Goal: Task Accomplishment & Management: Use online tool/utility

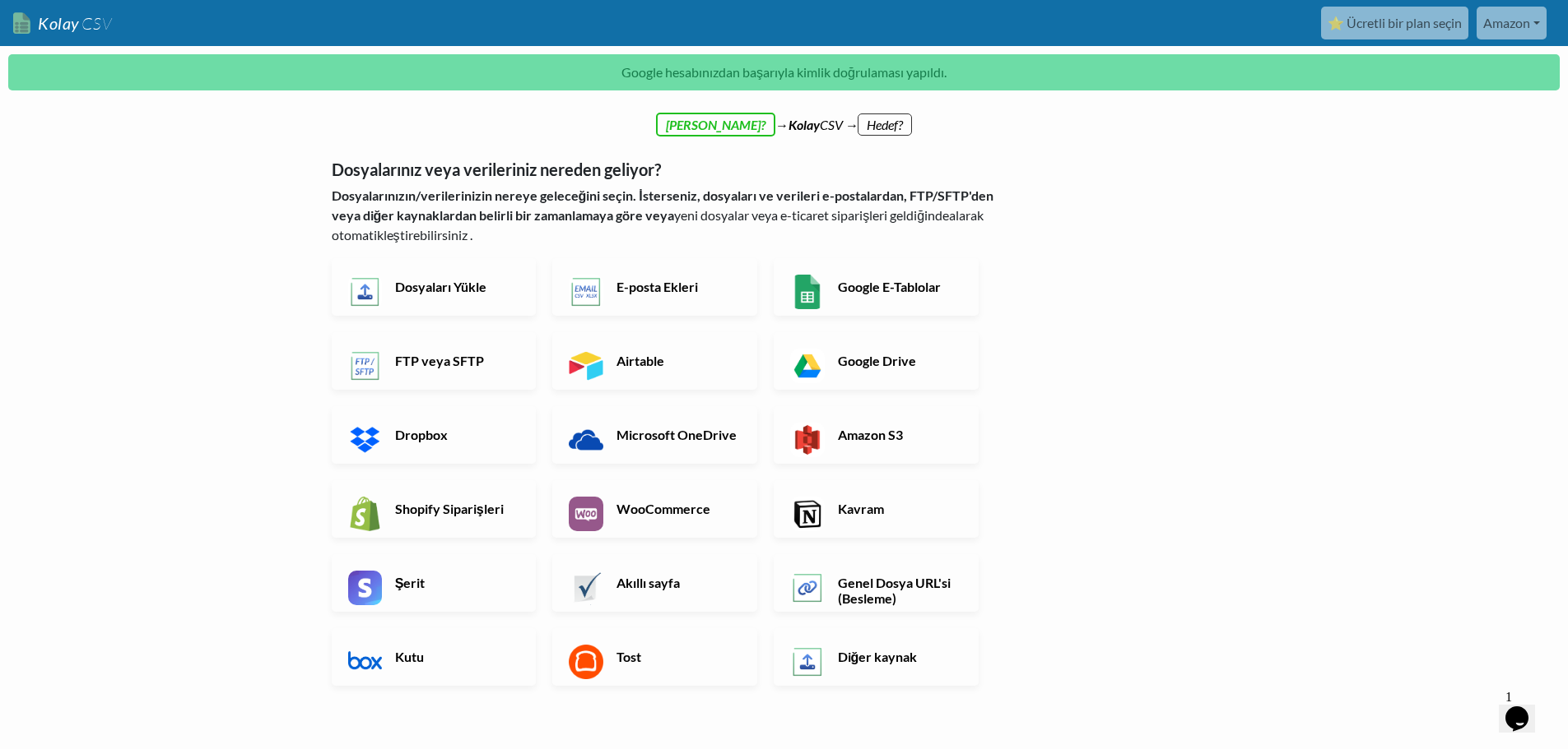
click at [1293, 508] on body "Kolay CSV ⭐ Ücretli bir plan seçin Amazon Nhr Mağazası Tüm Akışlar Tüm CSV Üret…" at bounding box center [784, 486] width 1568 height 974
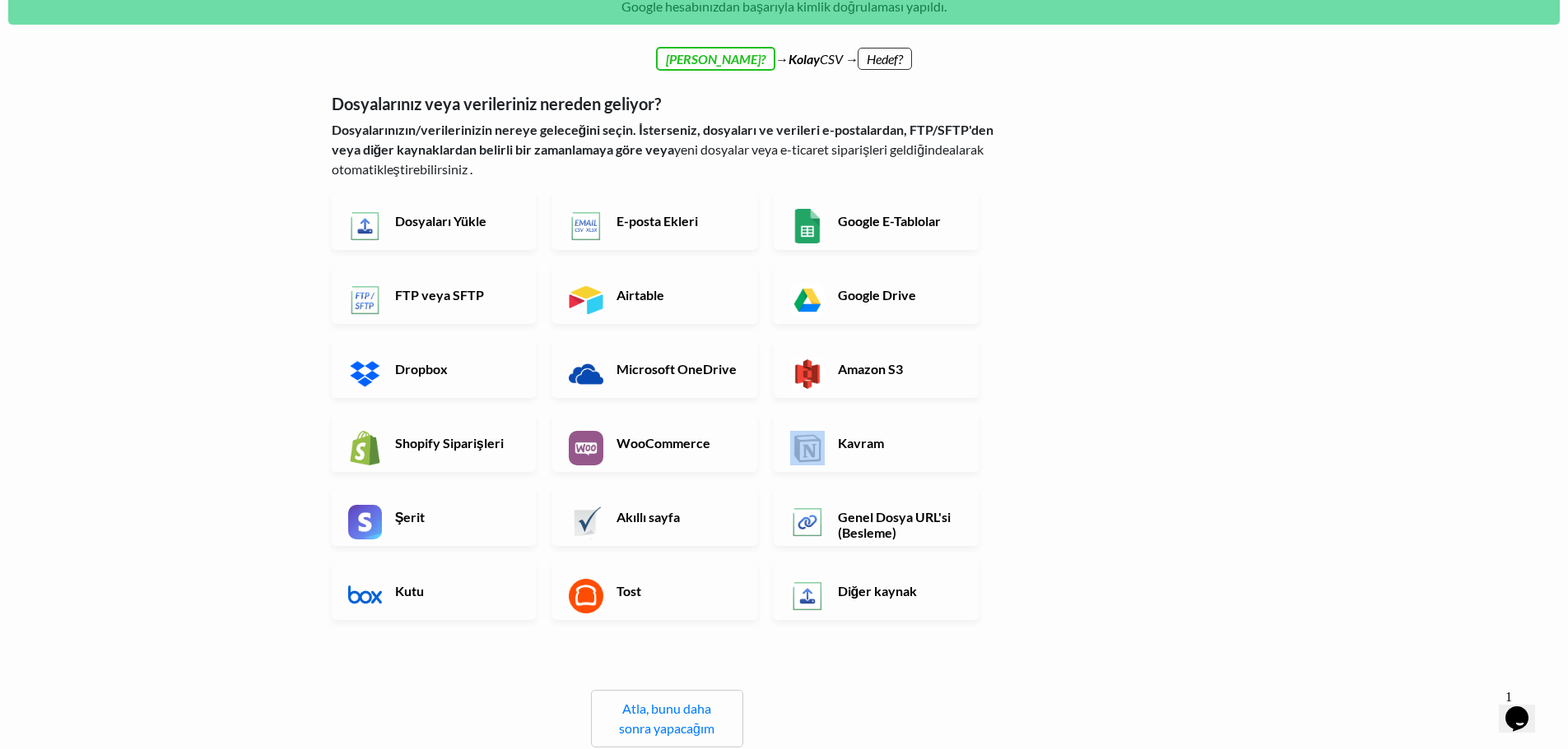
scroll to position [99, 0]
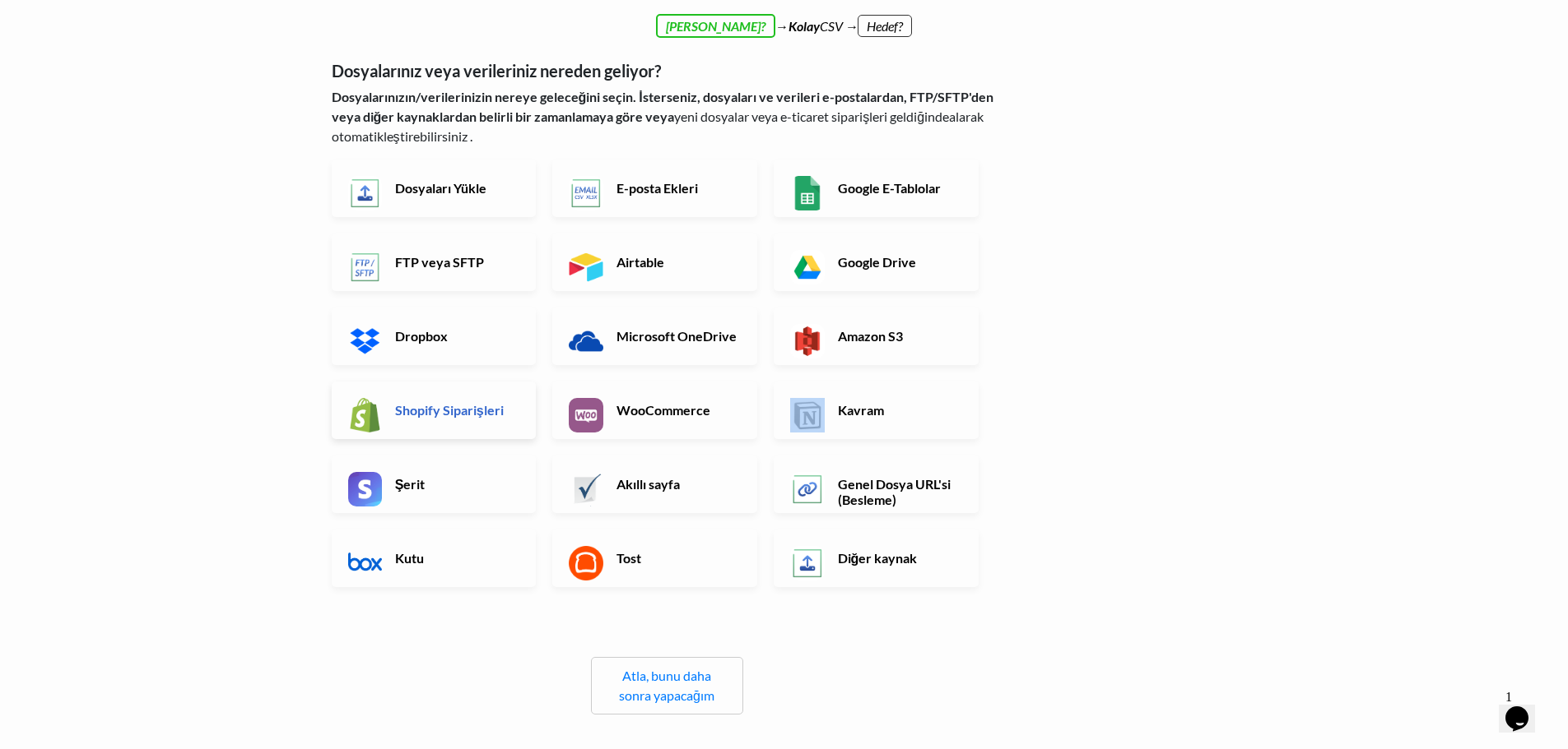
click at [469, 398] on link "Shopify Siparişleri" at bounding box center [435, 410] width 205 height 58
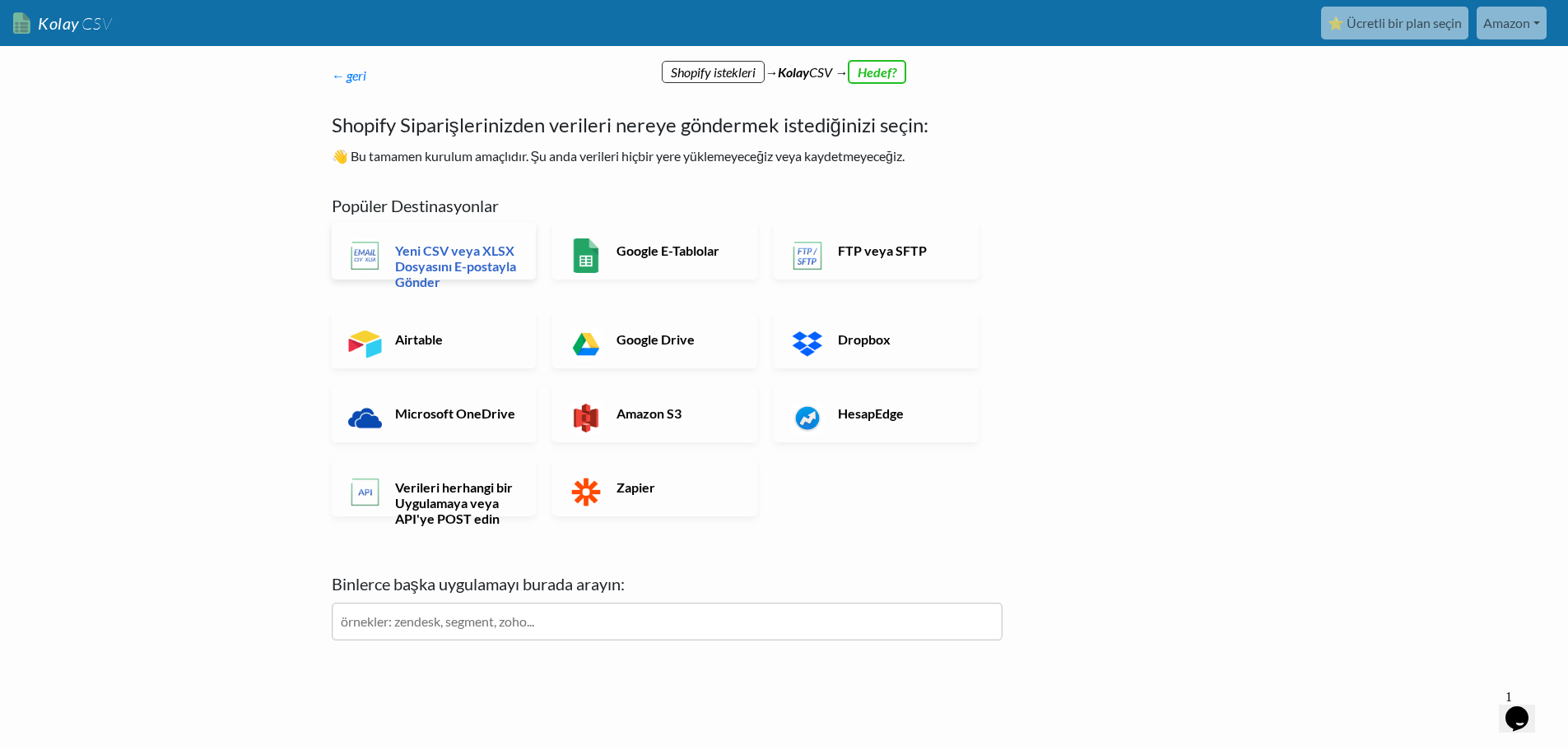
click at [442, 246] on font "Yeni CSV veya XLSX Dosyasını E-postayla Gönder" at bounding box center [455, 266] width 121 height 47
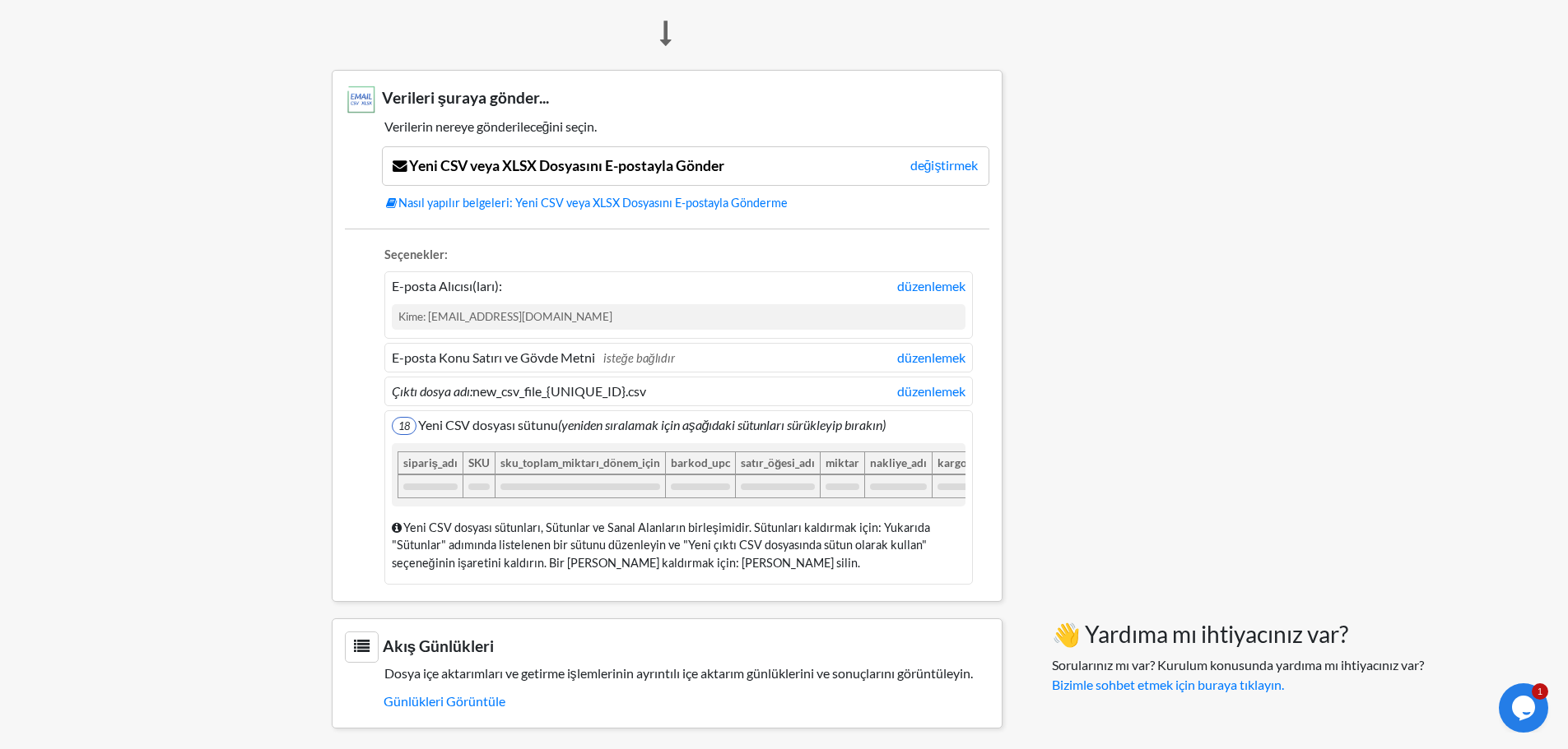
scroll to position [1066, 0]
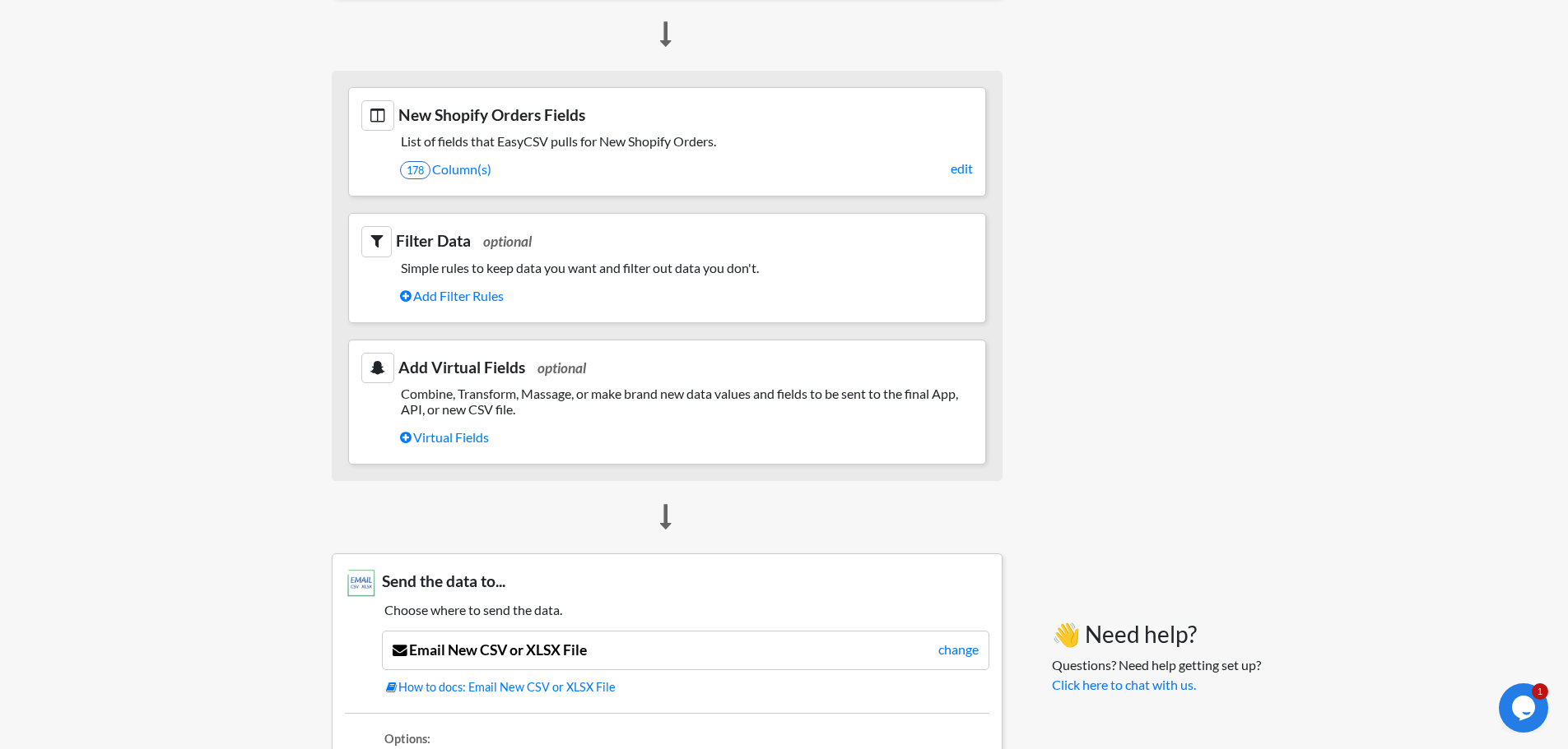
scroll to position [562, 0]
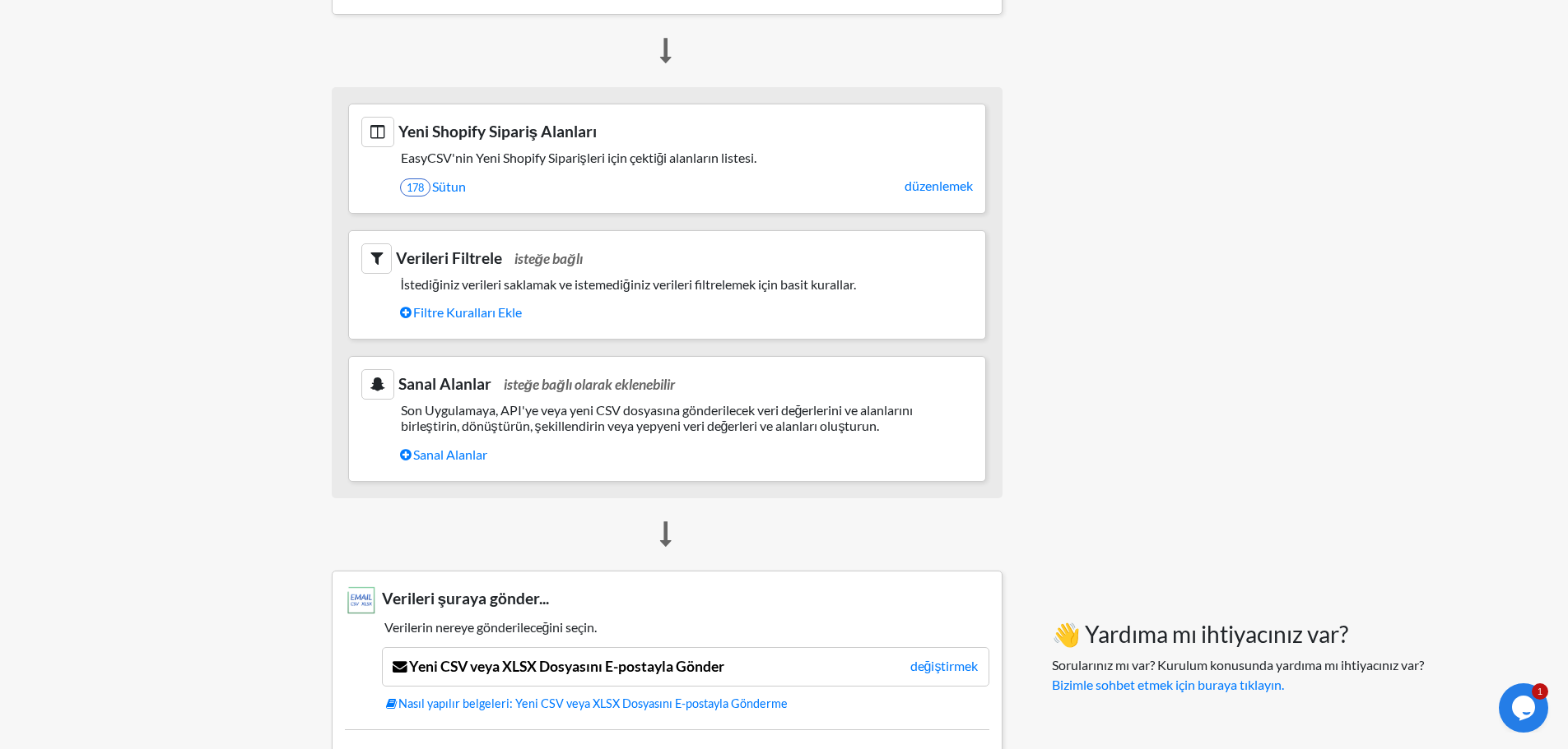
click at [110, 503] on body "Kolay CSV ⭐ Ücretli bir plan seçin Amazon Nhr Mağazası Tüm Akışlar Tüm CSV Üret…" at bounding box center [784, 342] width 1568 height 1808
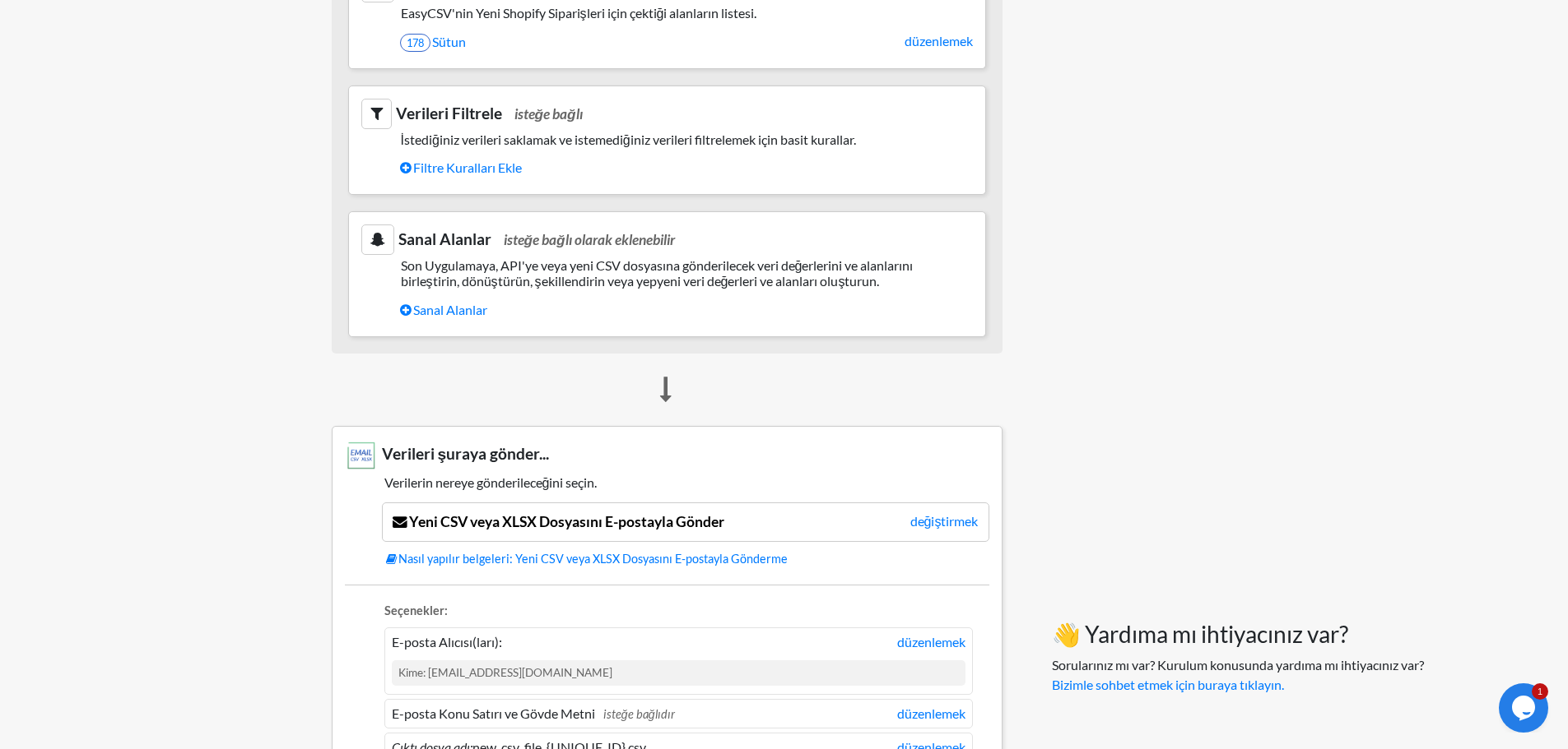
scroll to position [705, 0]
click at [664, 552] on link "Nasıl yapılır belgeleri: Yeni CSV veya XLSX Dosyasını E-postayla Gönderme" at bounding box center [687, 561] width 604 height 18
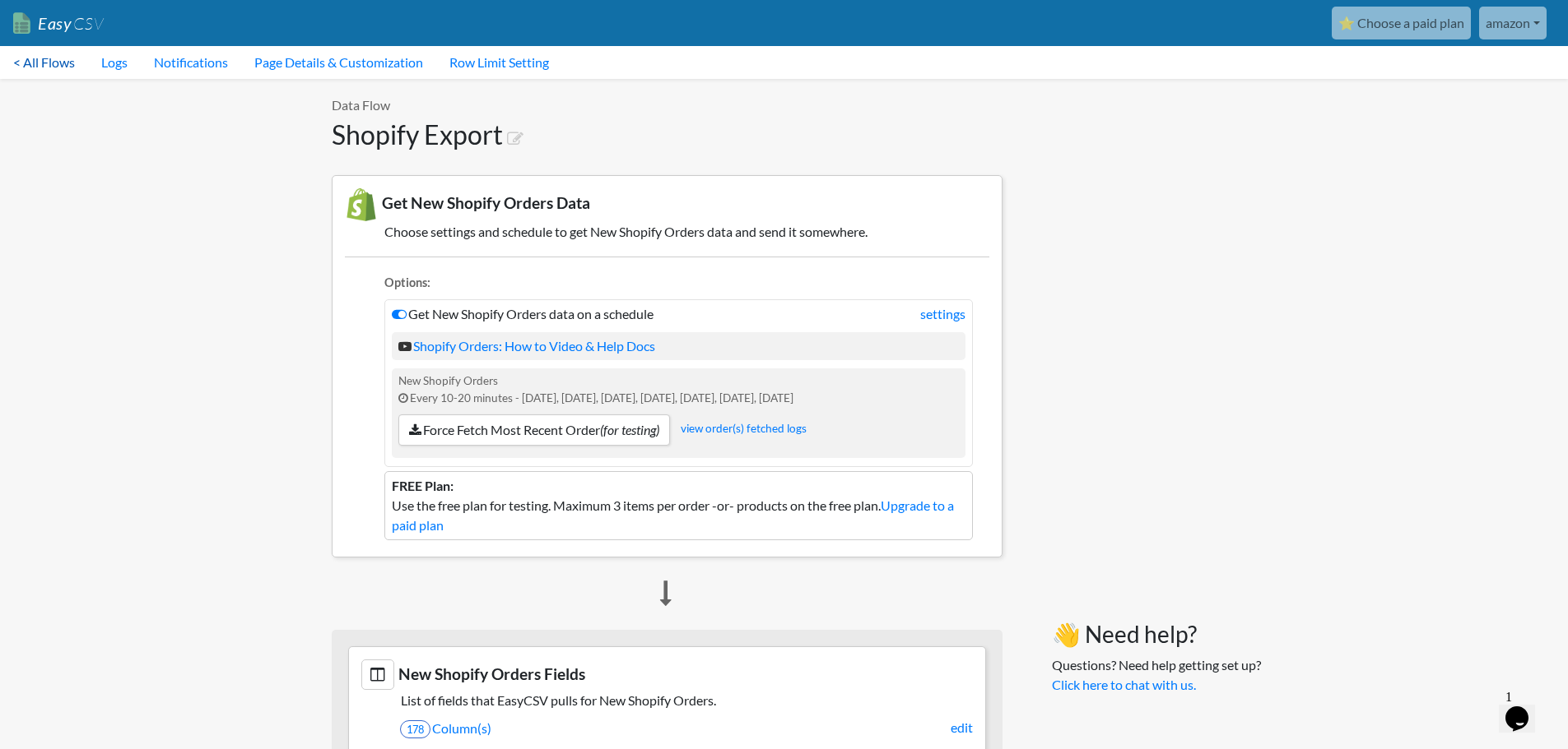
click at [82, 67] on link "< All Flows" at bounding box center [44, 62] width 88 height 33
click at [399, 313] on icon at bounding box center [399, 314] width 14 height 13
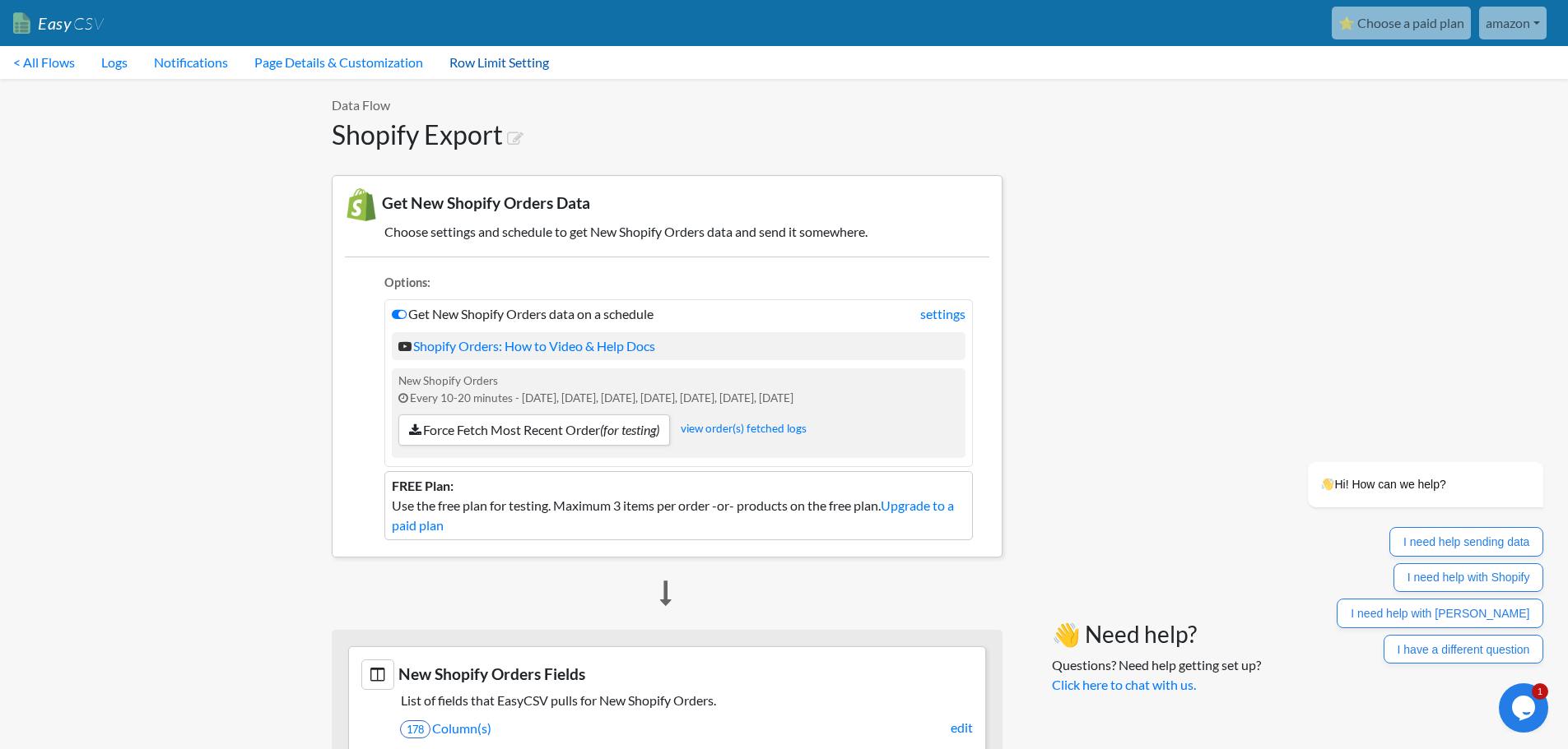
click at [497, 51] on link "Row Limit Setting" at bounding box center [499, 62] width 126 height 33
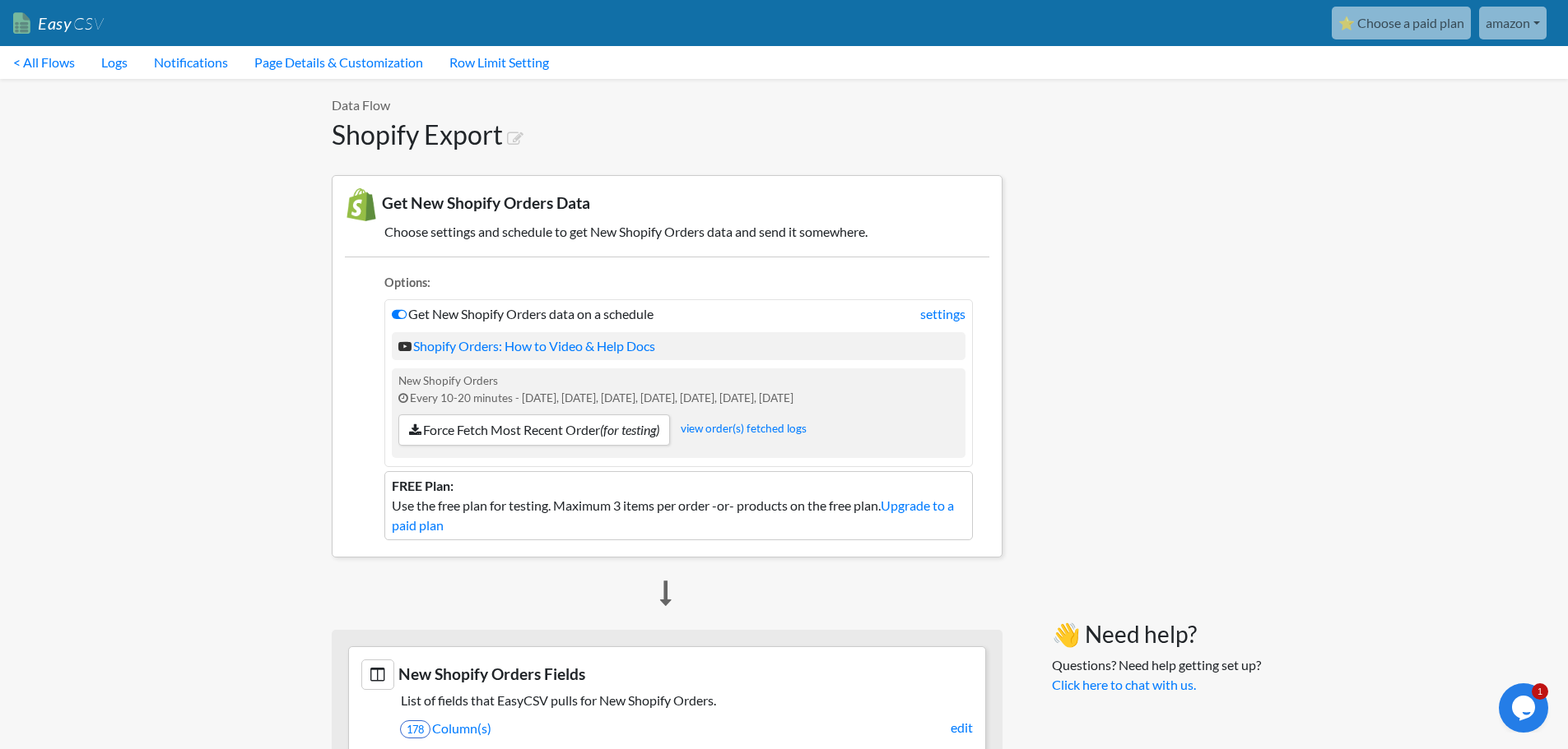
click at [1424, 17] on link "⭐ Choose a paid plan" at bounding box center [1401, 22] width 139 height 33
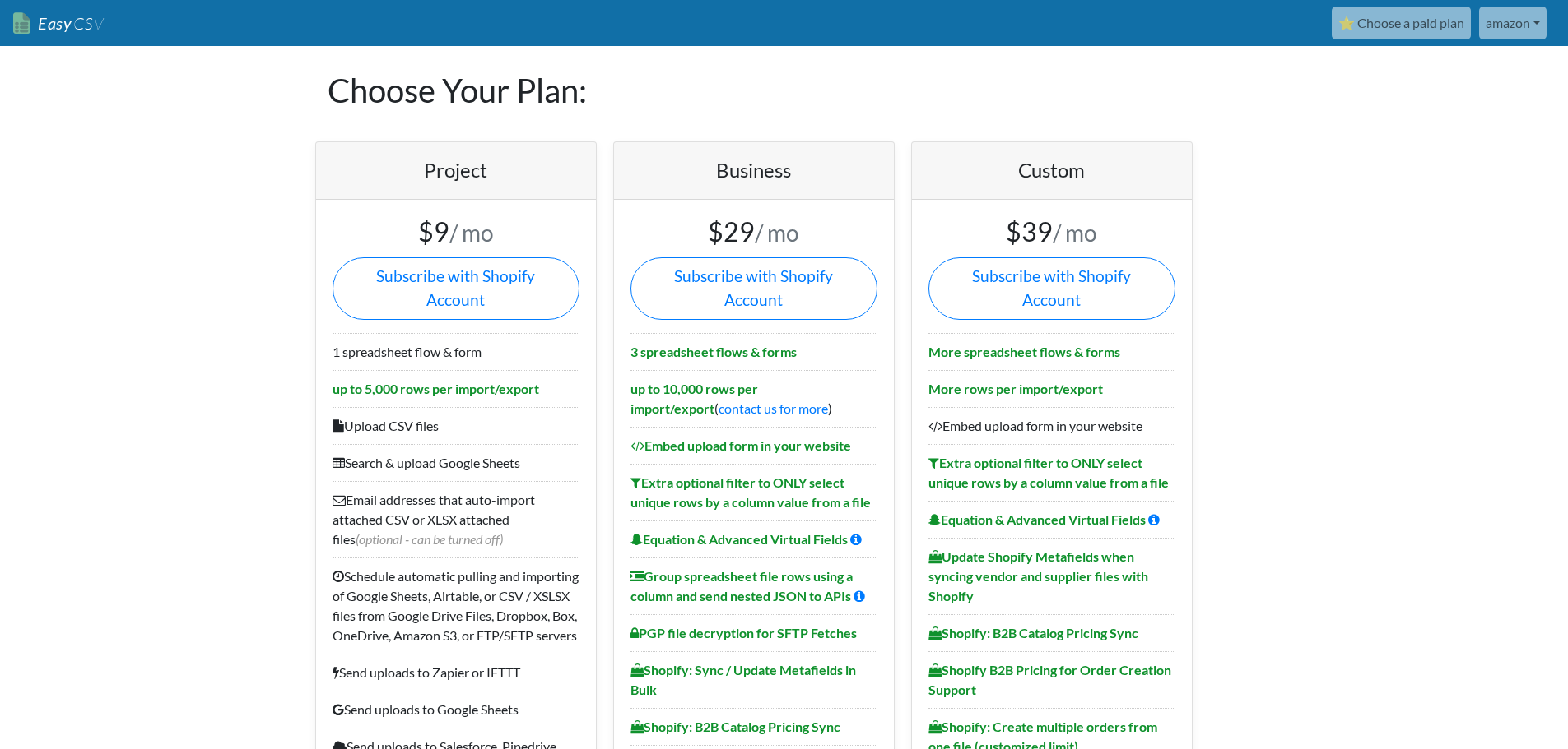
click at [1530, 20] on link "amazon" at bounding box center [1512, 22] width 67 height 33
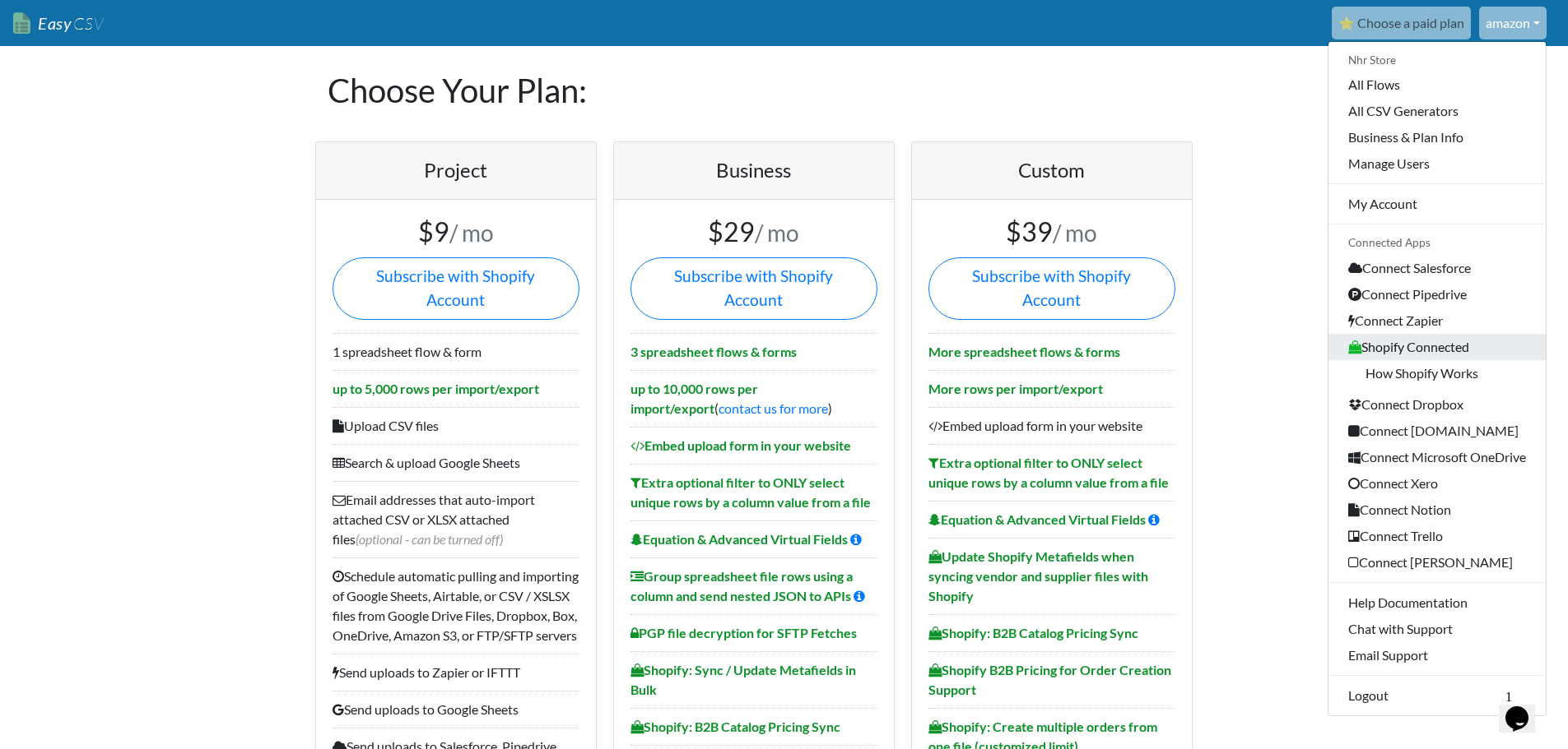
click at [1425, 345] on link "Shopify Connected" at bounding box center [1437, 346] width 218 height 26
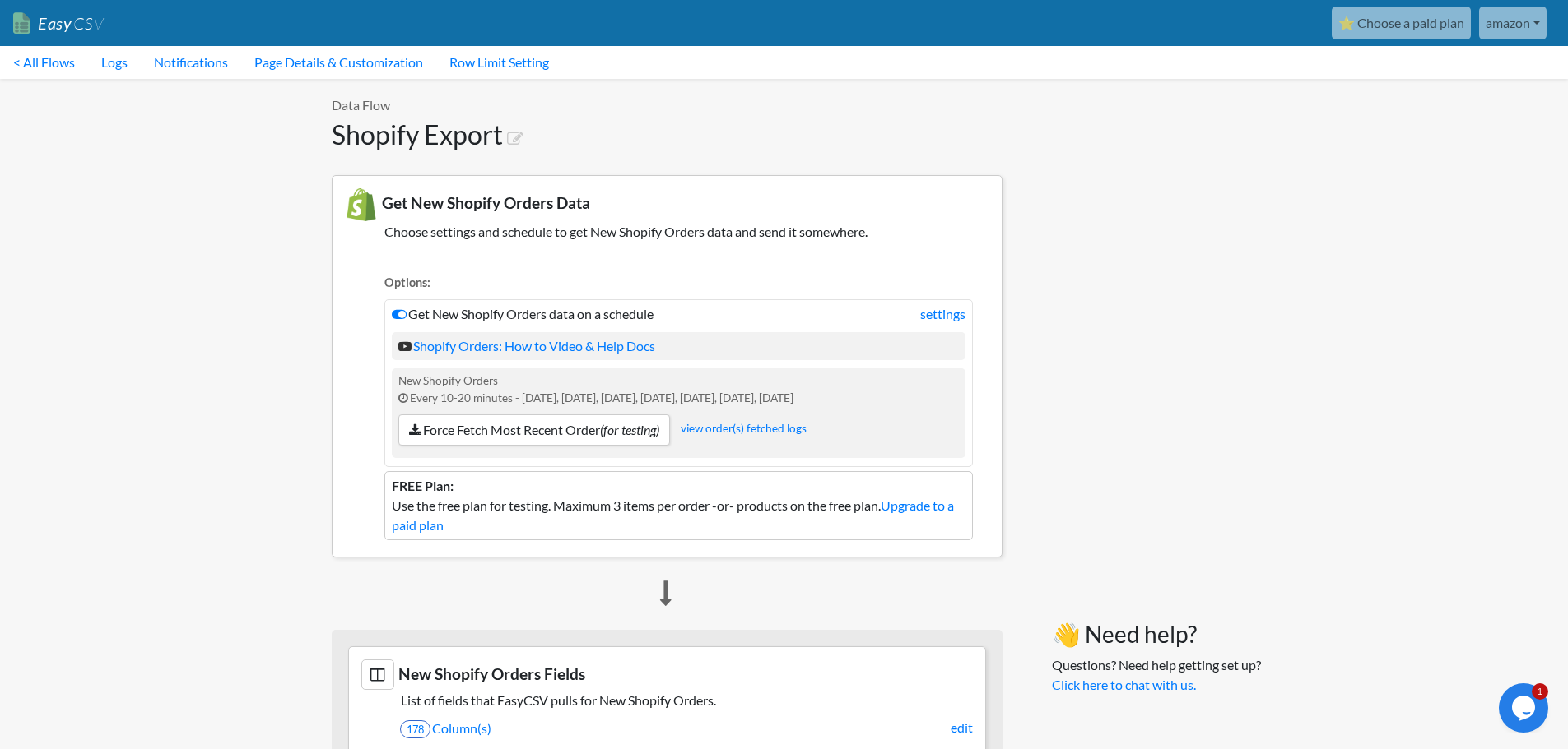
click at [388, 57] on link "Page Details & Customization" at bounding box center [338, 62] width 195 height 33
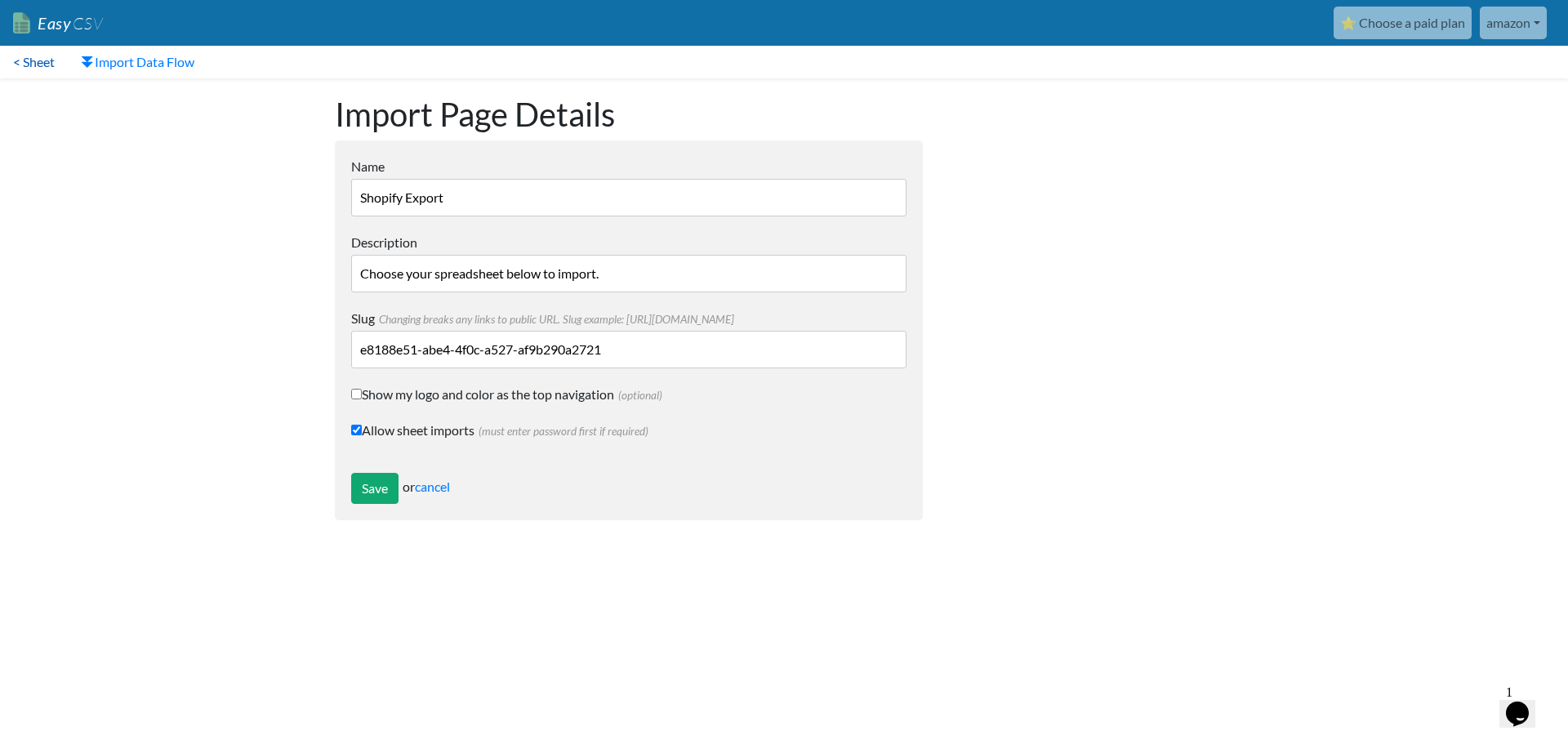
click at [39, 65] on link "< Sheet" at bounding box center [34, 62] width 68 height 33
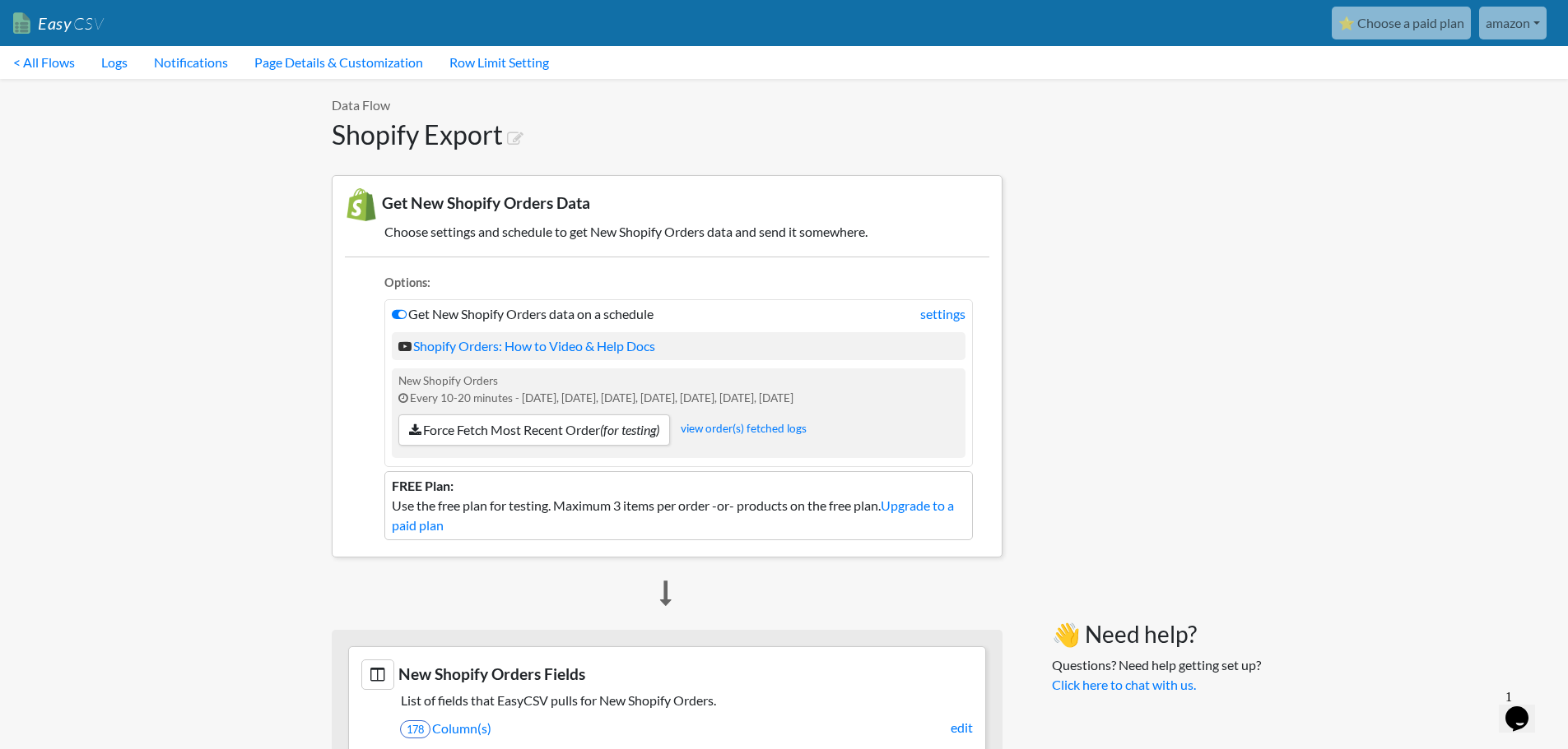
click at [1437, 23] on link "⭐ Choose a paid plan" at bounding box center [1401, 22] width 139 height 33
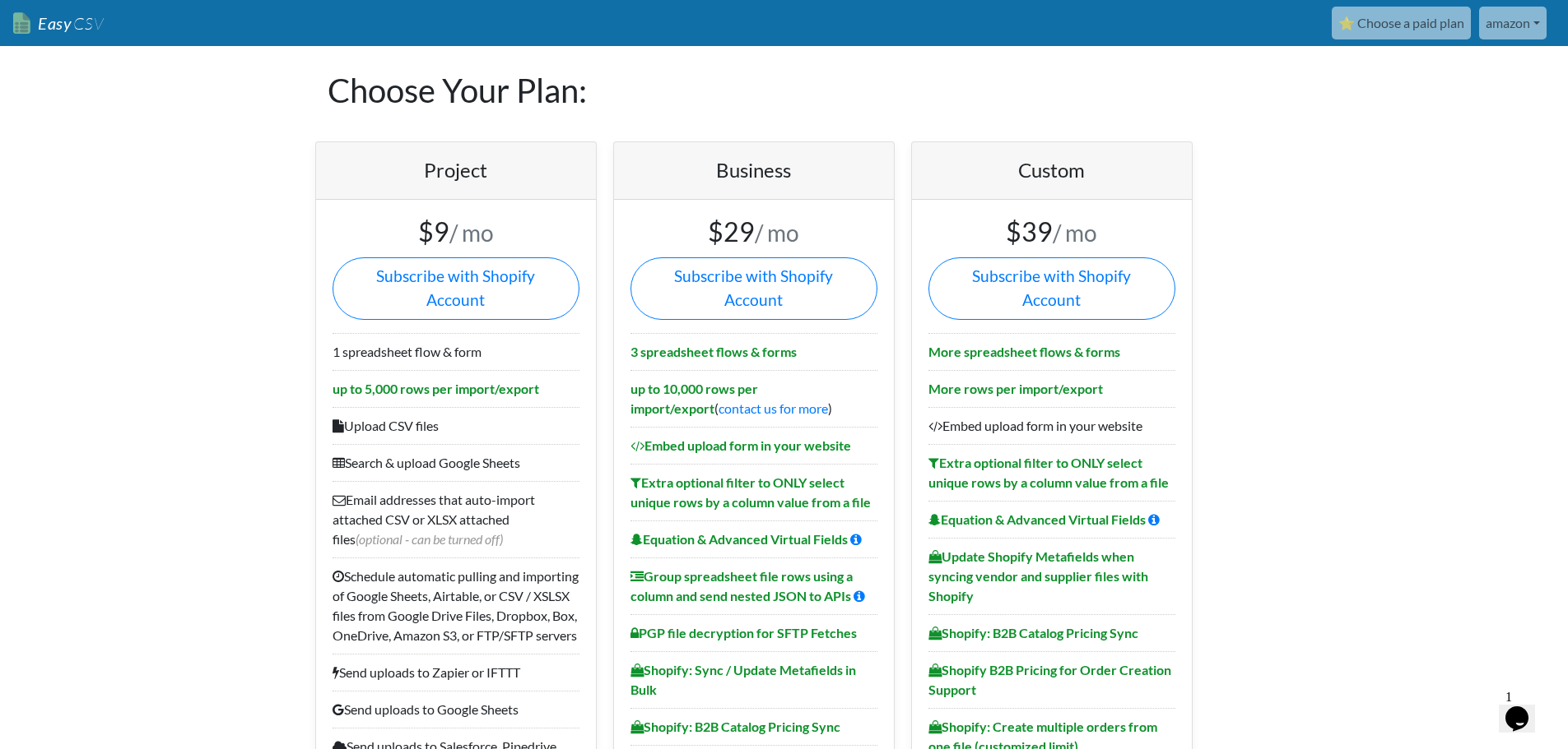
click at [1511, 30] on link "amazon" at bounding box center [1512, 22] width 67 height 33
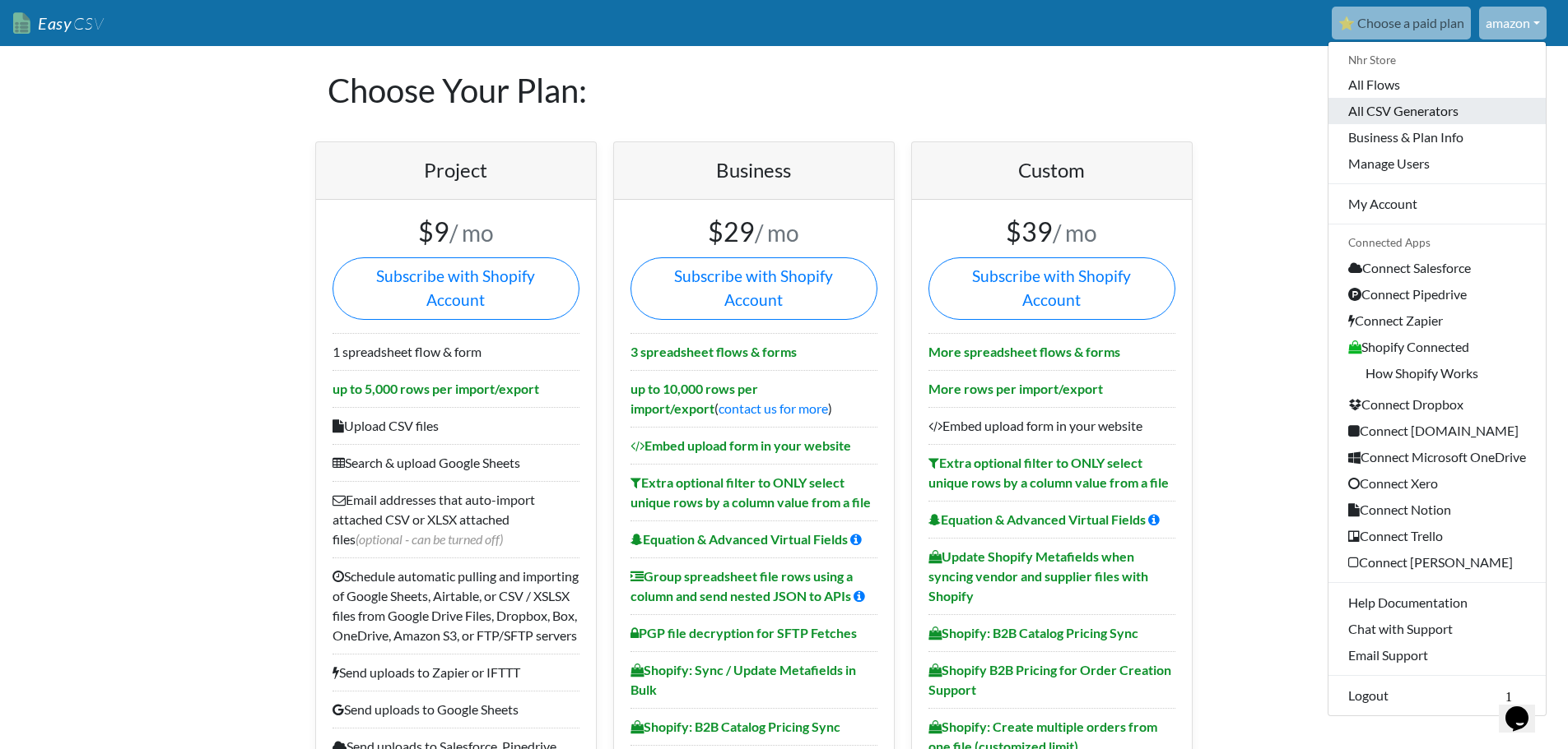
click at [1420, 121] on link "All CSV Generators" at bounding box center [1437, 111] width 218 height 26
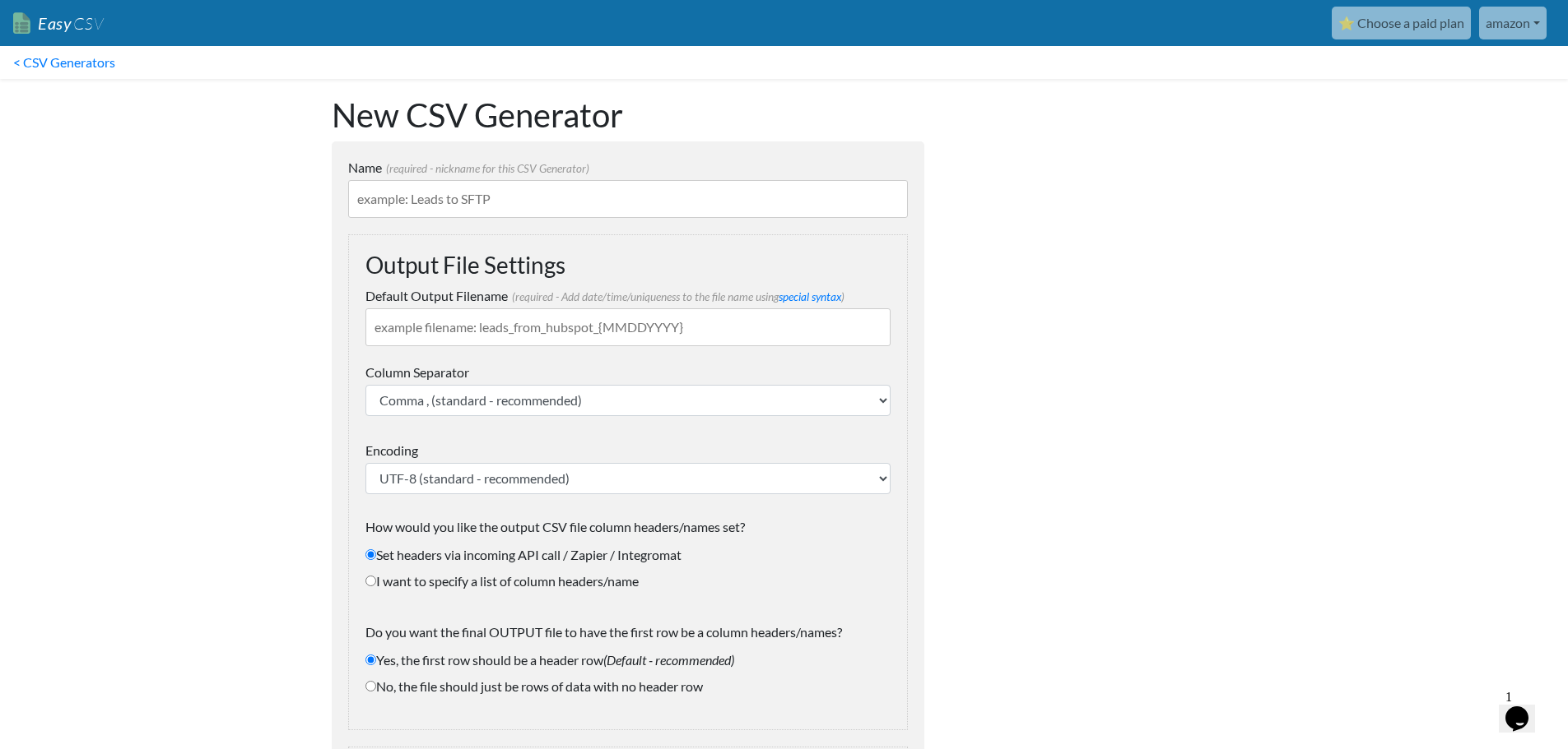
click at [1527, 21] on link "amazon" at bounding box center [1512, 22] width 67 height 33
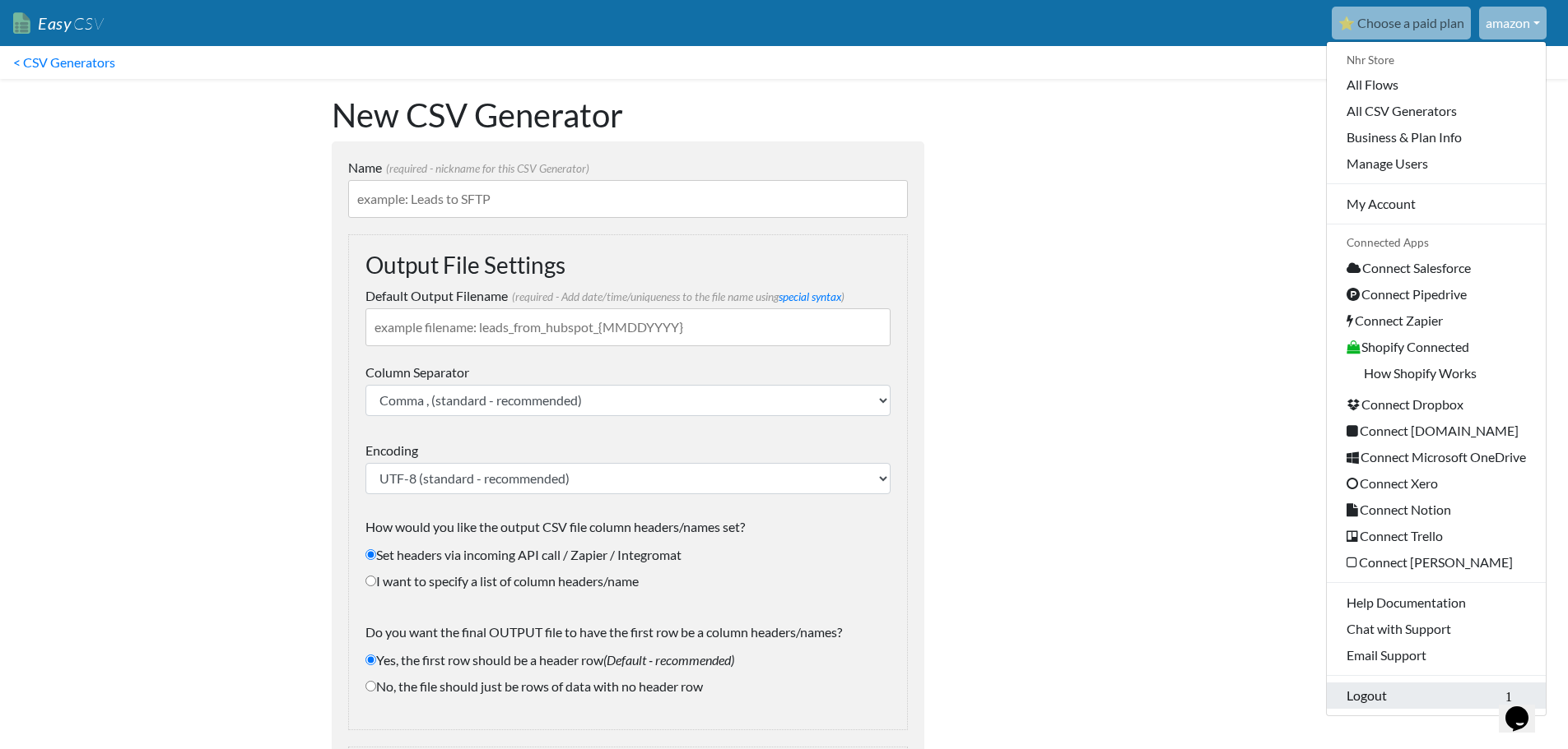
click at [1366, 699] on link "Logout" at bounding box center [1436, 695] width 219 height 26
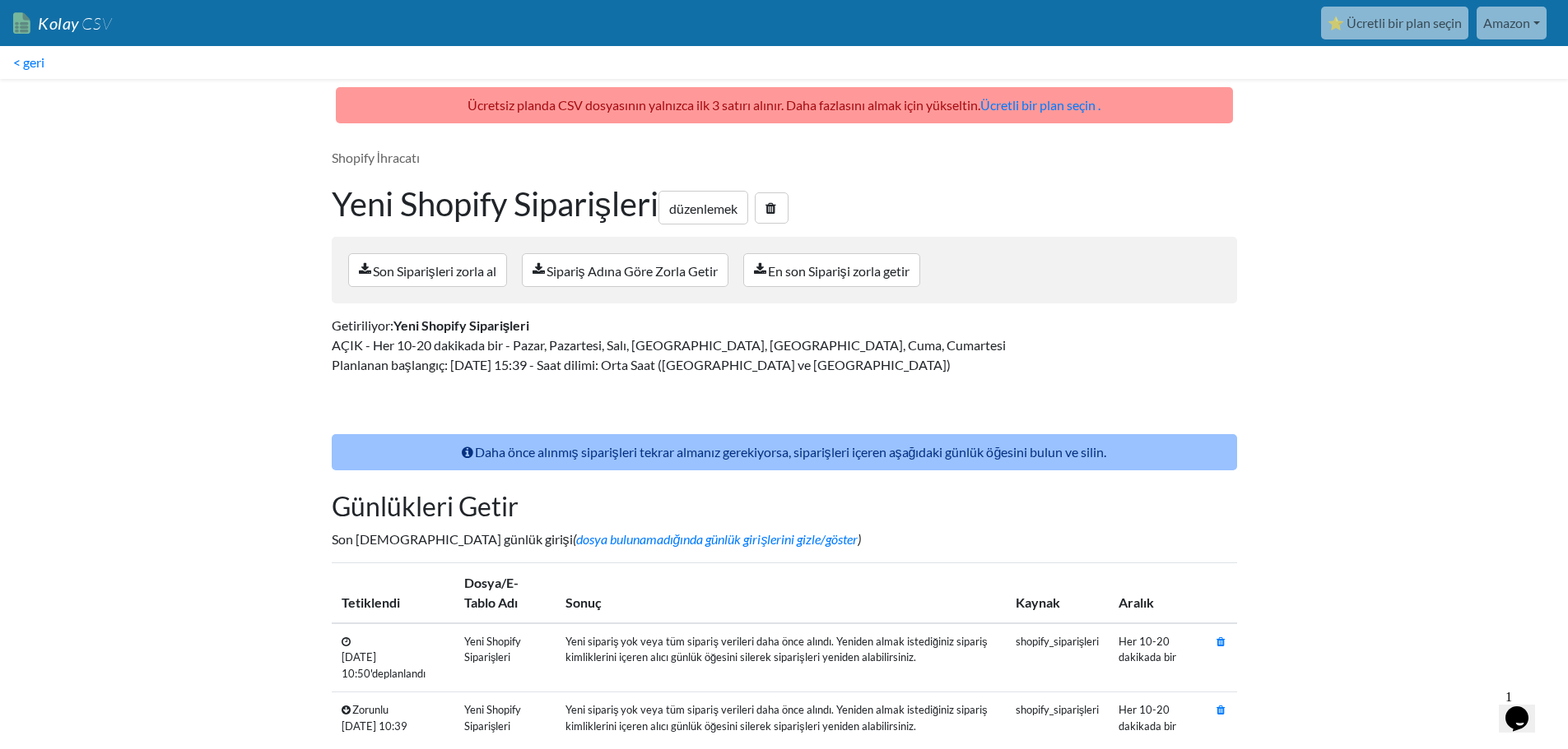
click at [161, 327] on body "Kolay CSV ⭐ Ücretli bir plan seçin Amazon Nhr Mağazası Tüm Akışlar Tüm CSV Üret…" at bounding box center [784, 387] width 1568 height 774
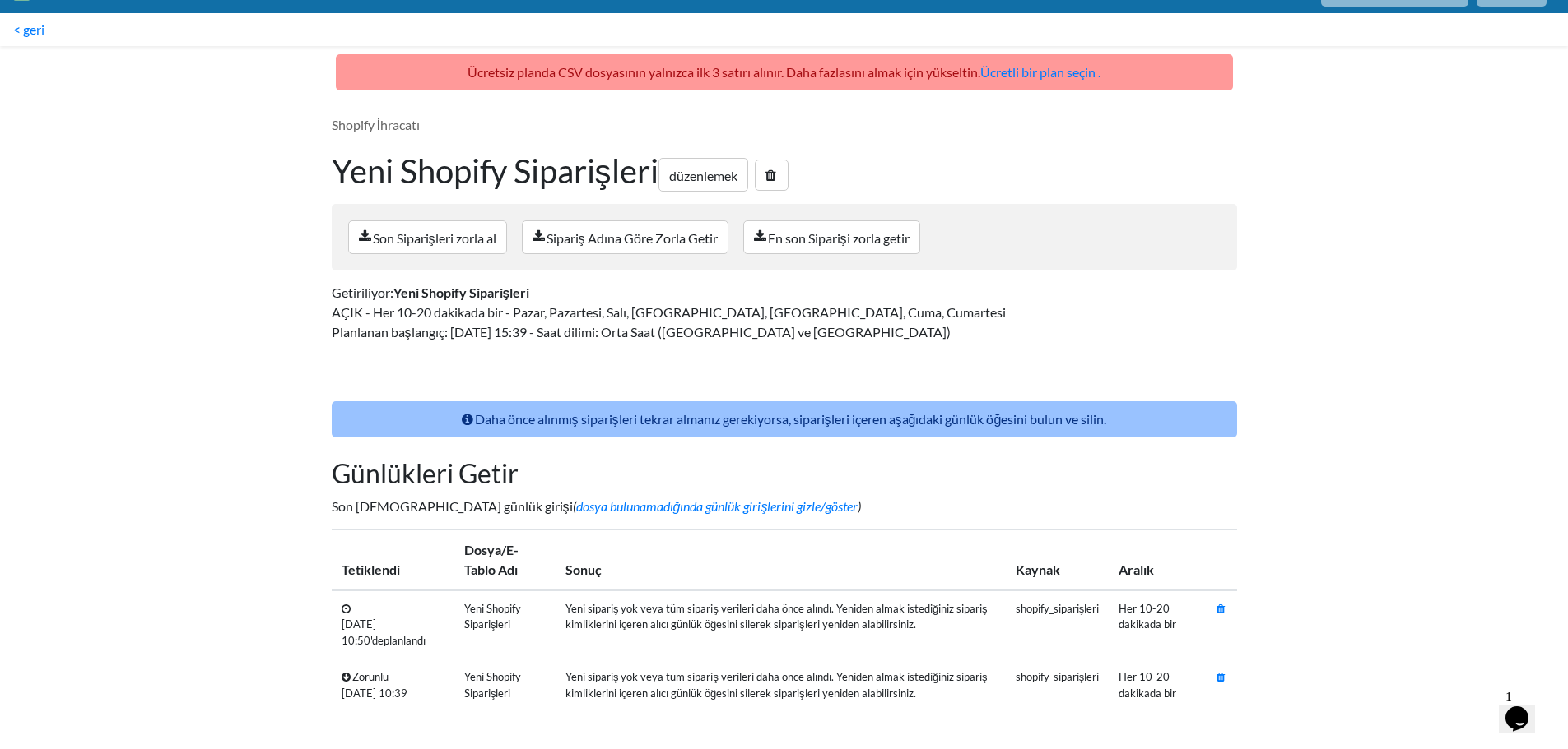
scroll to position [38, 0]
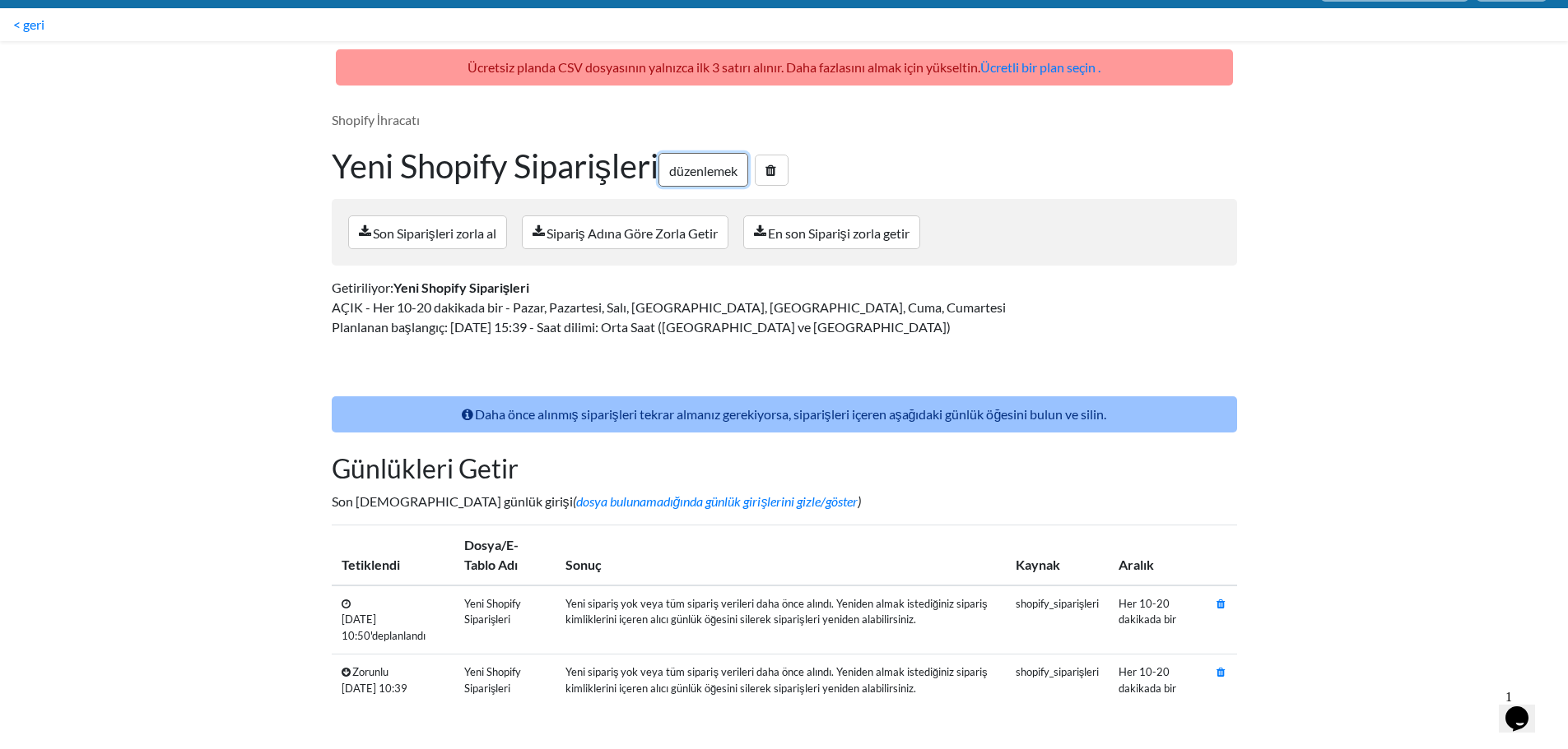
click at [730, 170] on font "düzenlemek" at bounding box center [703, 170] width 68 height 15
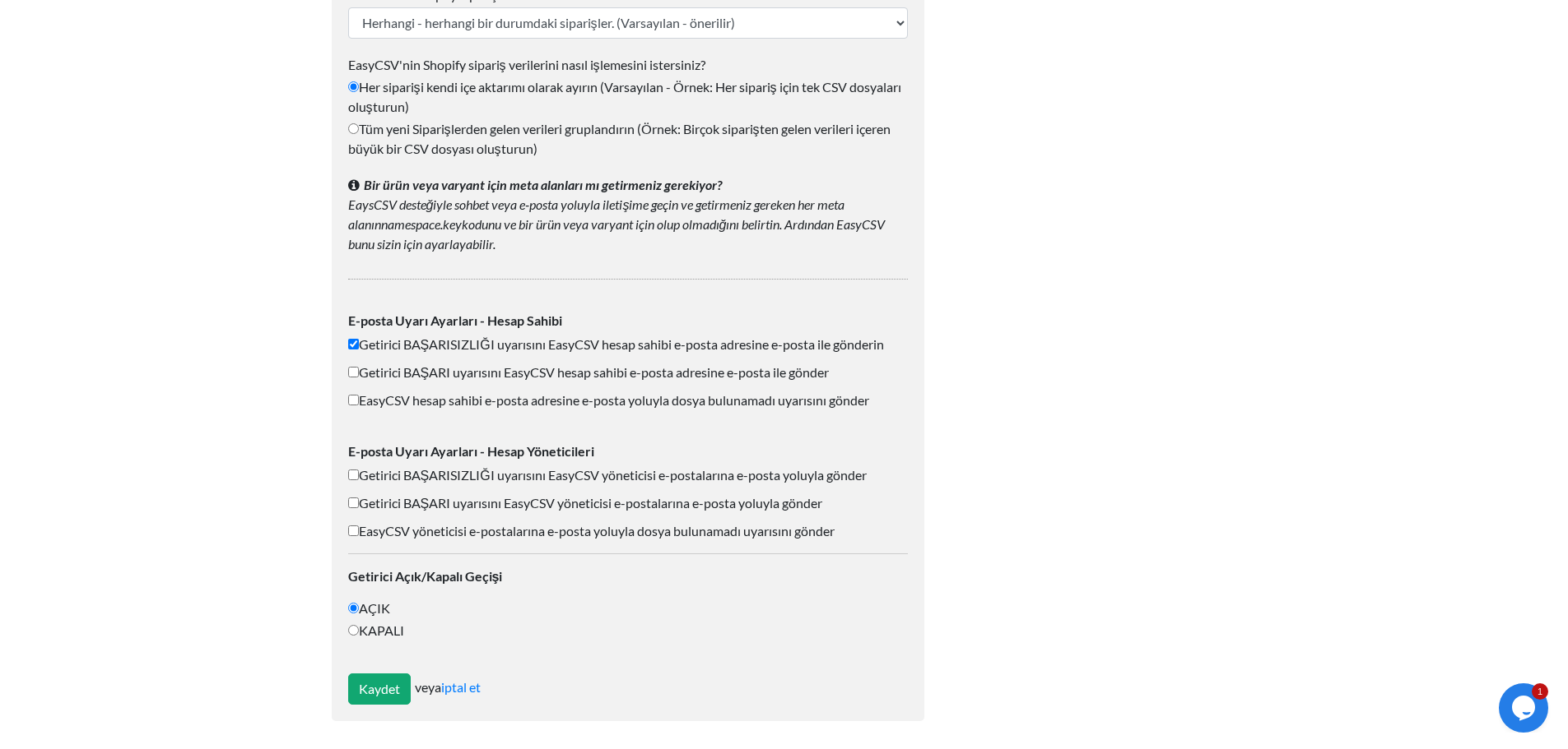
scroll to position [1151, 0]
click at [354, 400] on input "EasyCSV hesap sahibi e-posta adresine e-posta yoluyla dosya bulunamadı uyarısın…" at bounding box center [354, 398] width 11 height 11
checkbox input "false"
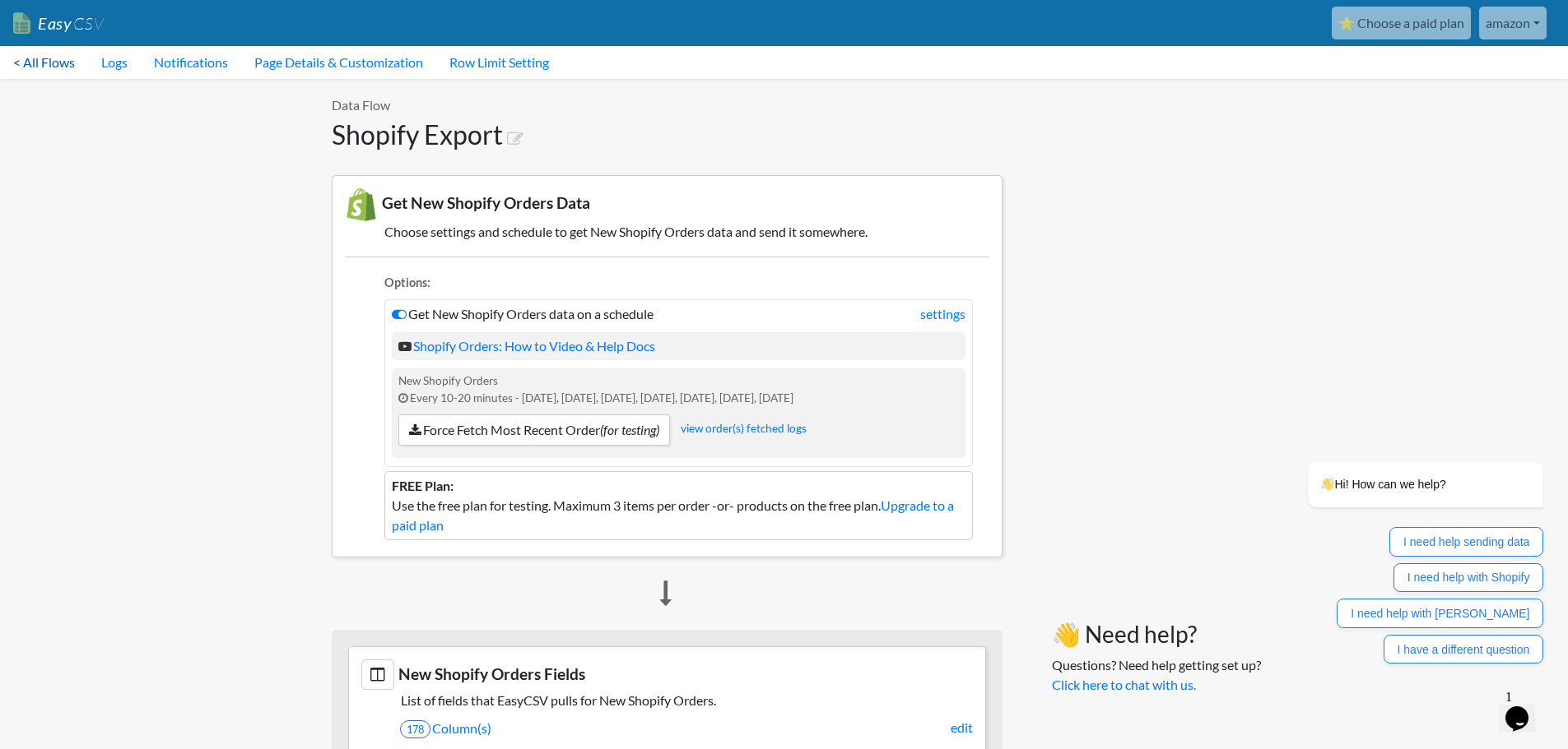
click at [43, 53] on link "< All Flows" at bounding box center [44, 62] width 88 height 33
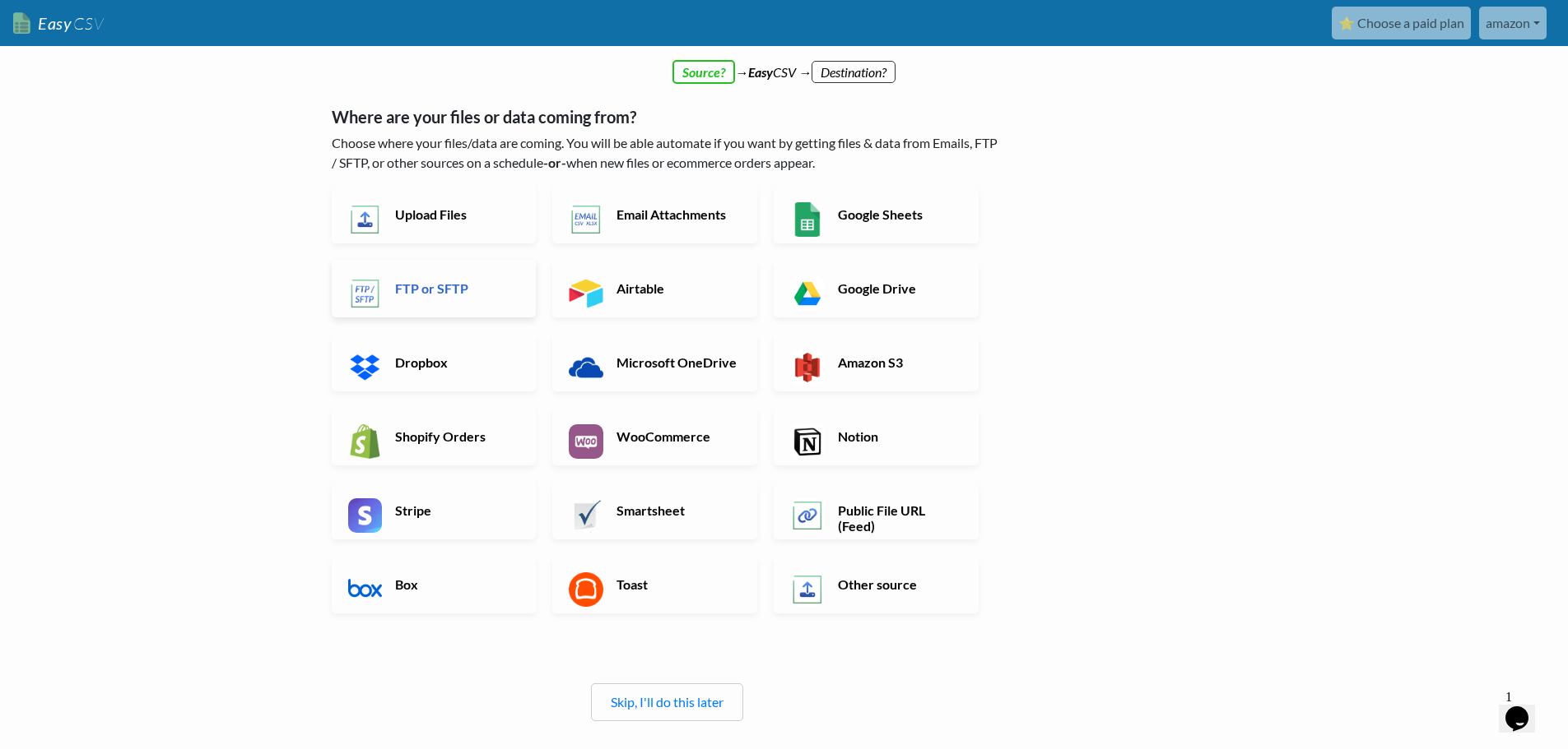
click at [444, 287] on h6 "FTP or SFTP" at bounding box center [456, 288] width 130 height 15
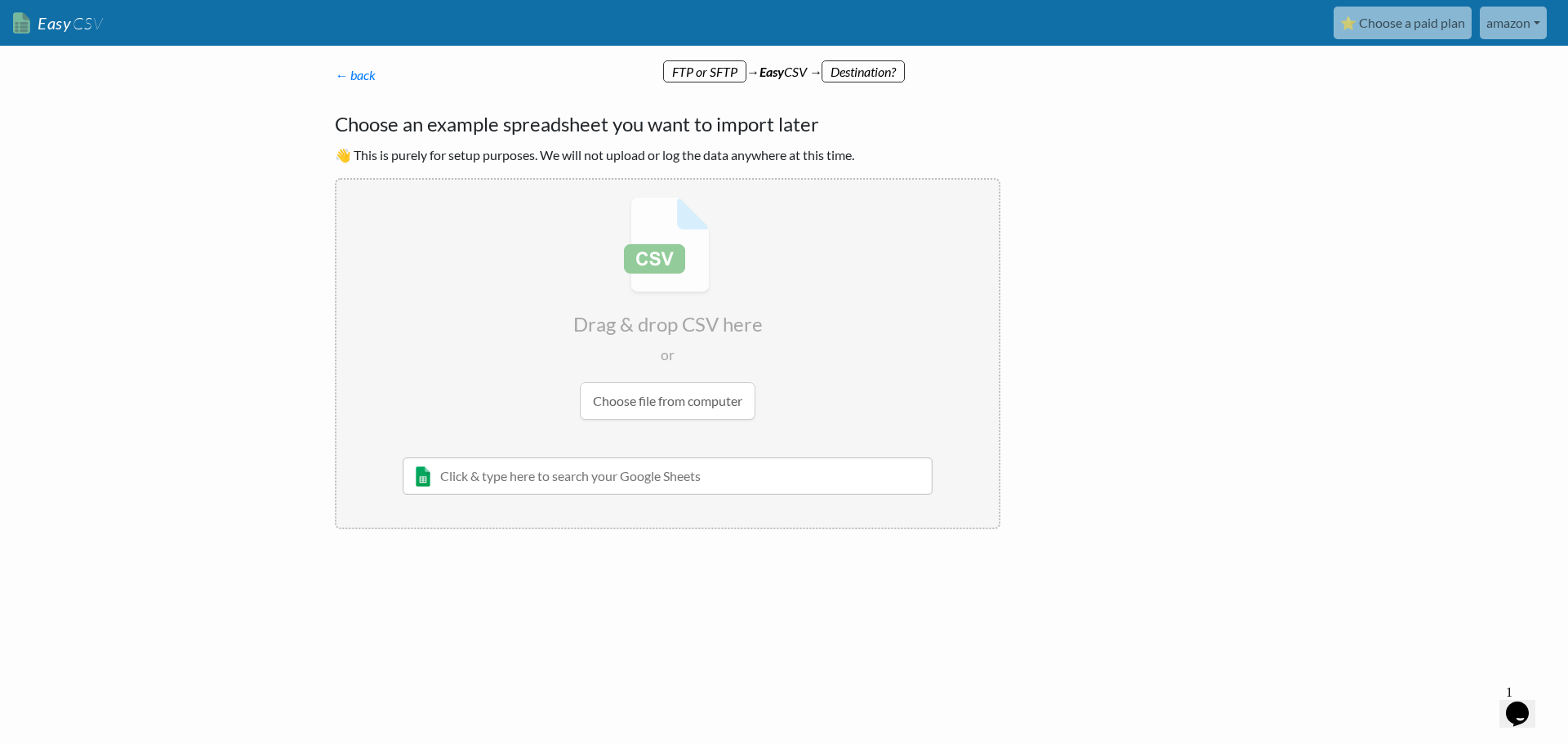
click at [647, 399] on input "file" at bounding box center [668, 308] width 663 height 257
type input "C:\fakepath\export_example (1).csv"
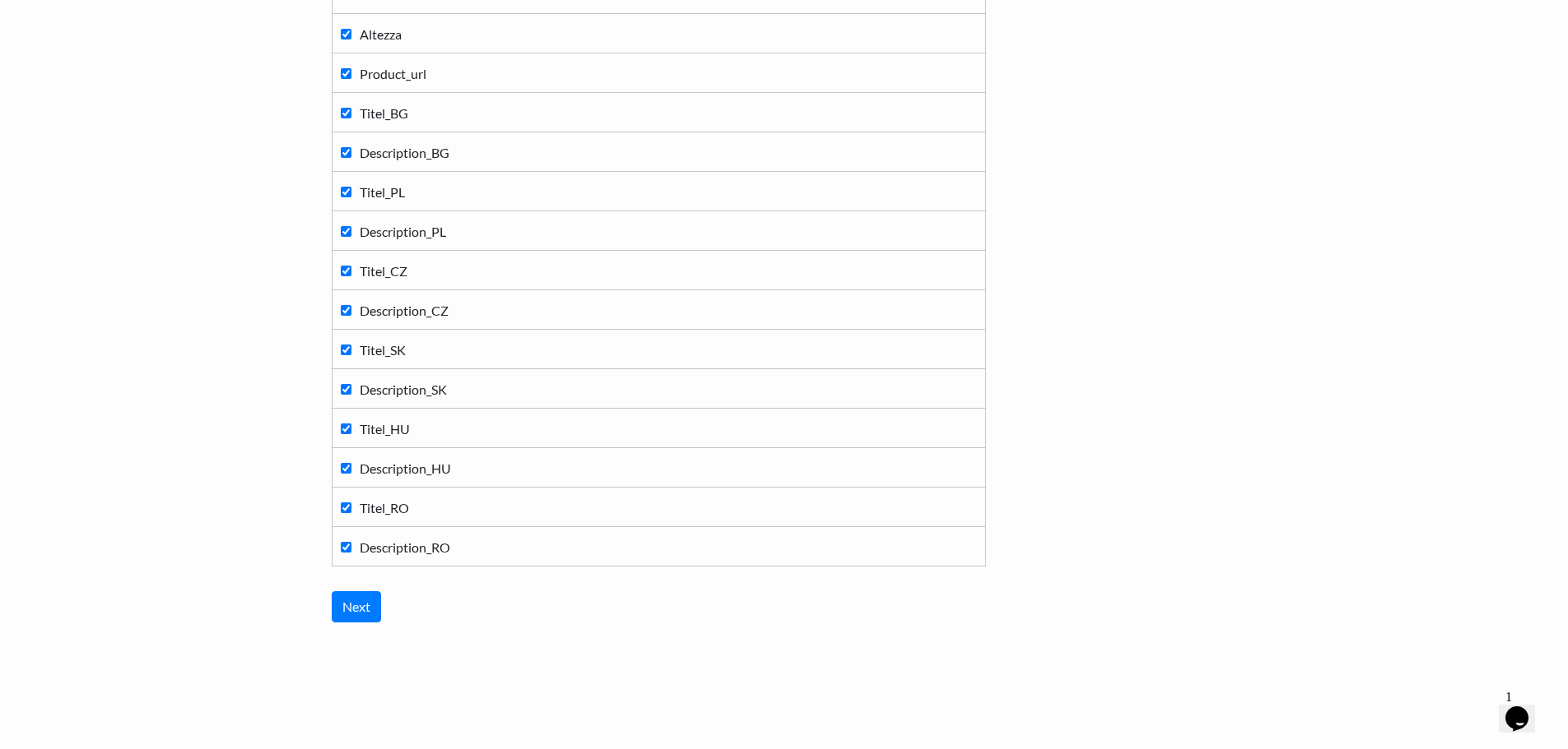
scroll to position [1694, 0]
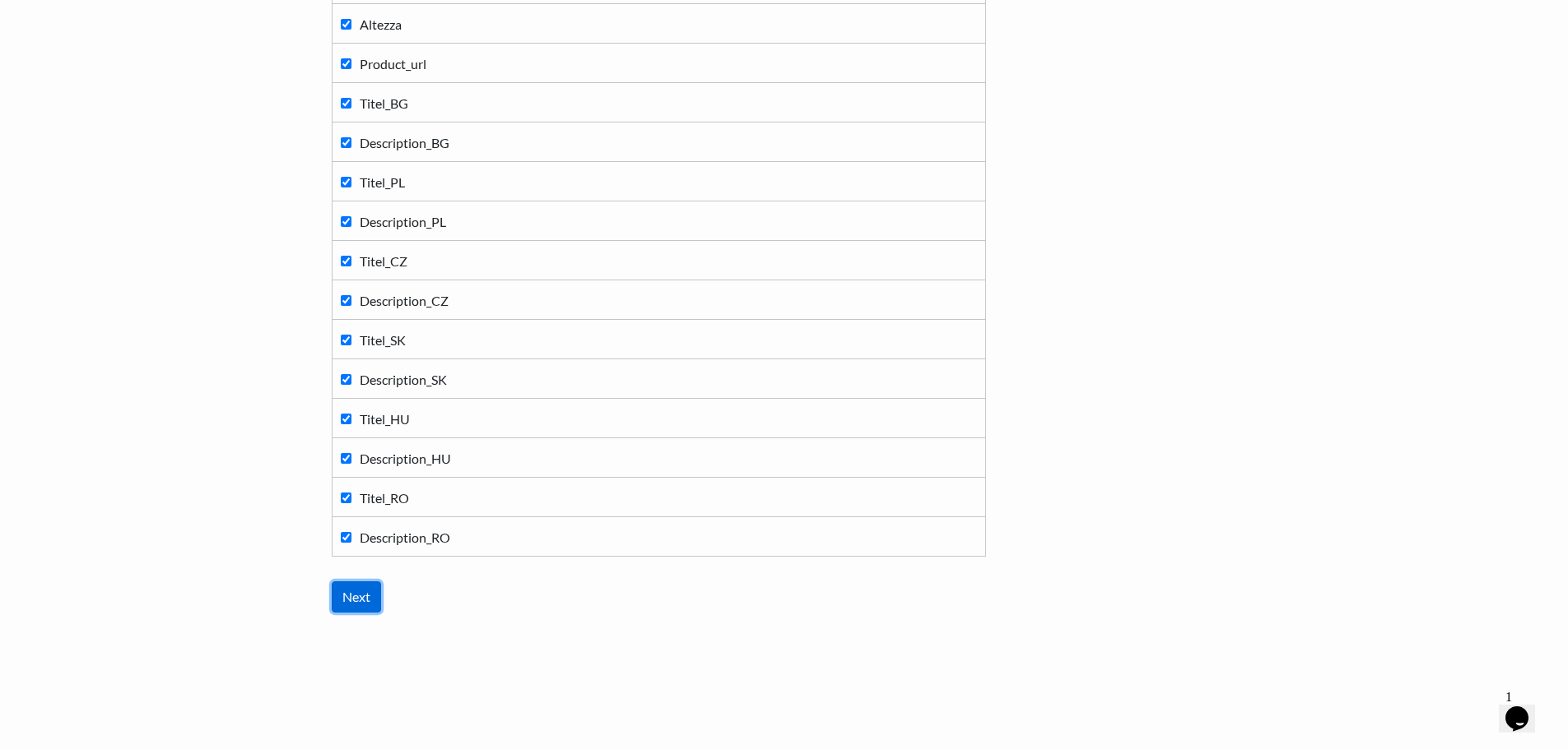
click at [338, 601] on input "Next" at bounding box center [356, 597] width 49 height 31
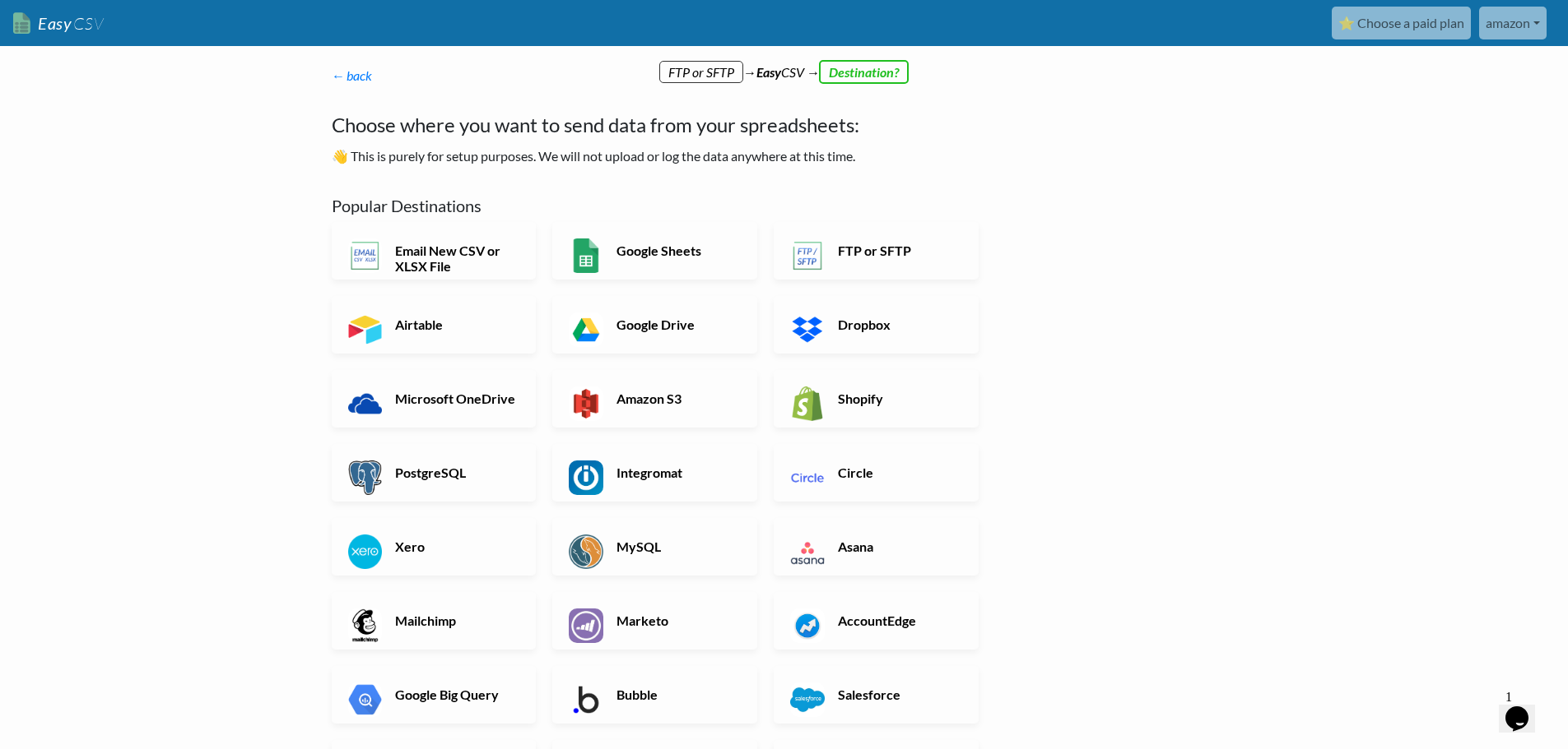
click at [202, 346] on body "Easy CSV ⭐ Choose a paid plan amazon Nhr Store All Flows All CSV Generators Bus…" at bounding box center [784, 559] width 1568 height 1119
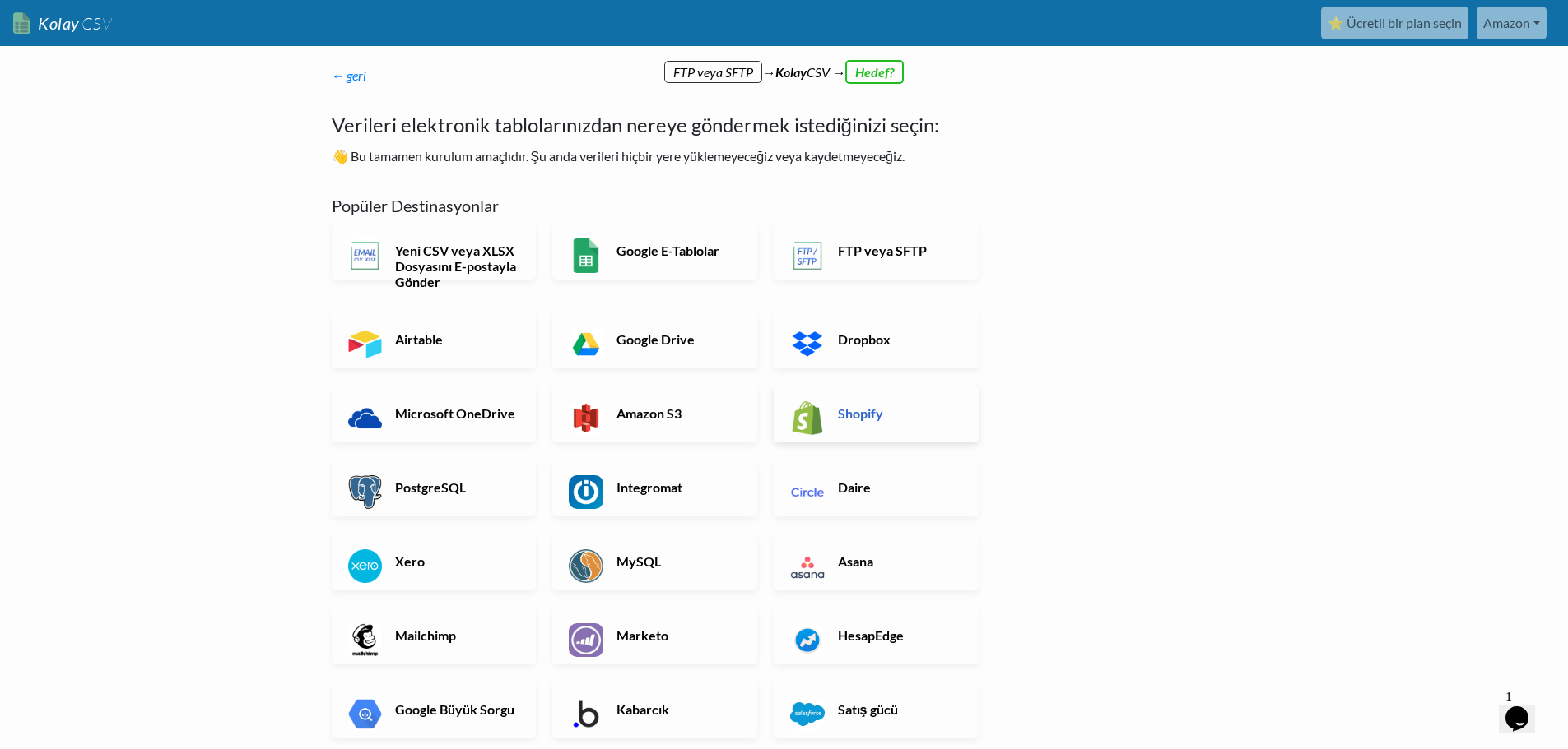
click at [865, 424] on link "Shopify" at bounding box center [876, 414] width 205 height 58
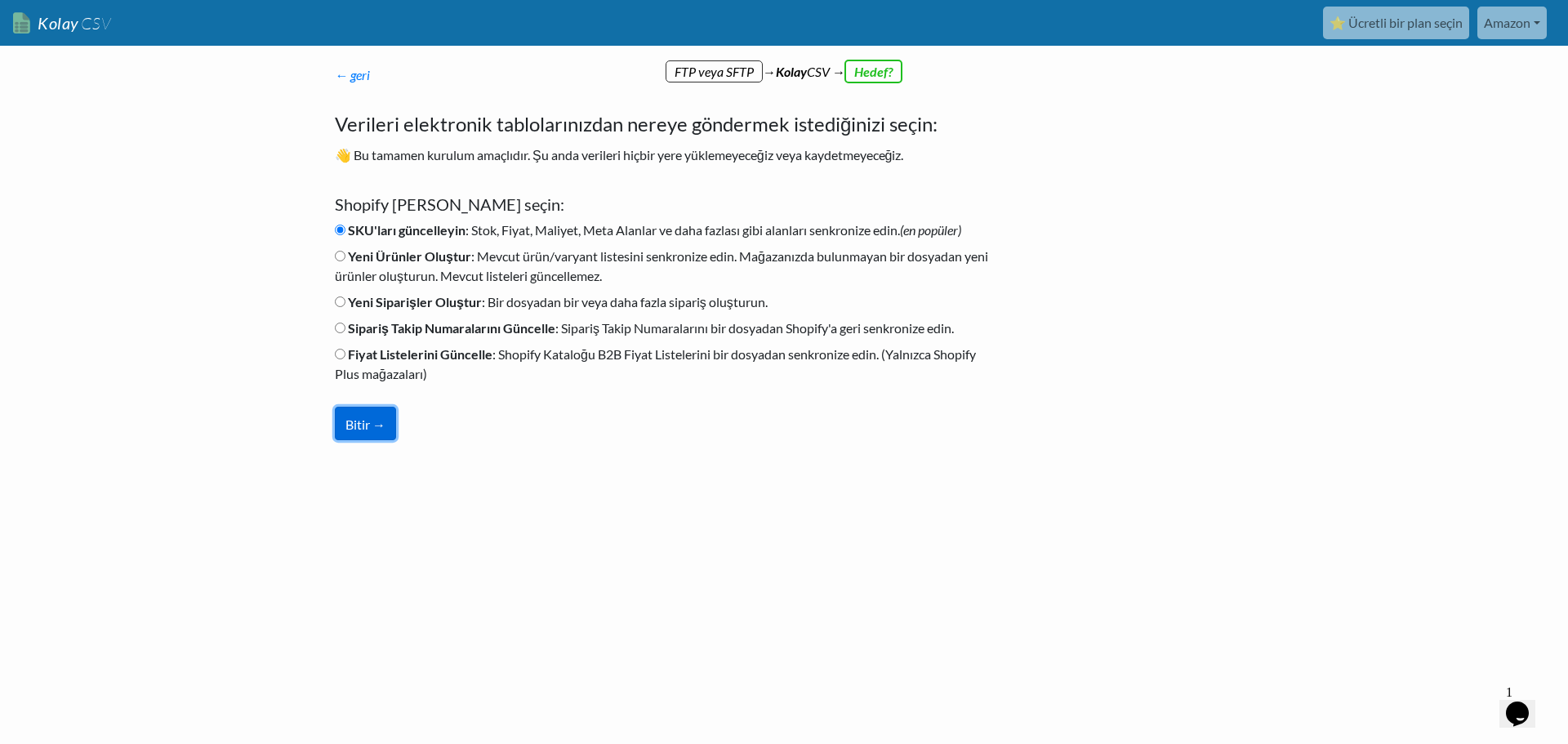
click at [369, 424] on font "Bitir →" at bounding box center [365, 424] width 40 height 15
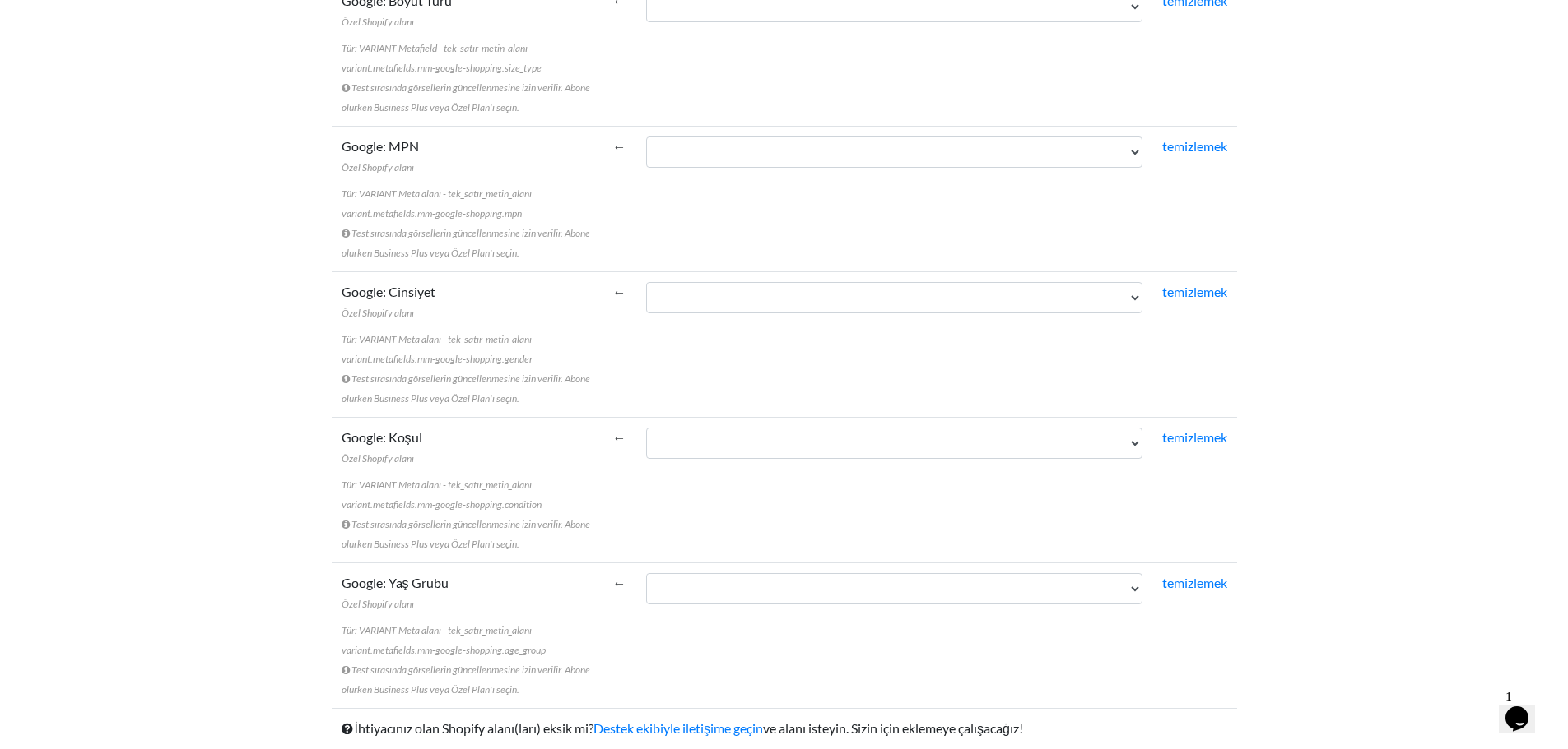
scroll to position [5434, 0]
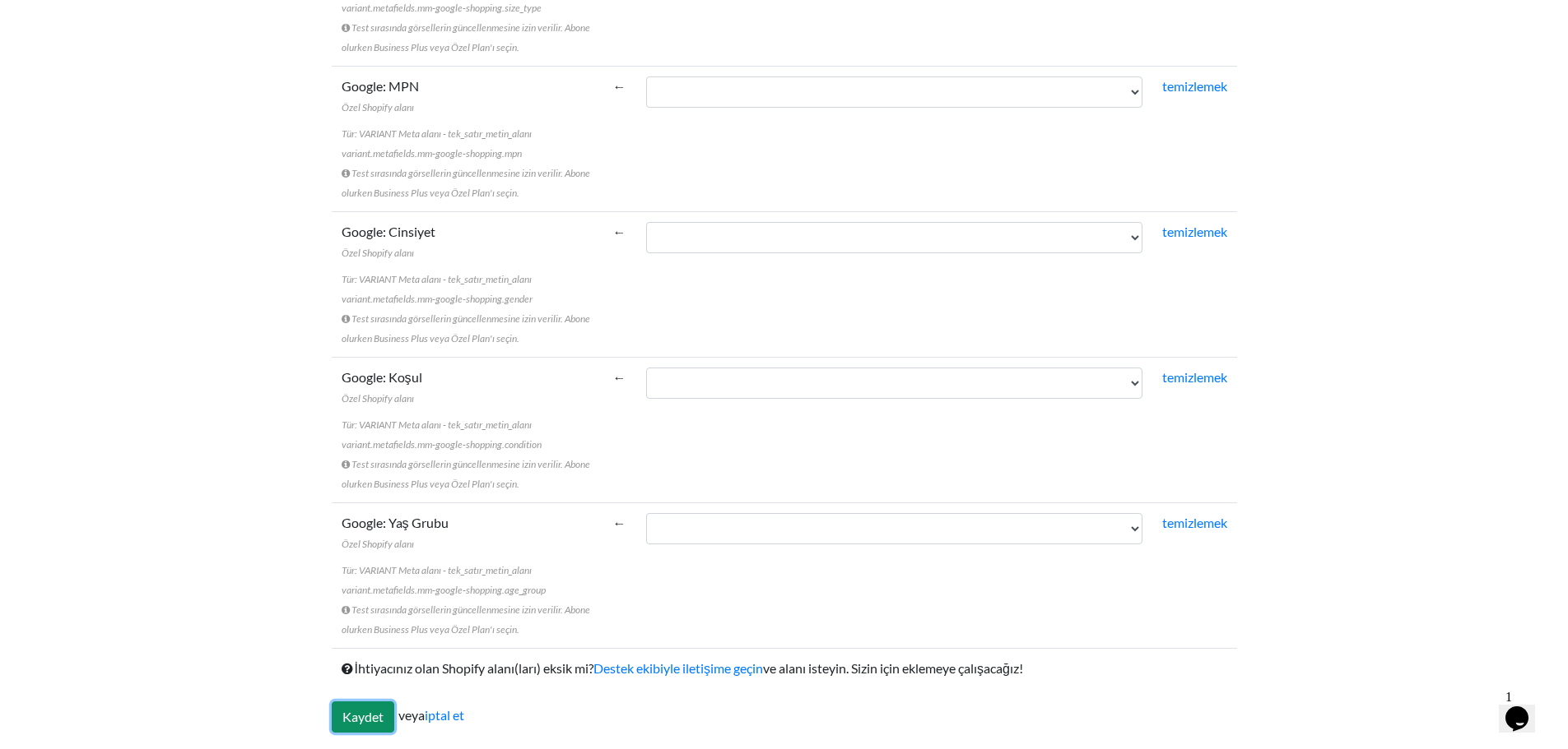
click at [372, 716] on input "Kaydet" at bounding box center [363, 717] width 63 height 31
type input "Save"
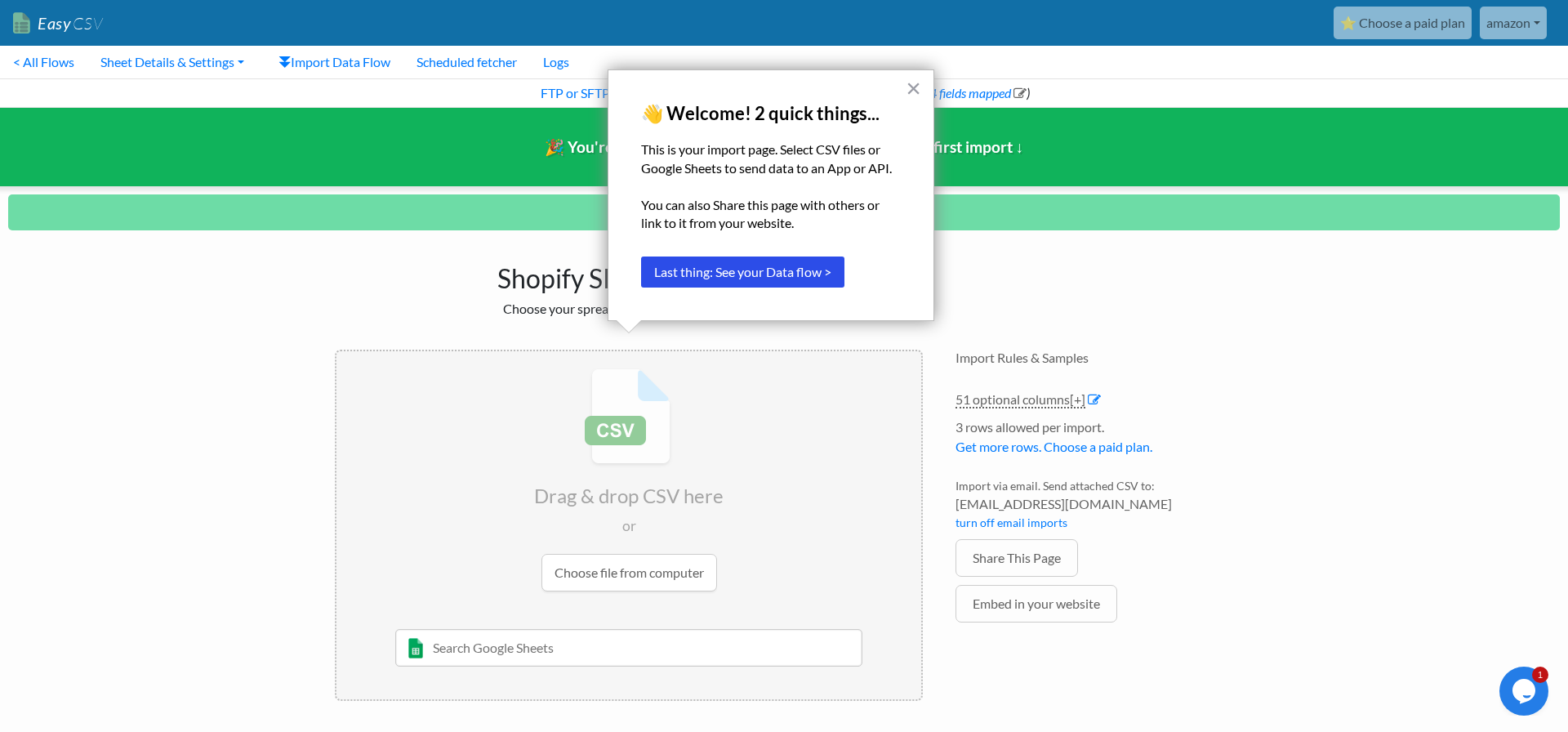
click at [1006, 253] on div "Shopify SKUs Import Choose your spreadsheet below to import. Drag & drop CSV he…" at bounding box center [784, 478] width 931 height 478
click at [922, 81] on div "× 👋 Welcome! 2 quick things... This is your import page. Select CSV files or Go…" at bounding box center [771, 195] width 327 height 252
click at [912, 87] on button "×" at bounding box center [913, 87] width 15 height 26
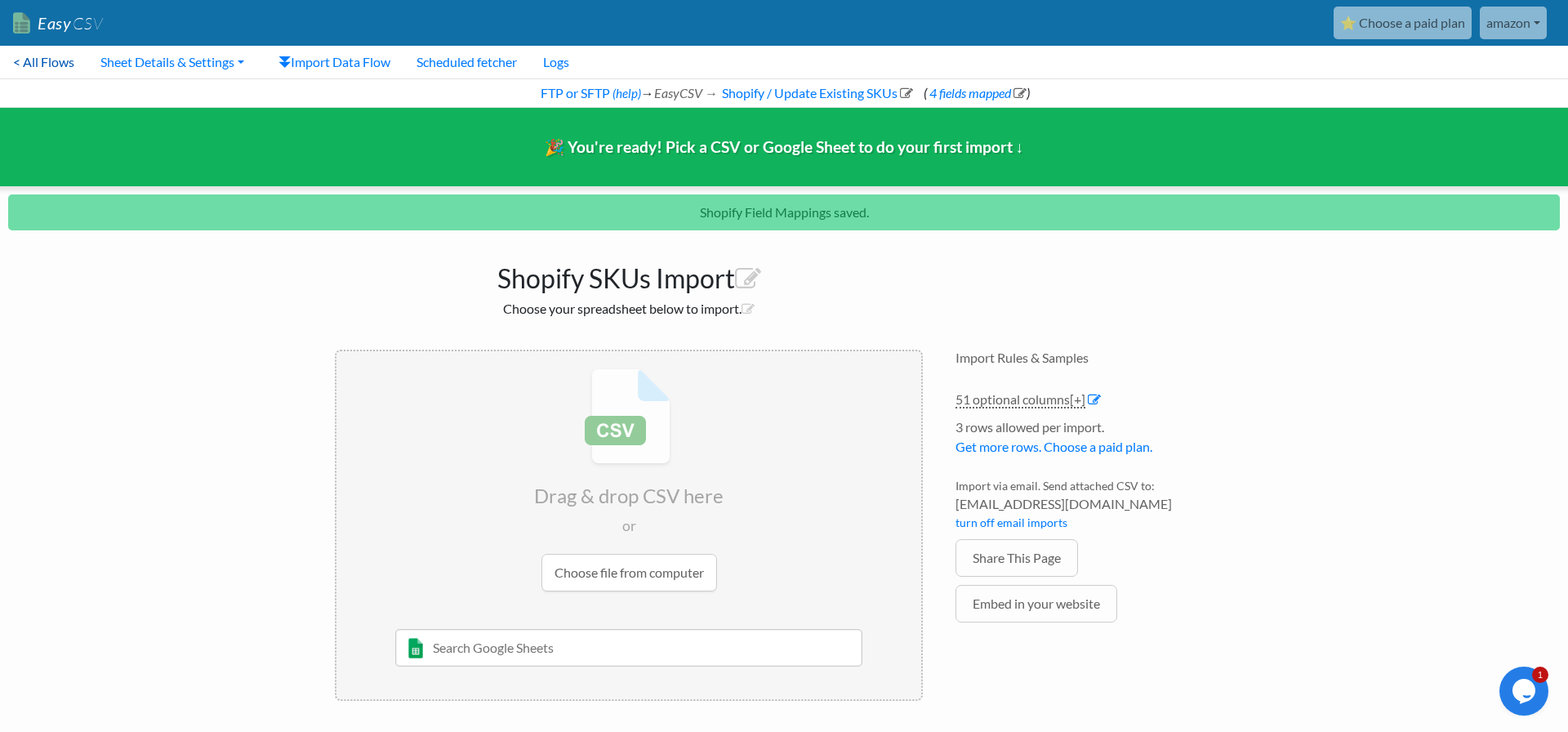
click at [36, 61] on link "< All Flows" at bounding box center [44, 62] width 88 height 33
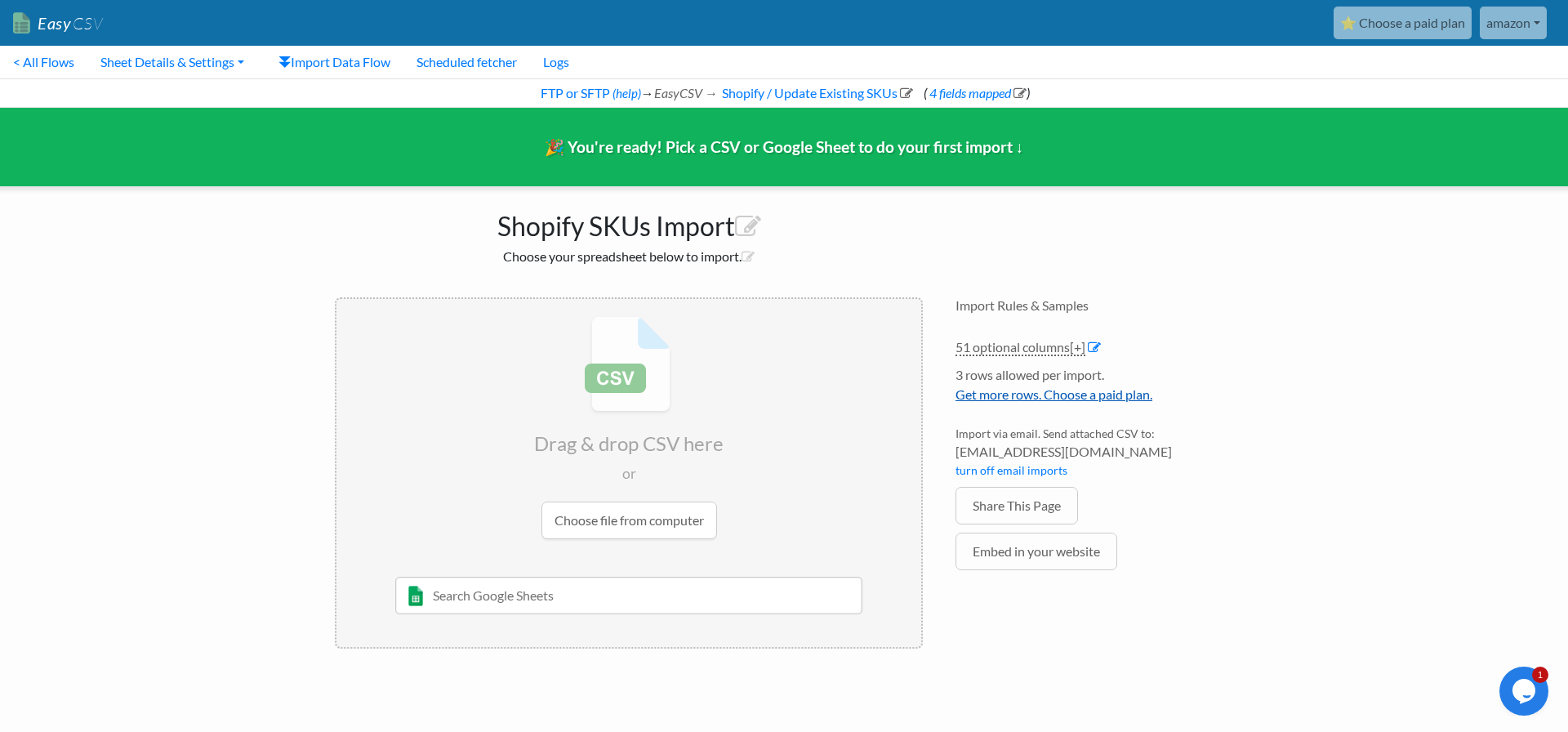
click at [1028, 394] on link "Get more rows. Choose a paid plan." at bounding box center [1054, 394] width 196 height 15
click at [1096, 342] on icon at bounding box center [1094, 346] width 13 height 13
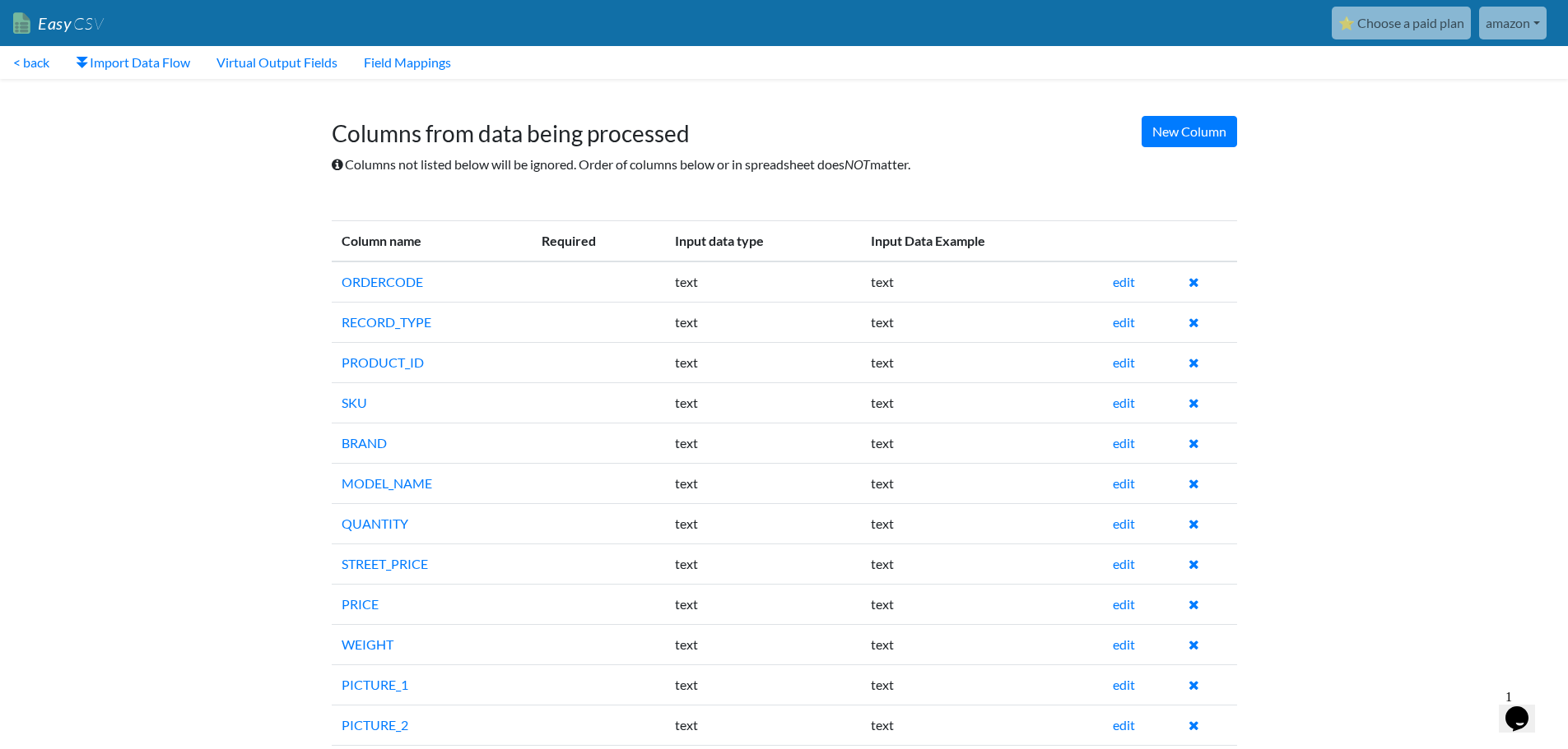
click at [32, 50] on link "< back" at bounding box center [31, 62] width 63 height 33
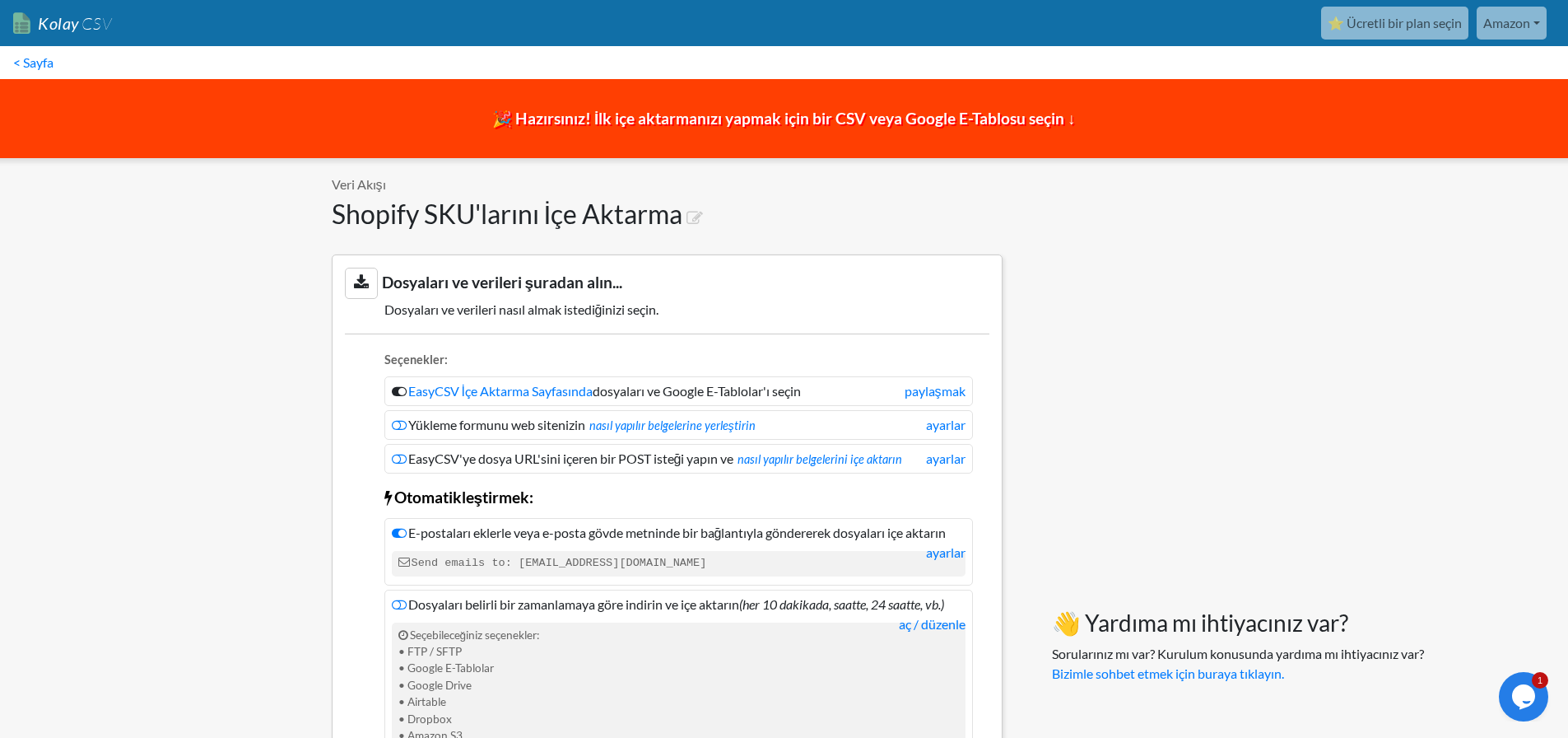
drag, startPoint x: 283, startPoint y: 594, endPoint x: 443, endPoint y: 652, distance: 170.2
click at [399, 641] on icon at bounding box center [403, 635] width 10 height 12
click at [359, 637] on ul "Seçenekler: EasyCSV İçe Aktarma Sayfasında dosyaları ve Google E-Tablolar'ı seç…" at bounding box center [667, 562] width 644 height 457
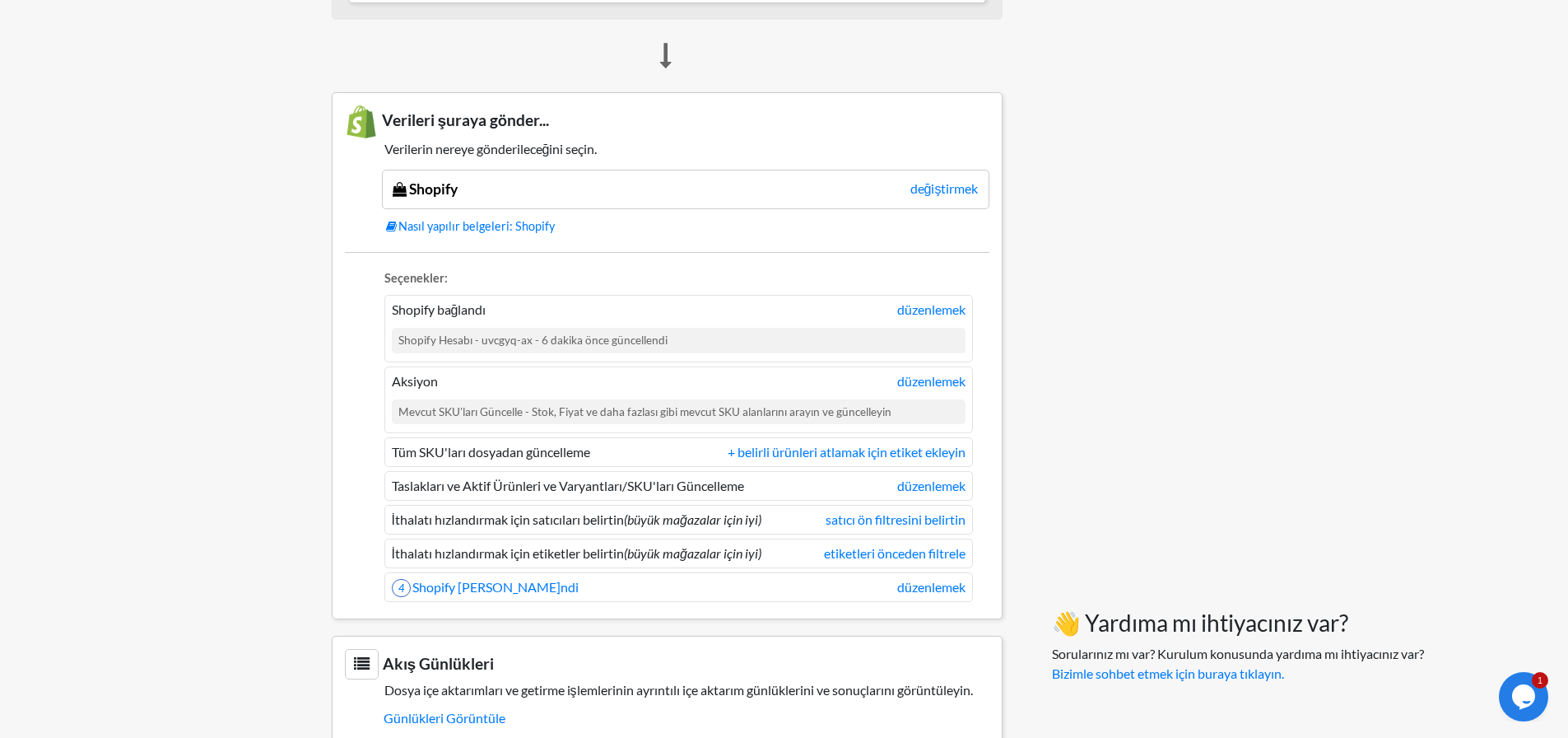
scroll to position [1309, 0]
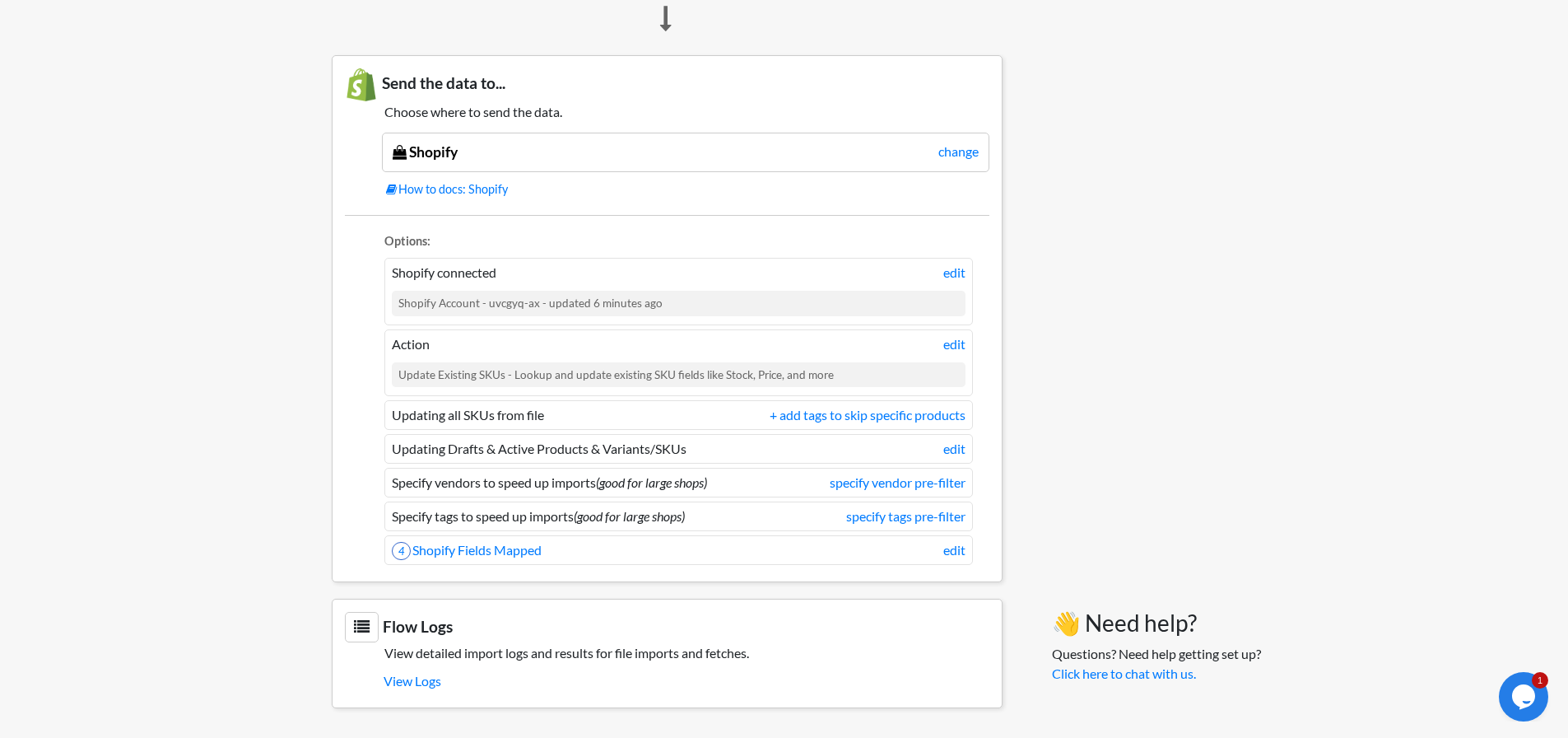
drag, startPoint x: 1567, startPoint y: 683, endPoint x: 1570, endPoint y: 696, distance: 13.3
click at [516, 550] on link "4 Shopify Fields Mapped" at bounding box center [466, 549] width 149 height 15
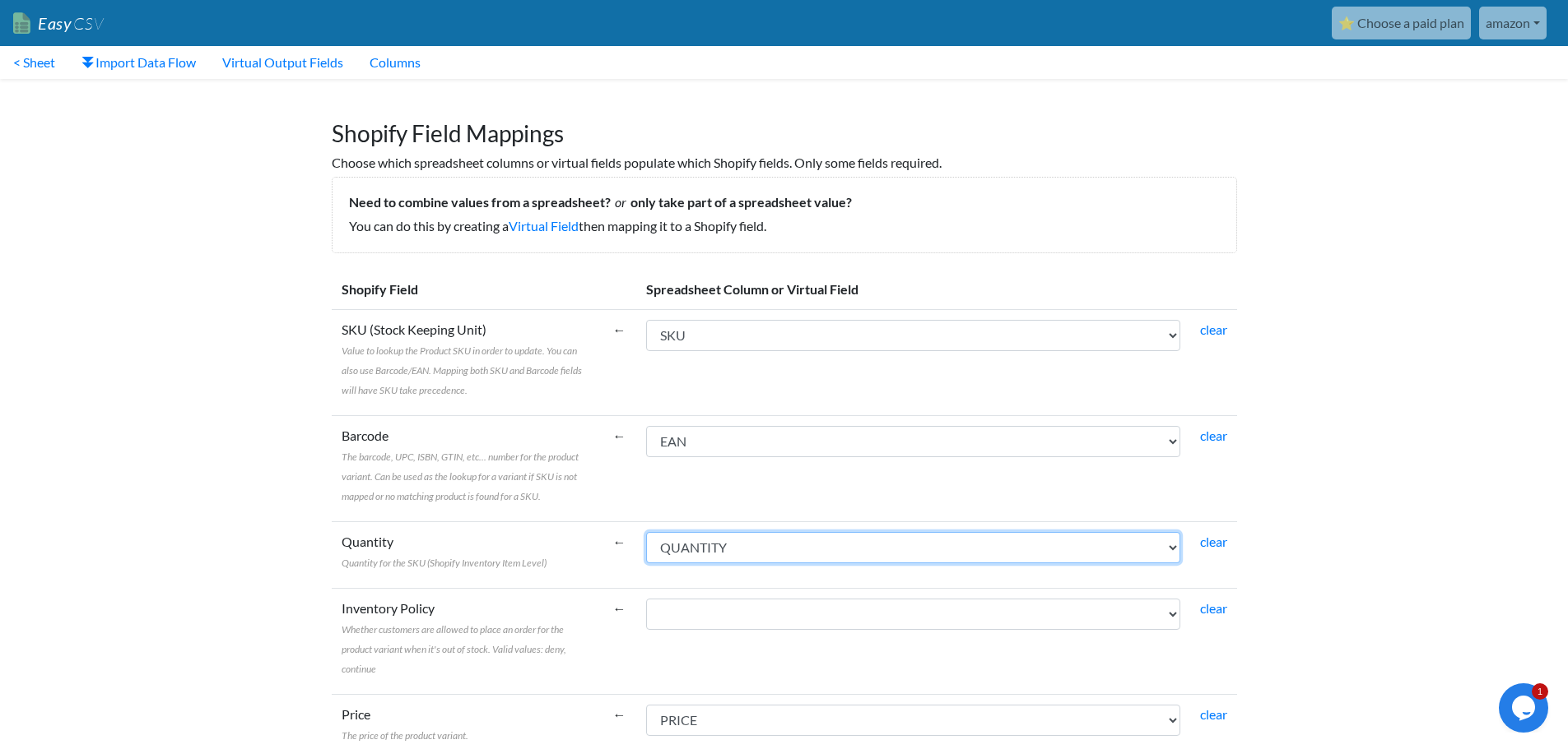
click at [729, 539] on select "ORDERCODE RECORD_TYPE PRODUCT_ID SKU BRAND MODEL_NAME QUANTITY STREET_PRICE PRI…" at bounding box center [913, 548] width 534 height 31
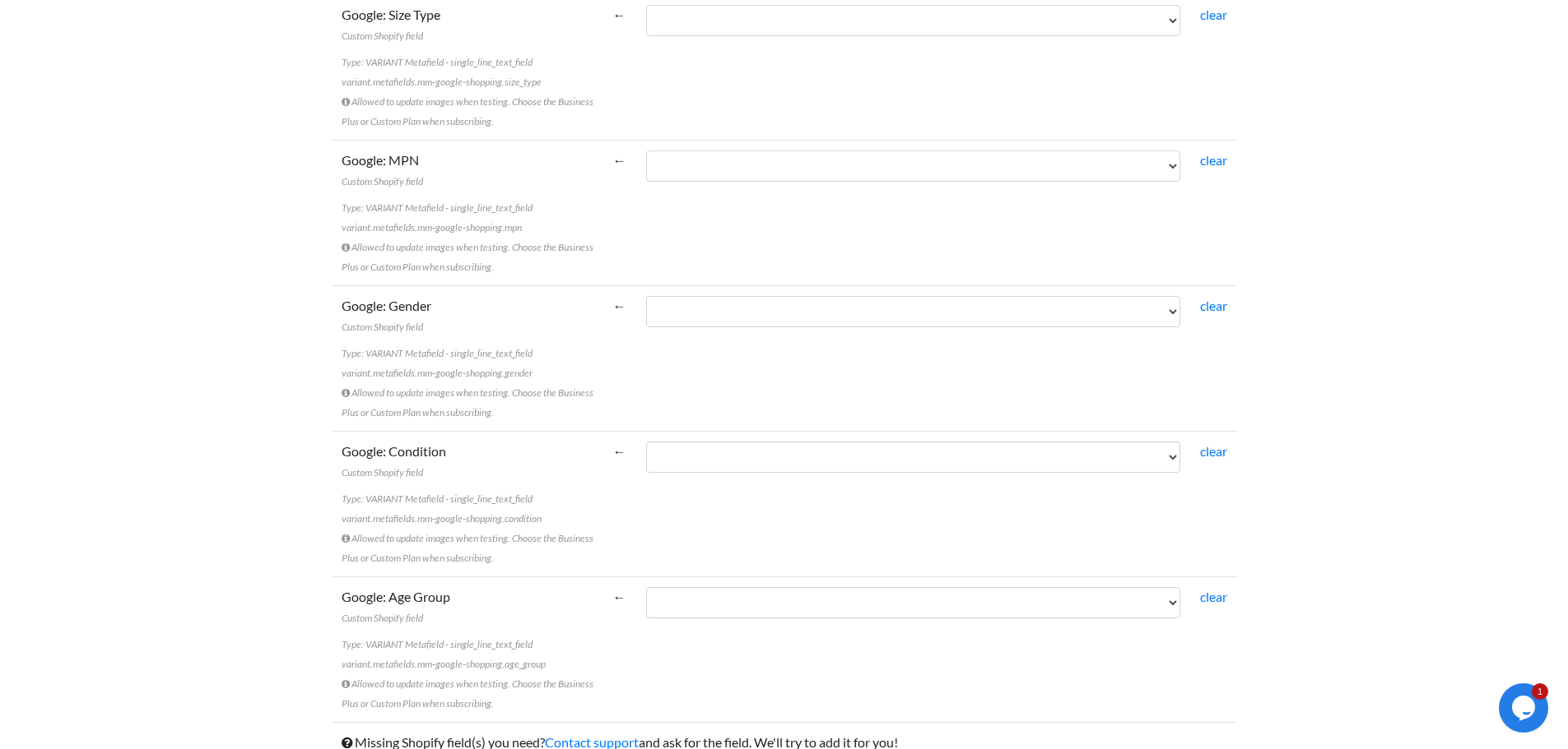
scroll to position [5376, 0]
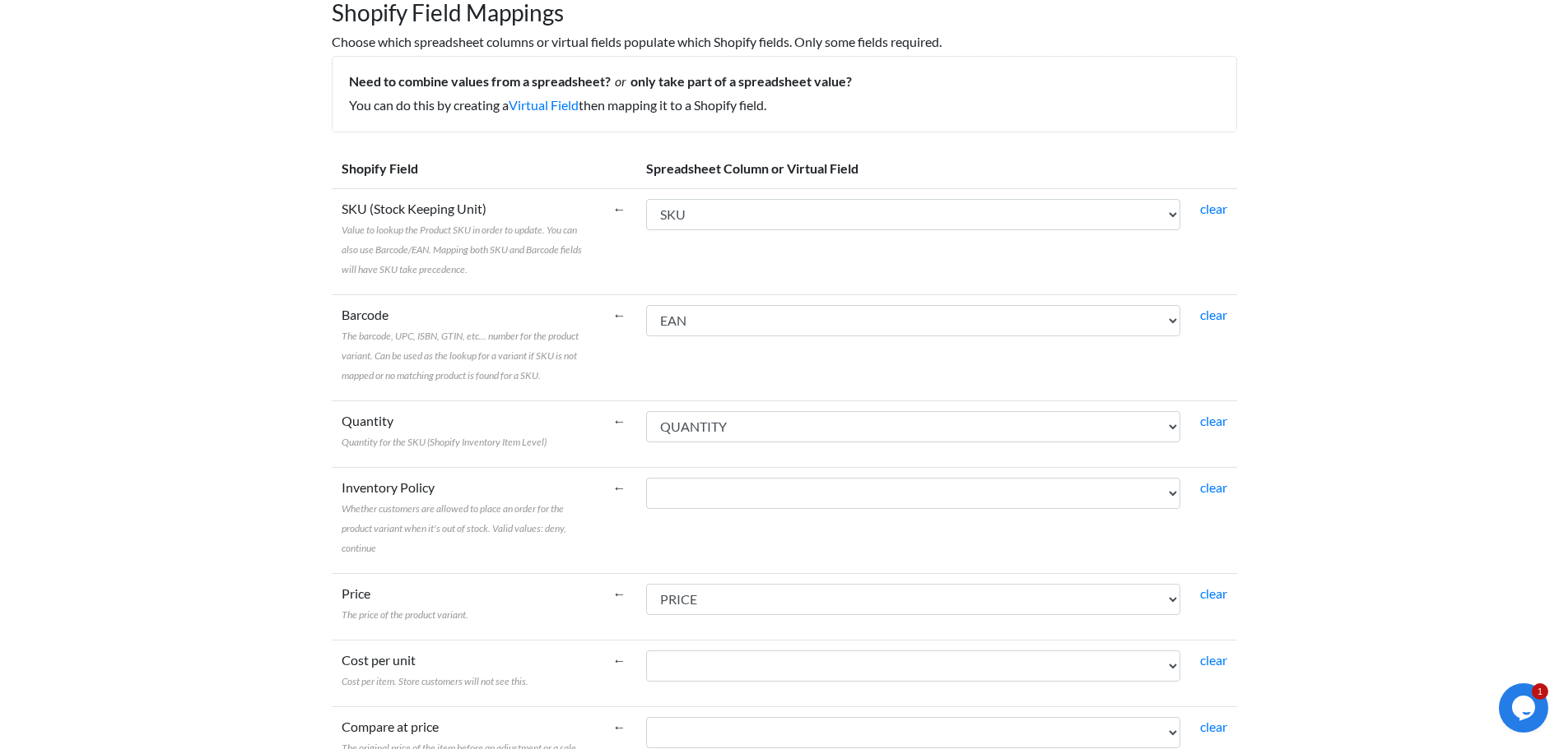
scroll to position [111, 0]
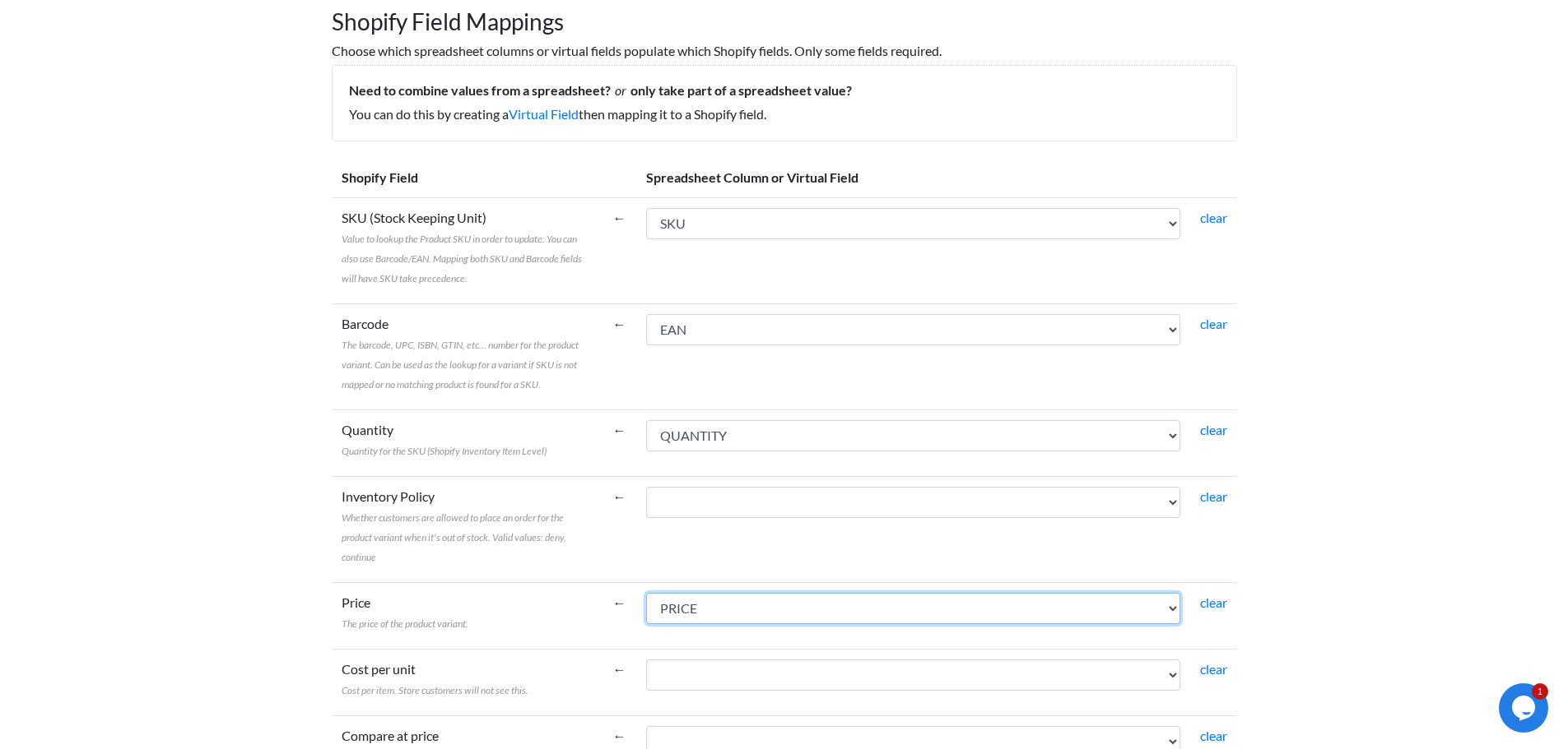
click at [705, 607] on select "ORDERCODE RECORD_TYPE PRODUCT_ID SKU BRAND MODEL_NAME QUANTITY STREET_PRICE PRI…" at bounding box center [913, 609] width 534 height 31
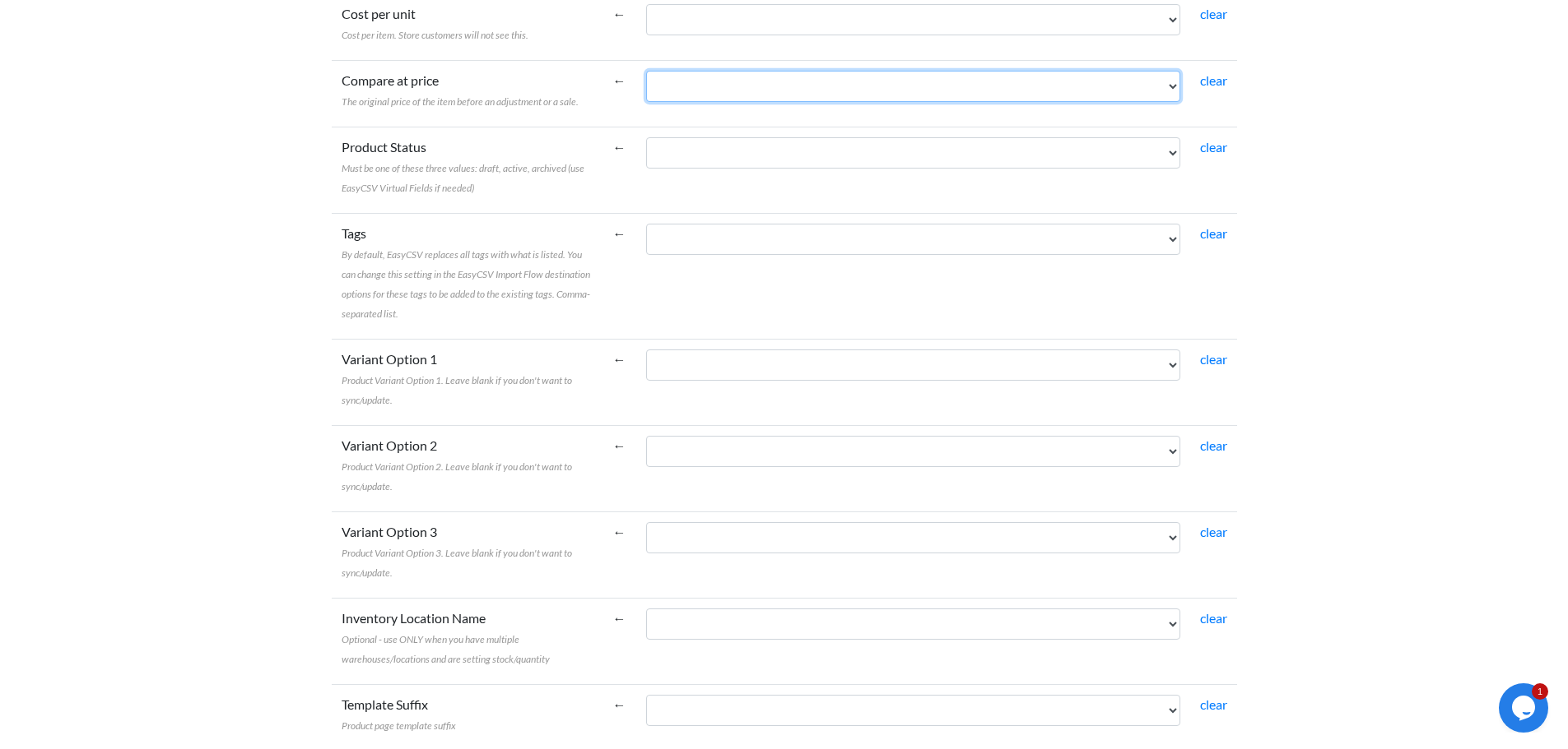
click at [757, 92] on select "ORDERCODE RECORD_TYPE PRODUCT_ID SKU BRAND MODEL_NAME QUANTITY STREET_PRICE PRI…" at bounding box center [913, 86] width 534 height 31
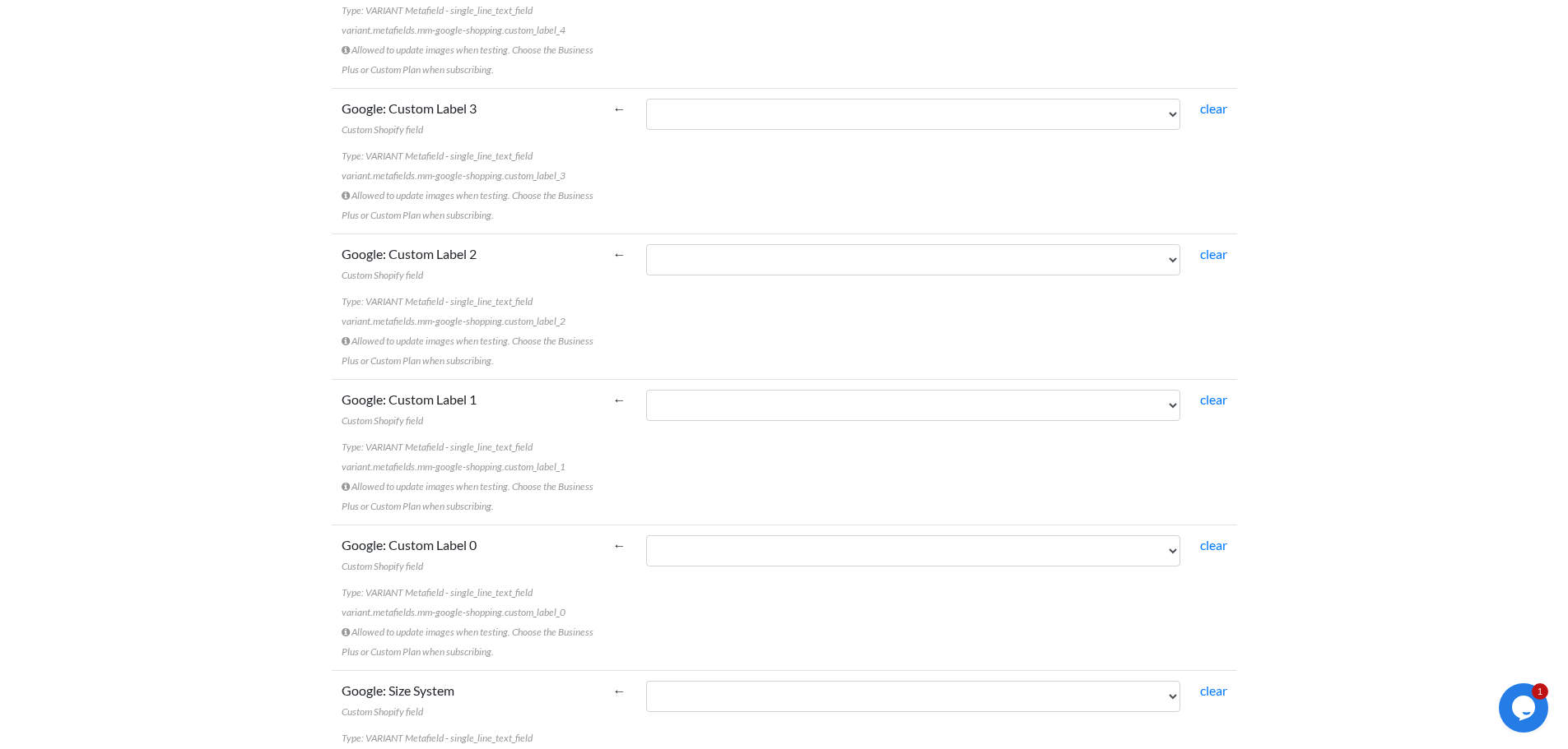
scroll to position [5354, 0]
click at [361, 746] on input "Save" at bounding box center [355, 738] width 48 height 31
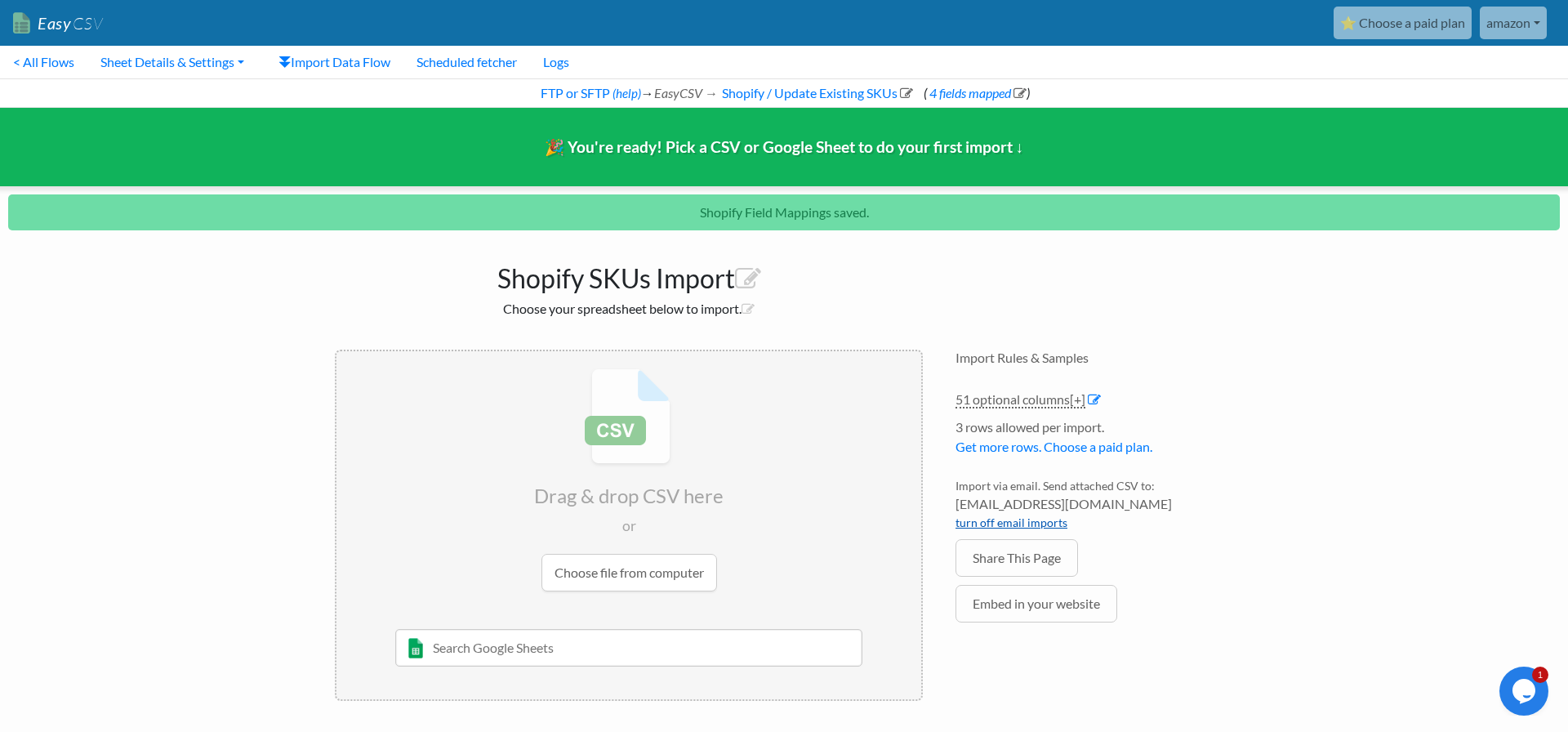
click at [1049, 520] on link "turn off email imports" at bounding box center [1011, 522] width 112 height 14
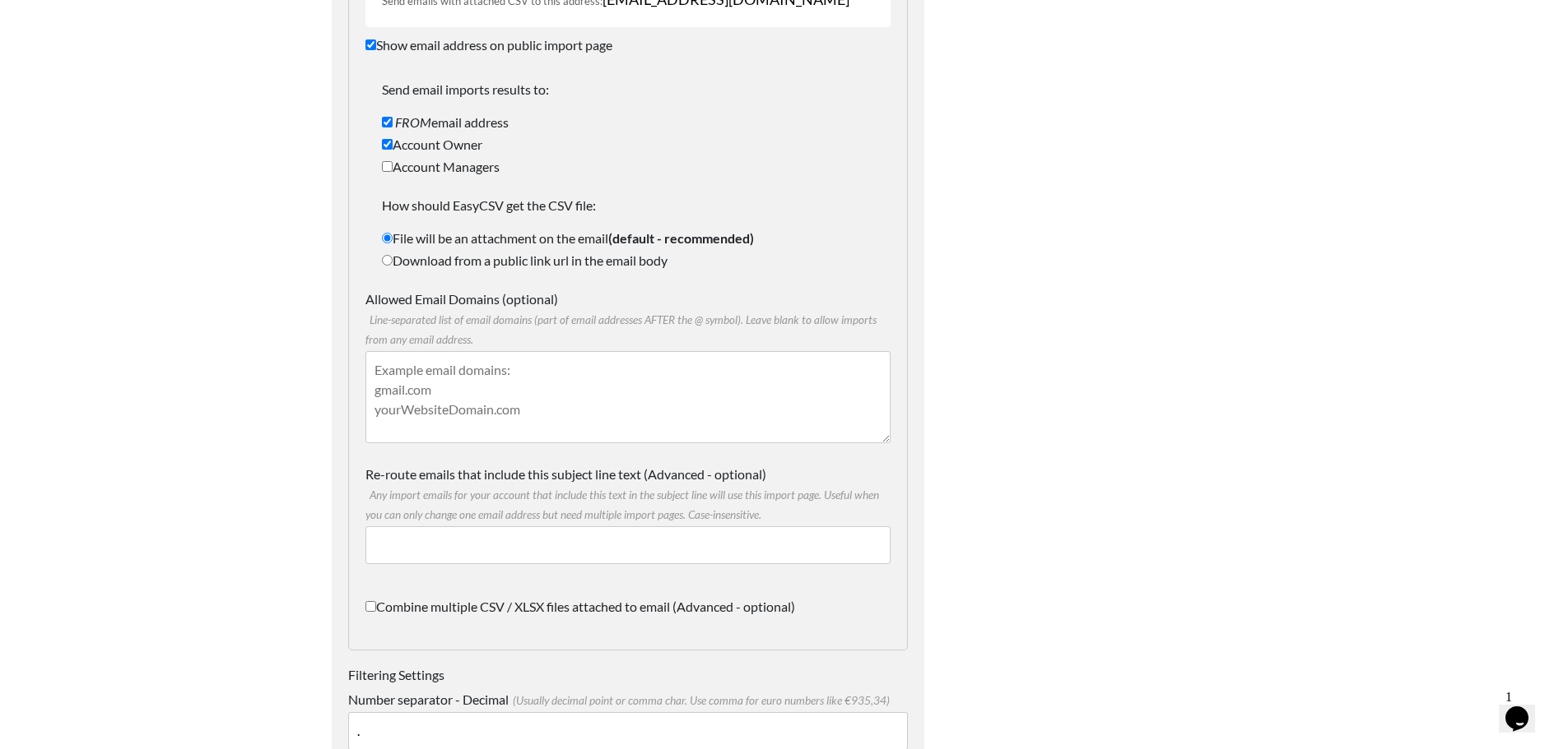
scroll to position [2467, 0]
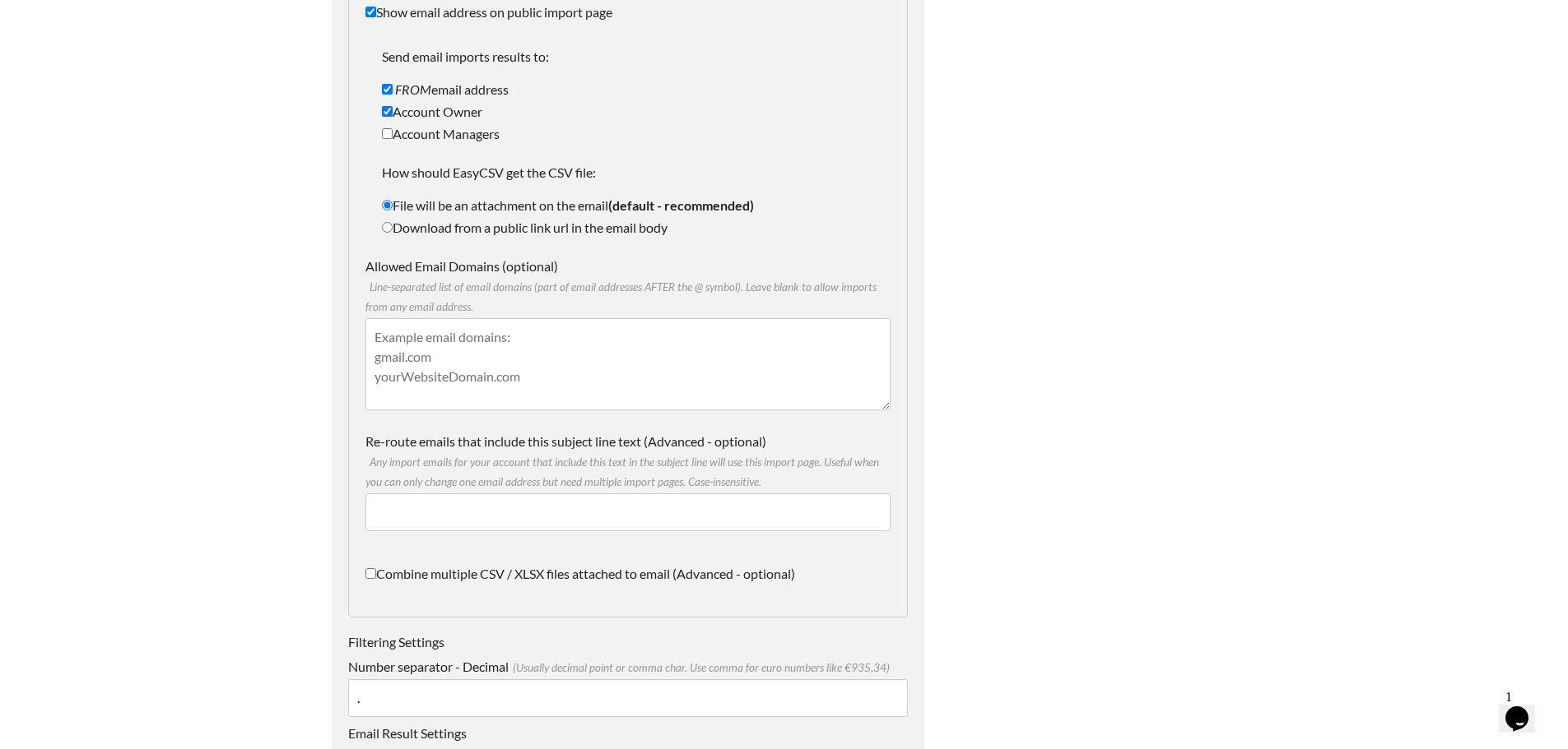
click at [391, 132] on input "Account Managers" at bounding box center [387, 134] width 11 height 11
checkbox input "true"
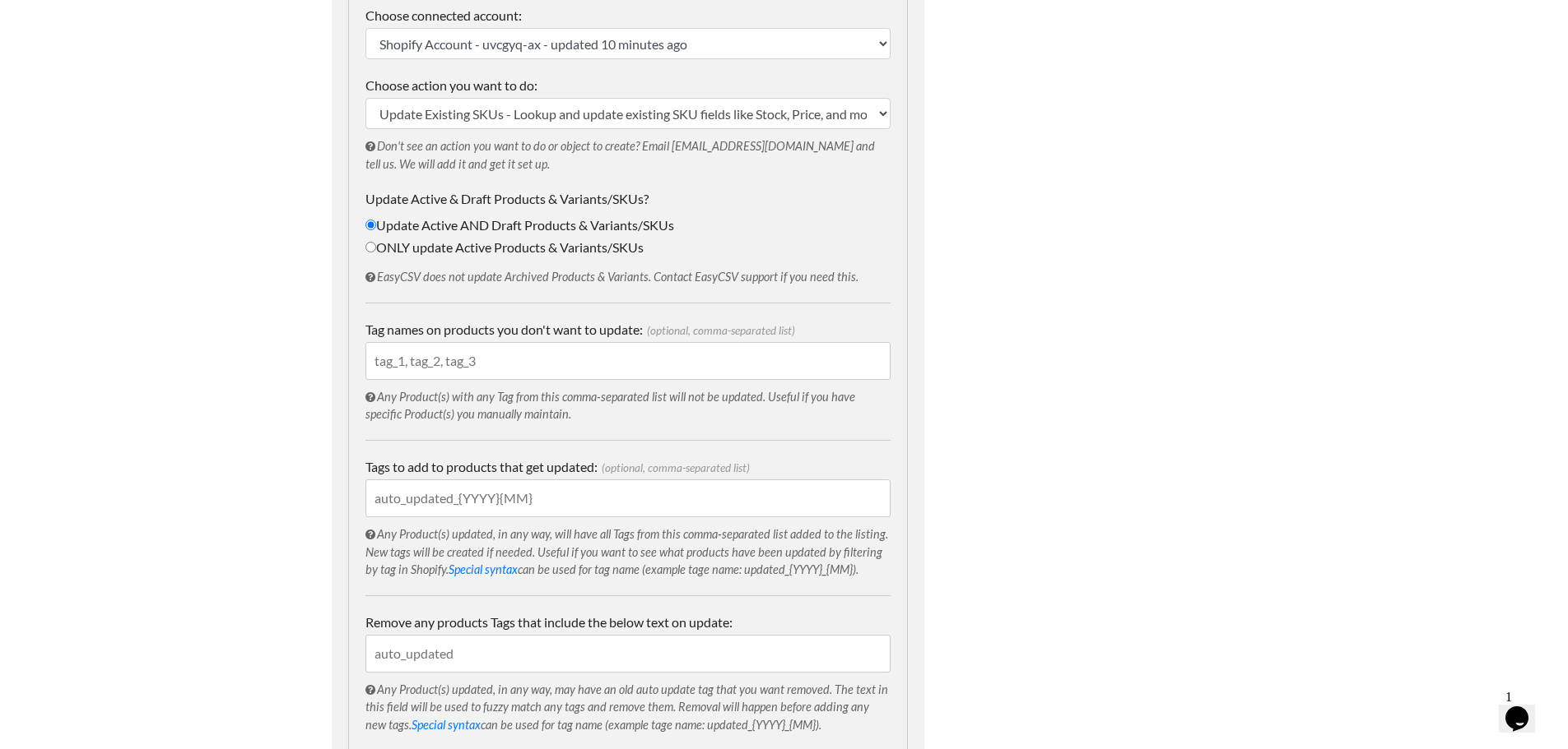
scroll to position [691, 0]
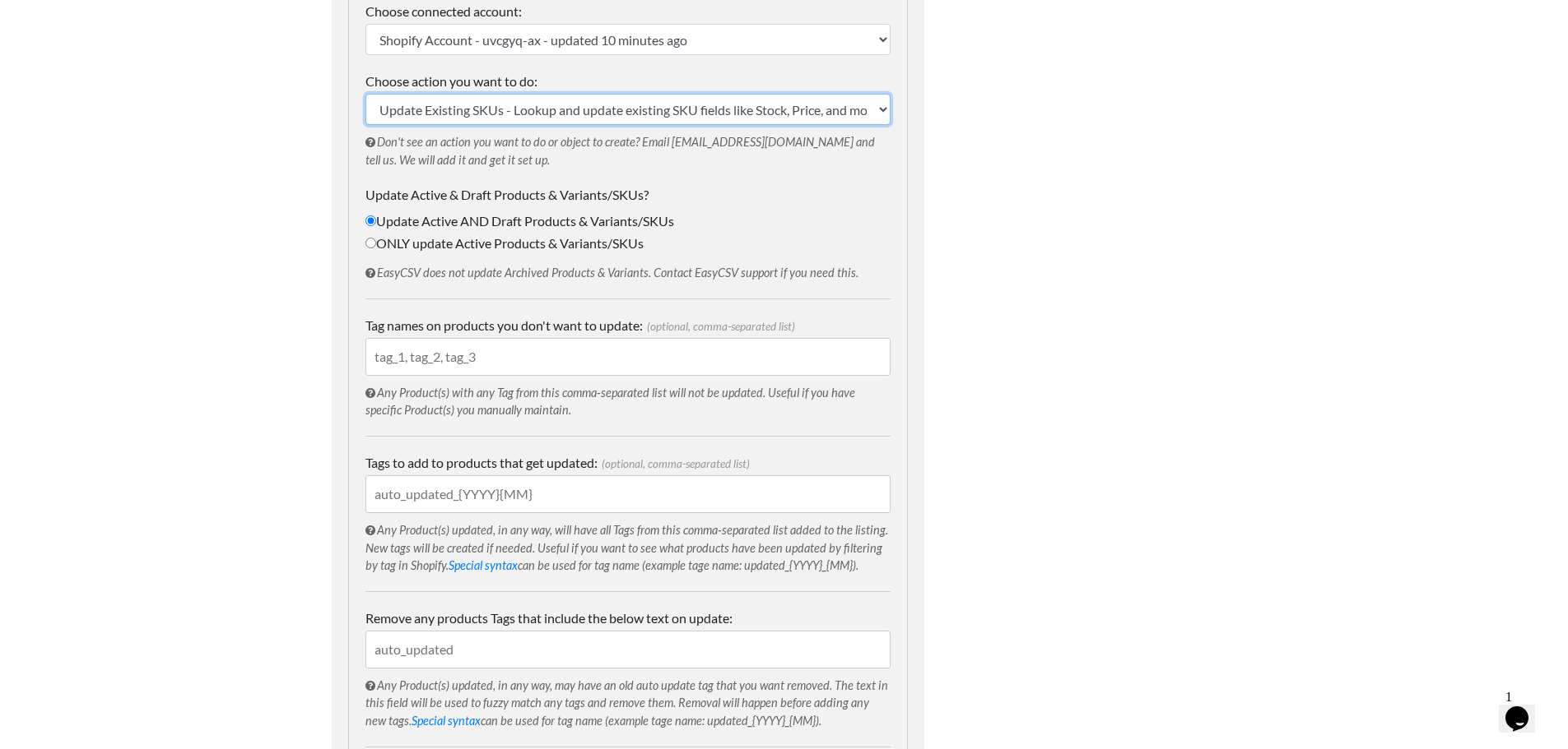
click at [820, 98] on select "Create Products and/or New Variants - Create new products or add new variants t…" at bounding box center [628, 109] width 525 height 31
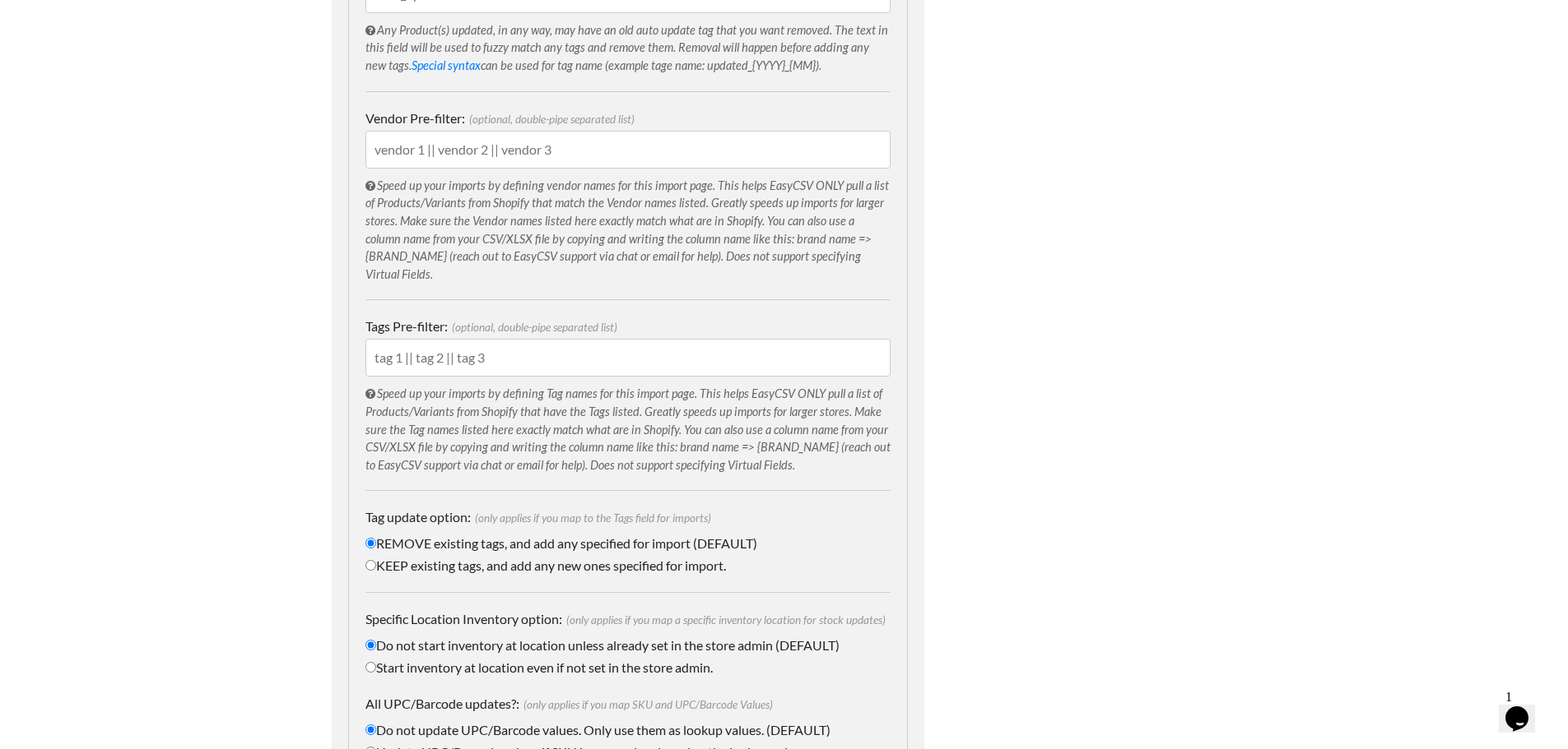
scroll to position [2002, 0]
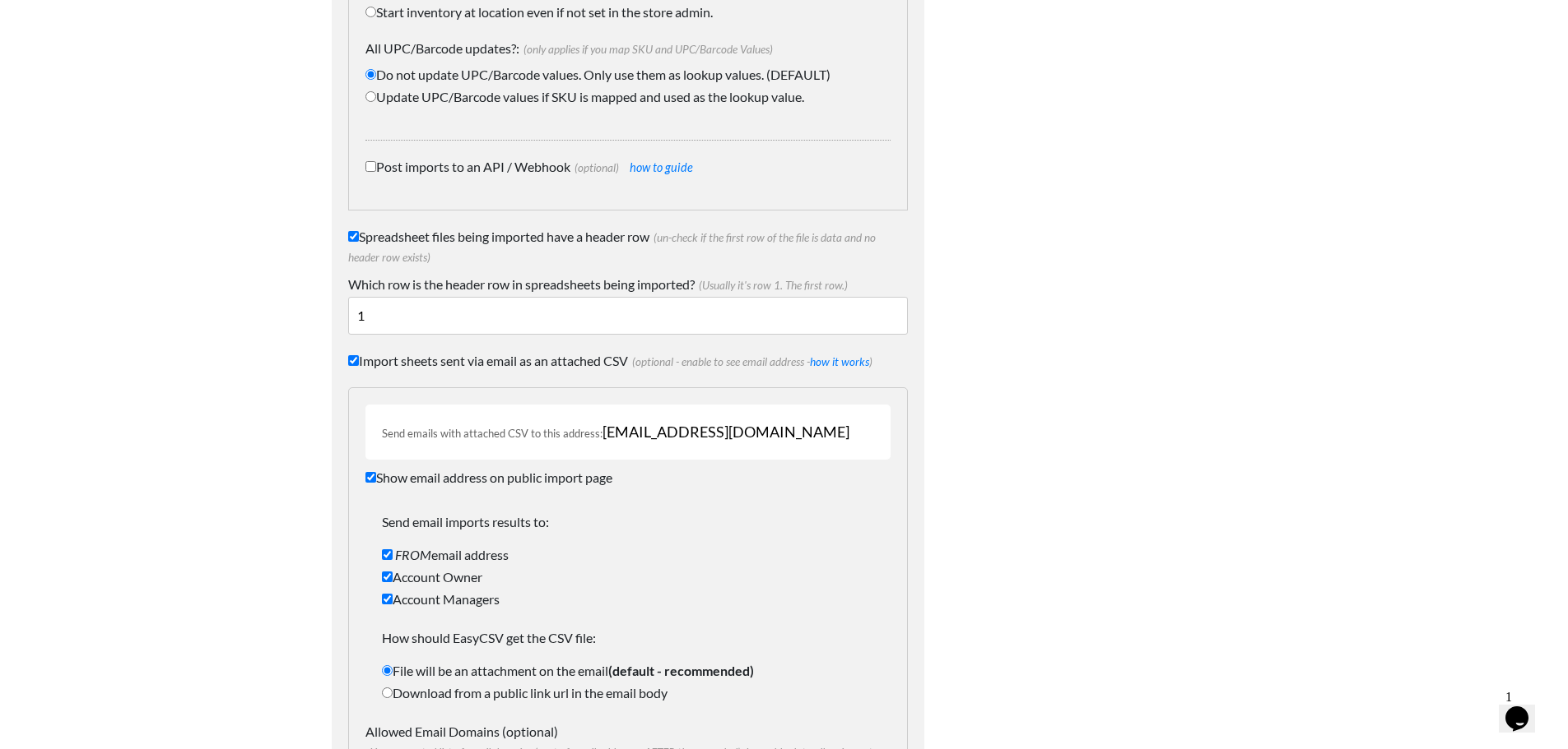
click at [650, 434] on span "9861c6298aa6@parse.easycsv.io" at bounding box center [726, 432] width 246 height 18
click at [381, 474] on label "Show email address on public import page" at bounding box center [628, 473] width 525 height 28
click at [376, 474] on input "Show email address on public import page" at bounding box center [371, 477] width 11 height 11
click at [381, 474] on label "Show email address on public import page" at bounding box center [628, 473] width 525 height 28
click at [376, 474] on input "Show email address on public import page" at bounding box center [371, 477] width 11 height 11
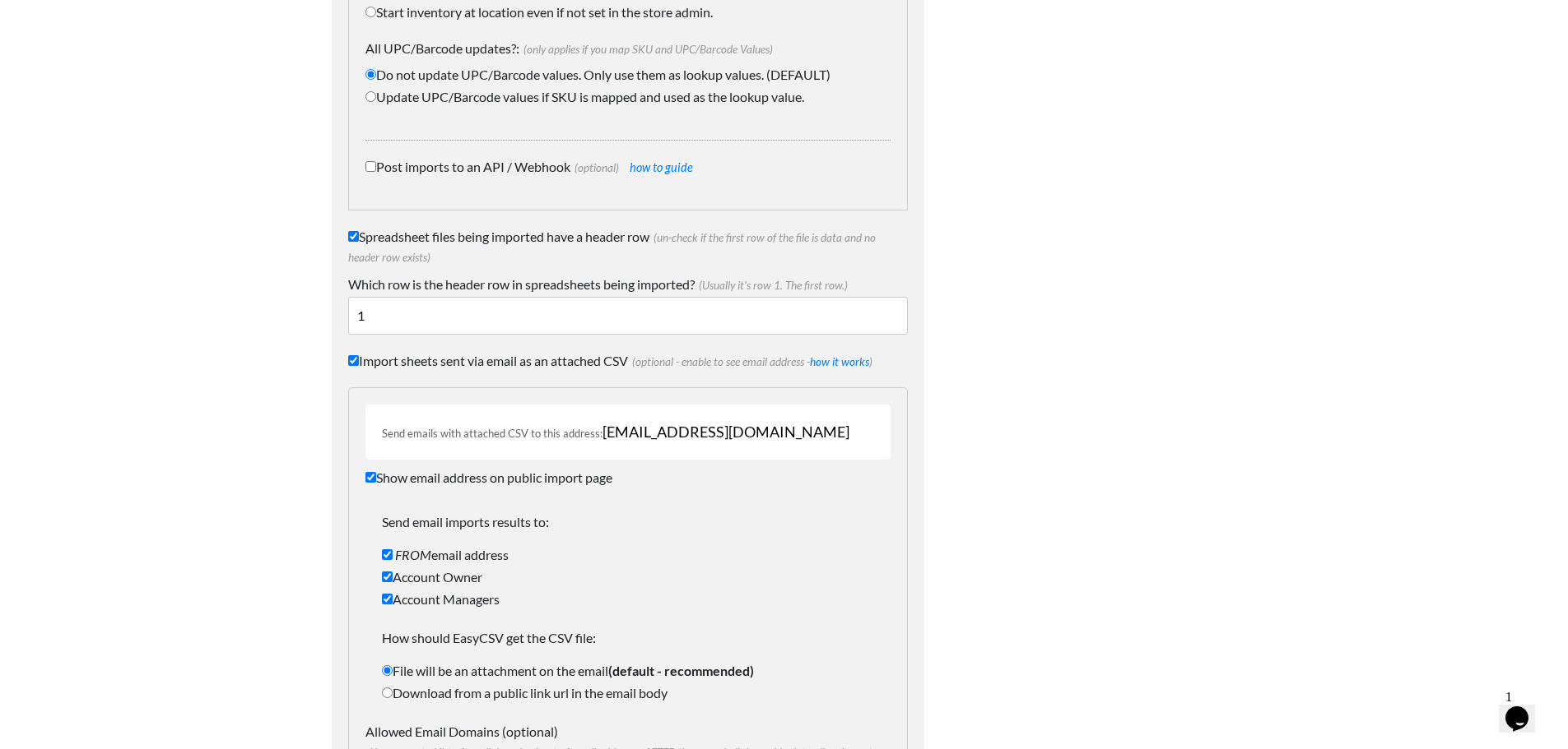
click at [735, 468] on label "Show email address on public import page" at bounding box center [628, 473] width 525 height 28
click at [376, 472] on input "Show email address on public import page" at bounding box center [371, 477] width 11 height 11
checkbox input "false"
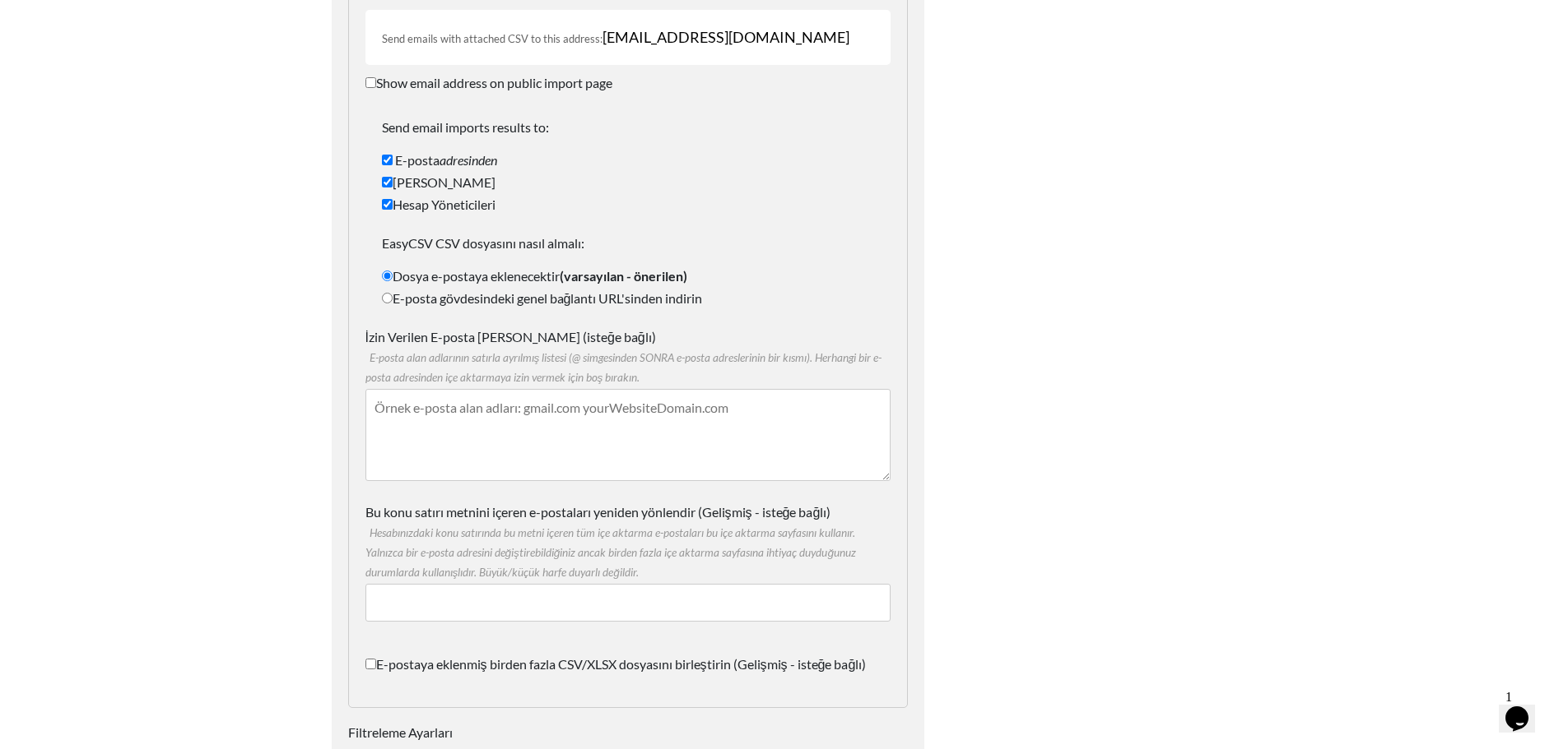
scroll to position [2549, 0]
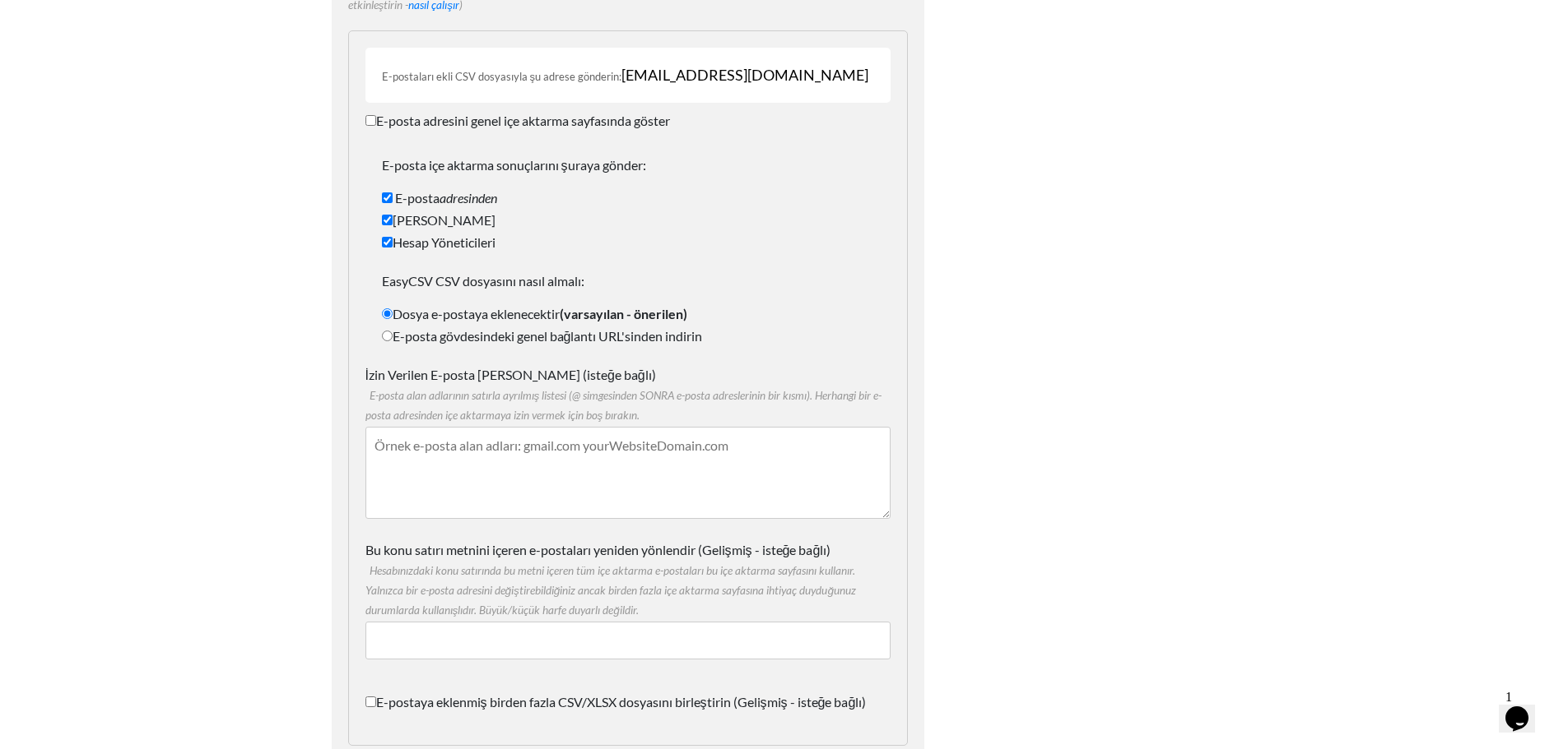
click at [774, 233] on label "Hesap Yöneticileri" at bounding box center [627, 243] width 492 height 20
click at [392, 236] on input "Hesap Yöneticileri" at bounding box center [387, 242] width 11 height 11
checkbox input "false"
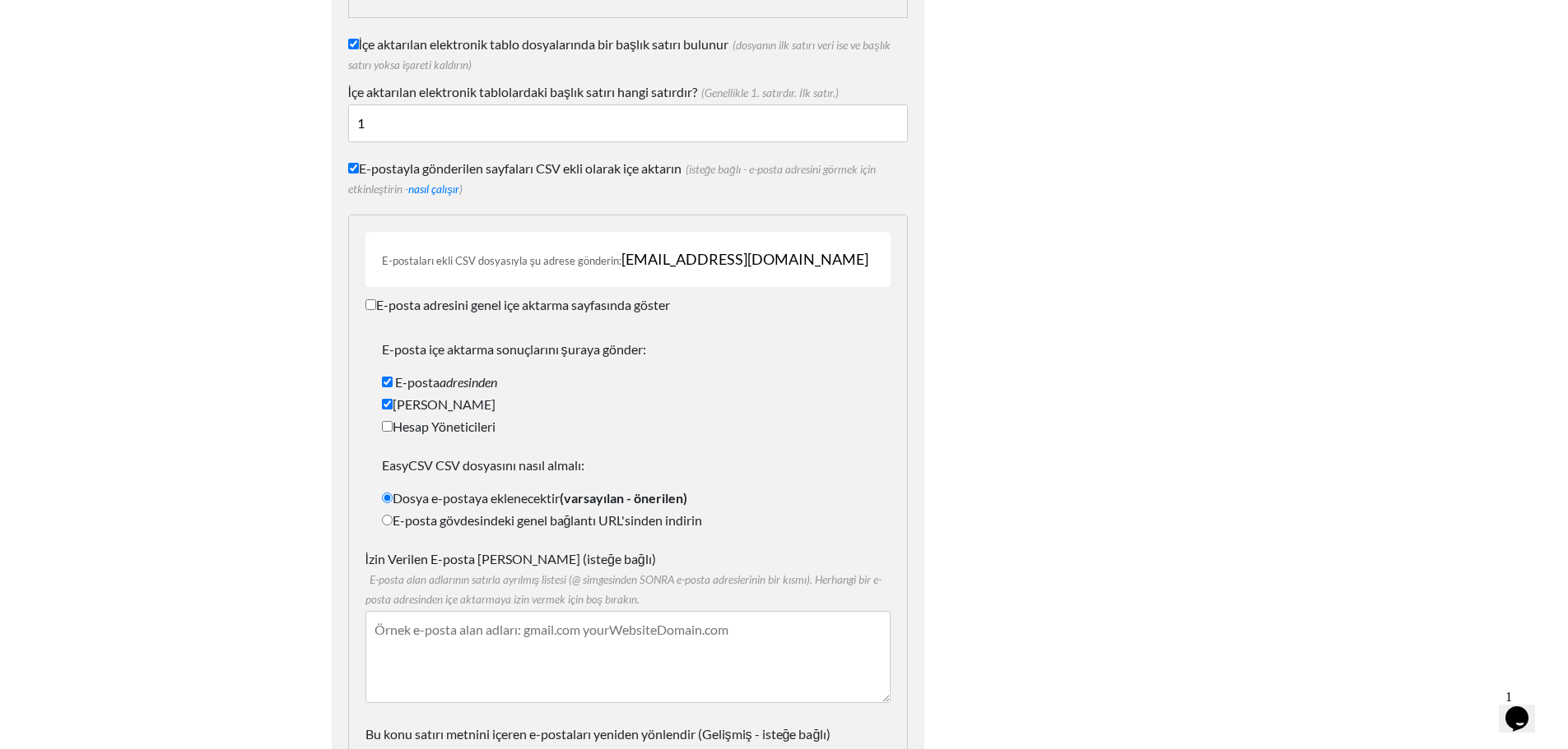
scroll to position [2351, 0]
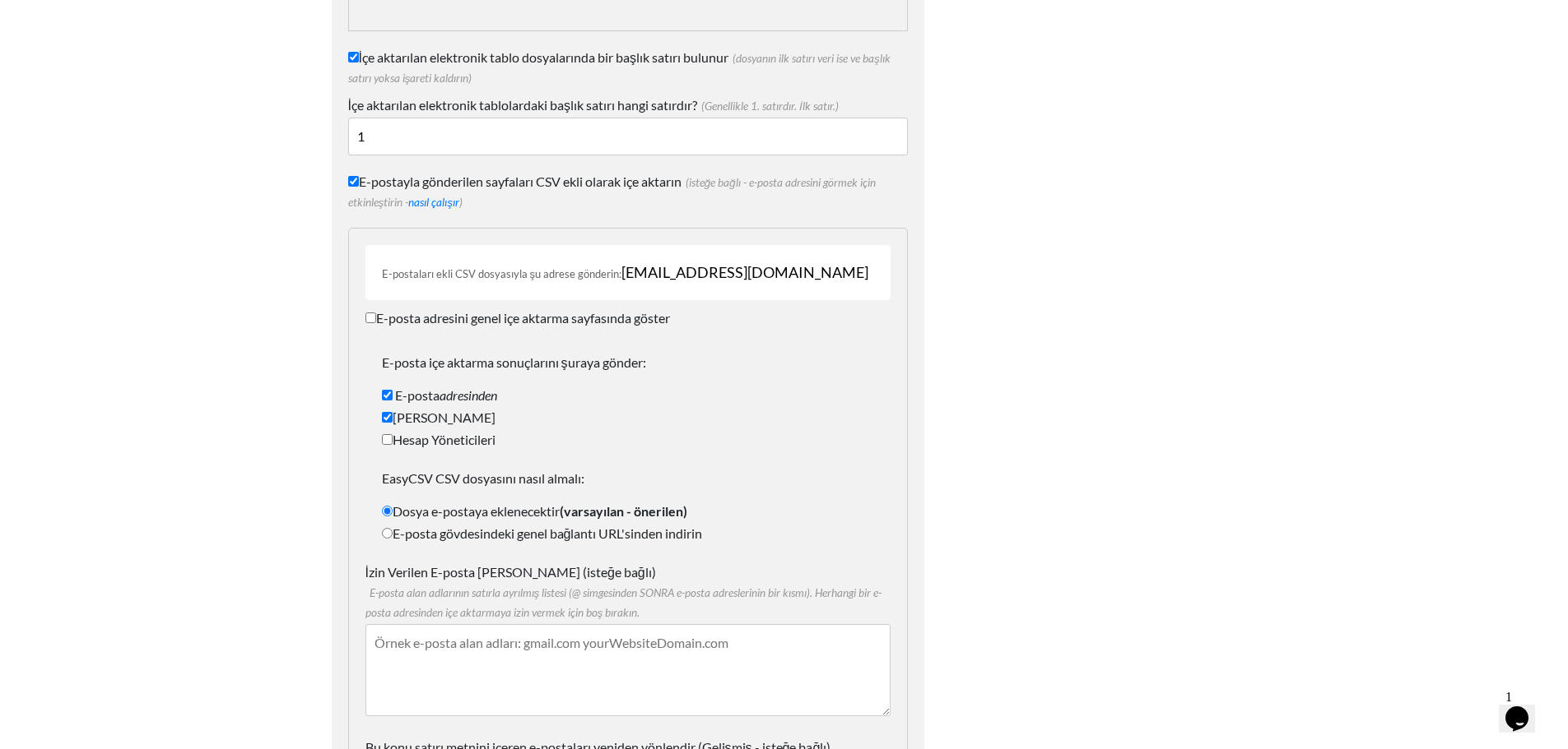
click at [377, 310] on font "E-posta adresini genel içe aktarma sayfasında göster" at bounding box center [523, 317] width 294 height 15
click at [376, 313] on input "E-posta adresini genel içe aktarma sayfasında göster" at bounding box center [371, 318] width 11 height 11
click at [377, 310] on font "E-posta adresini genel içe aktarma sayfasında göster" at bounding box center [523, 317] width 294 height 15
click at [376, 313] on input "E-posta adresini genel içe aktarma sayfasında göster" at bounding box center [371, 318] width 11 height 11
checkbox input "false"
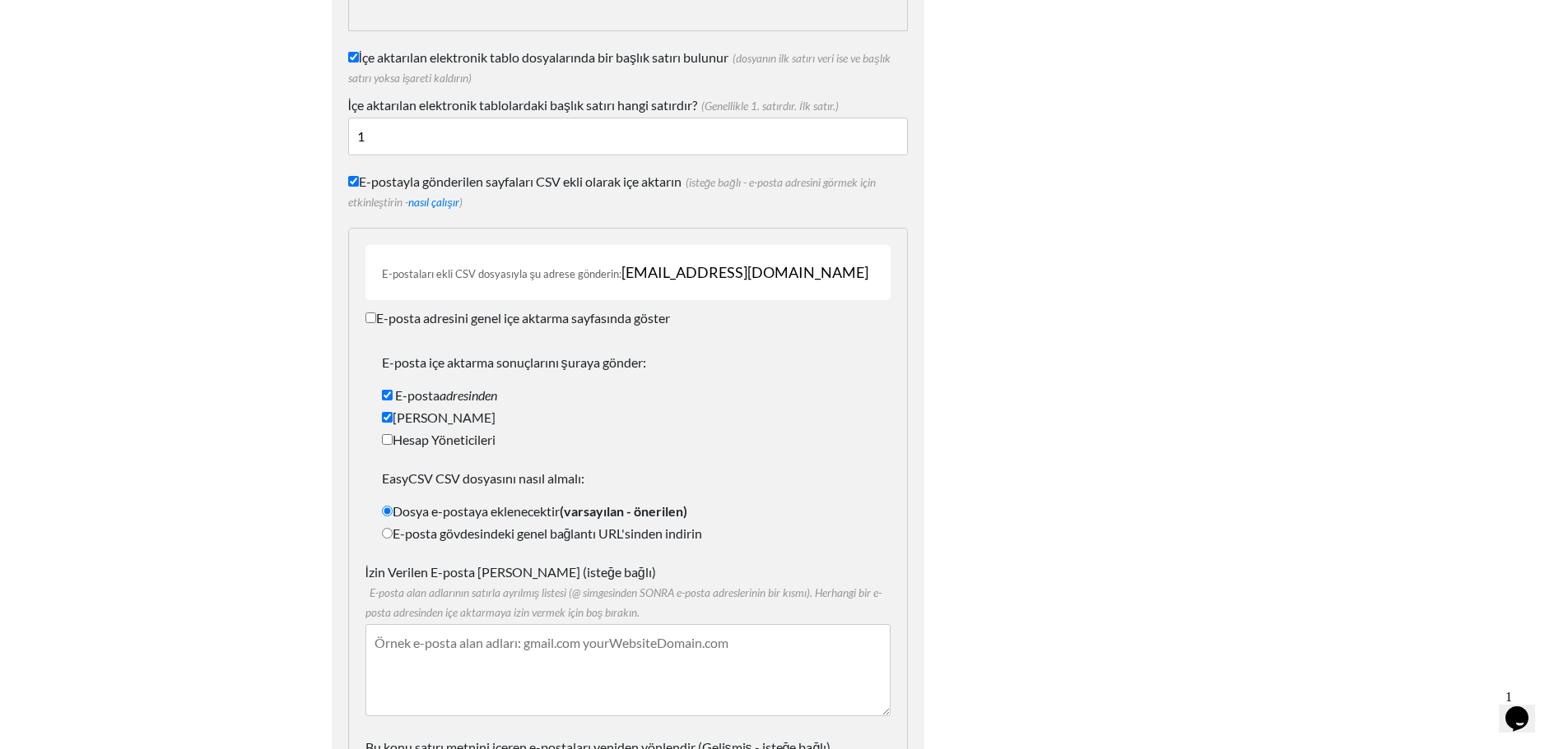
click at [757, 263] on font "9861c6298aa6@parse.easycsv.io" at bounding box center [745, 272] width 246 height 18
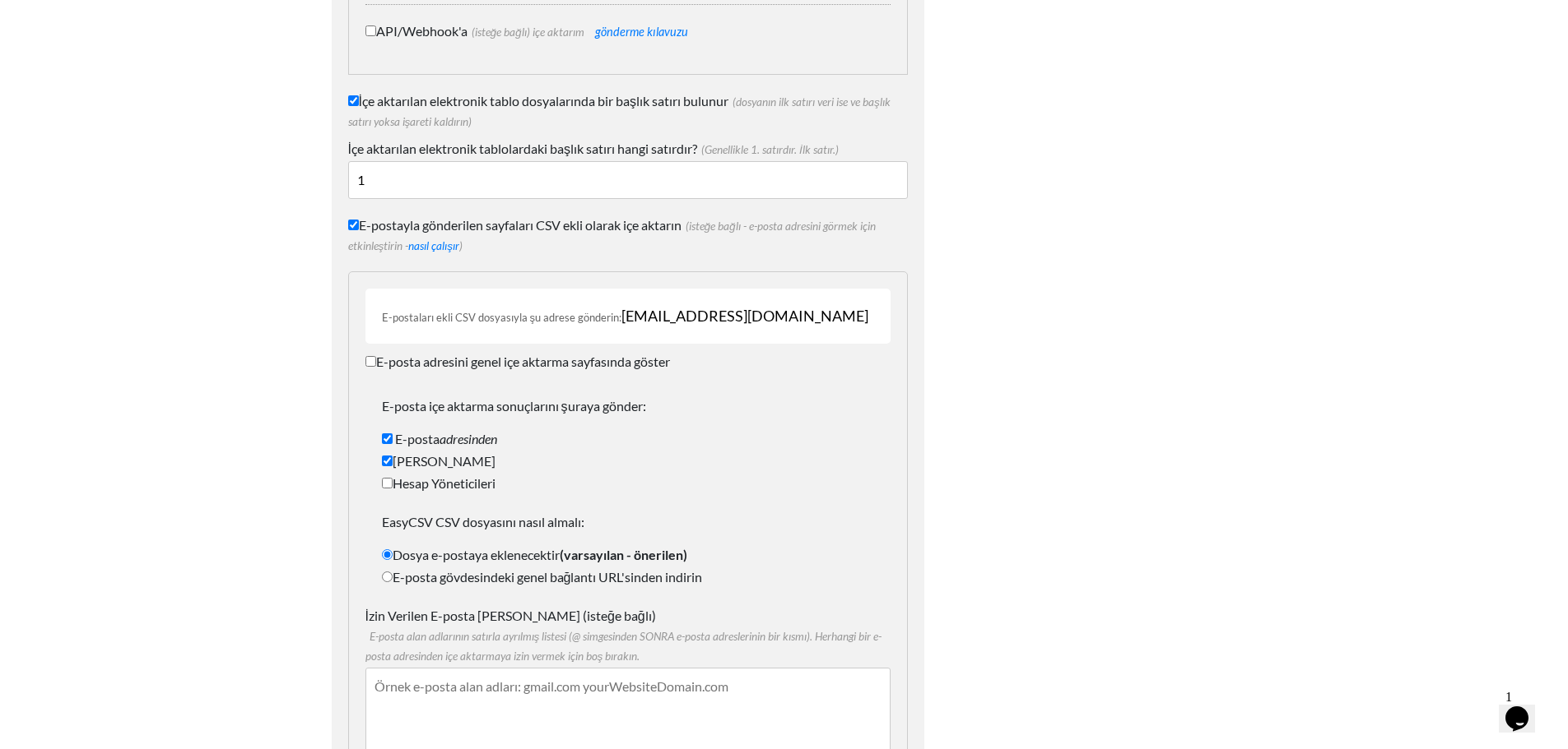
scroll to position [2964, 0]
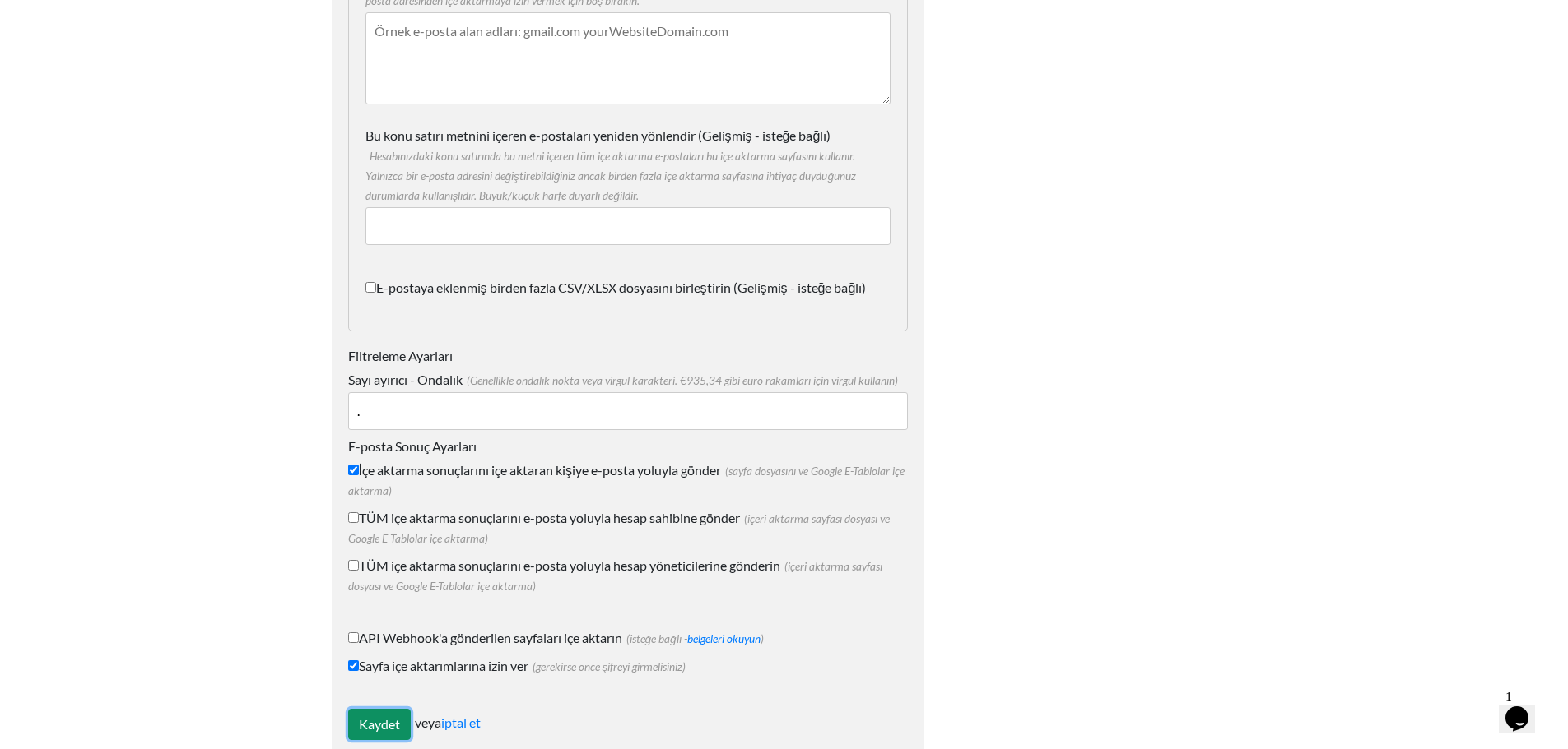
click at [357, 709] on input "Kaydet" at bounding box center [380, 725] width 63 height 31
type input "Save"
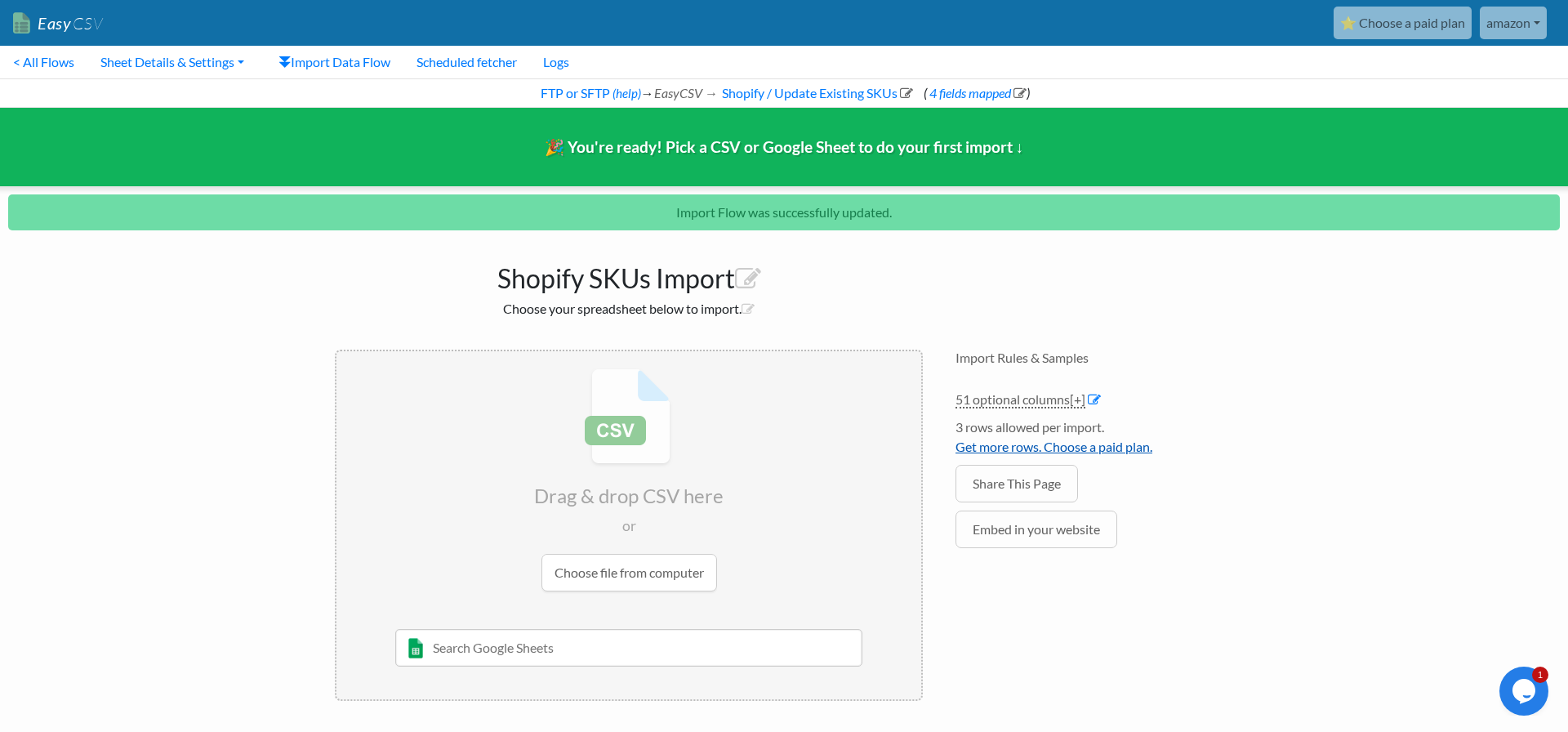
click at [1022, 446] on link "Get more rows. Choose a paid plan." at bounding box center [1054, 445] width 196 height 15
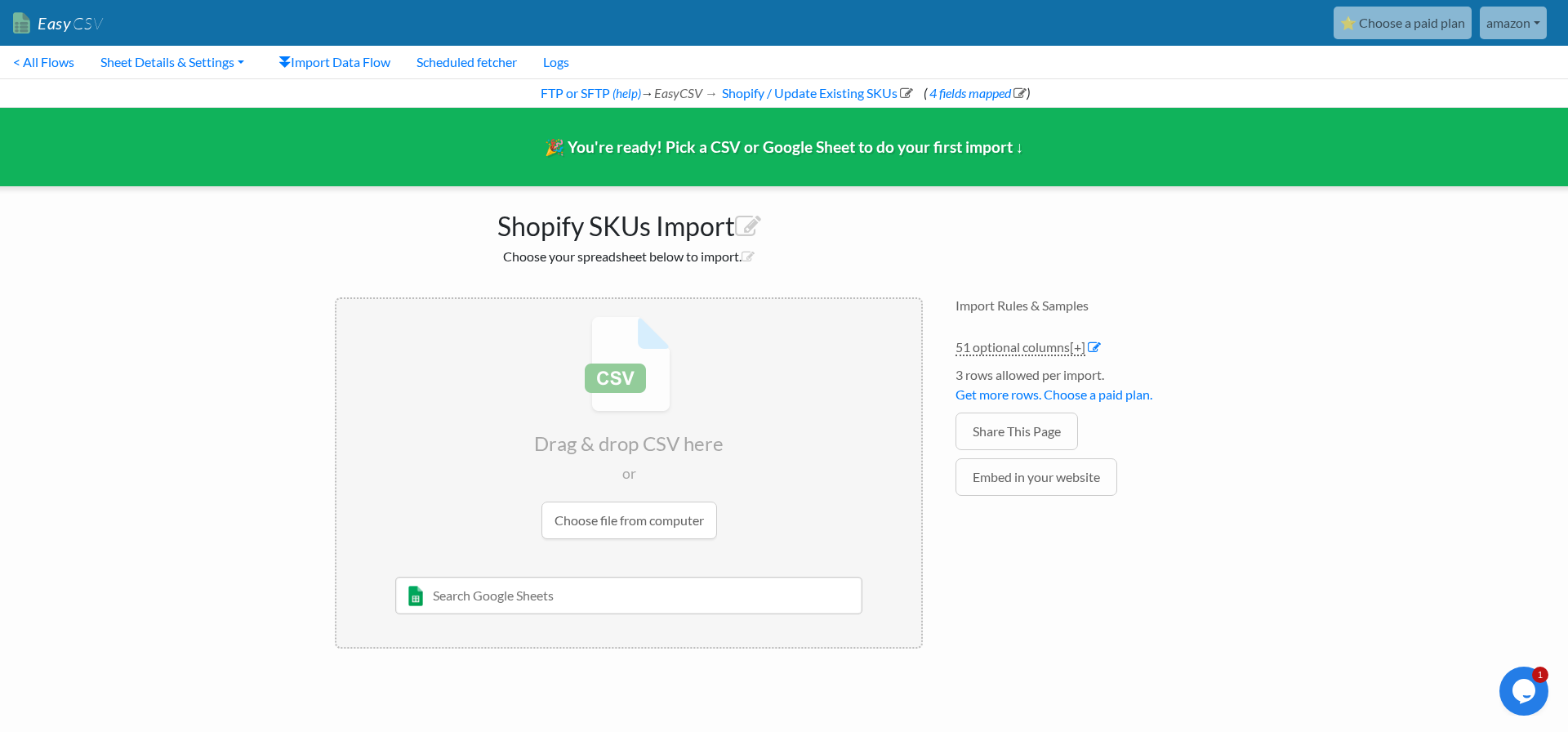
click at [1243, 195] on div "Shopify SKUs Import Choose your spreadsheet below to import. Drag & drop CSV he…" at bounding box center [784, 426] width 931 height 478
click at [1099, 348] on icon at bounding box center [1094, 346] width 13 height 13
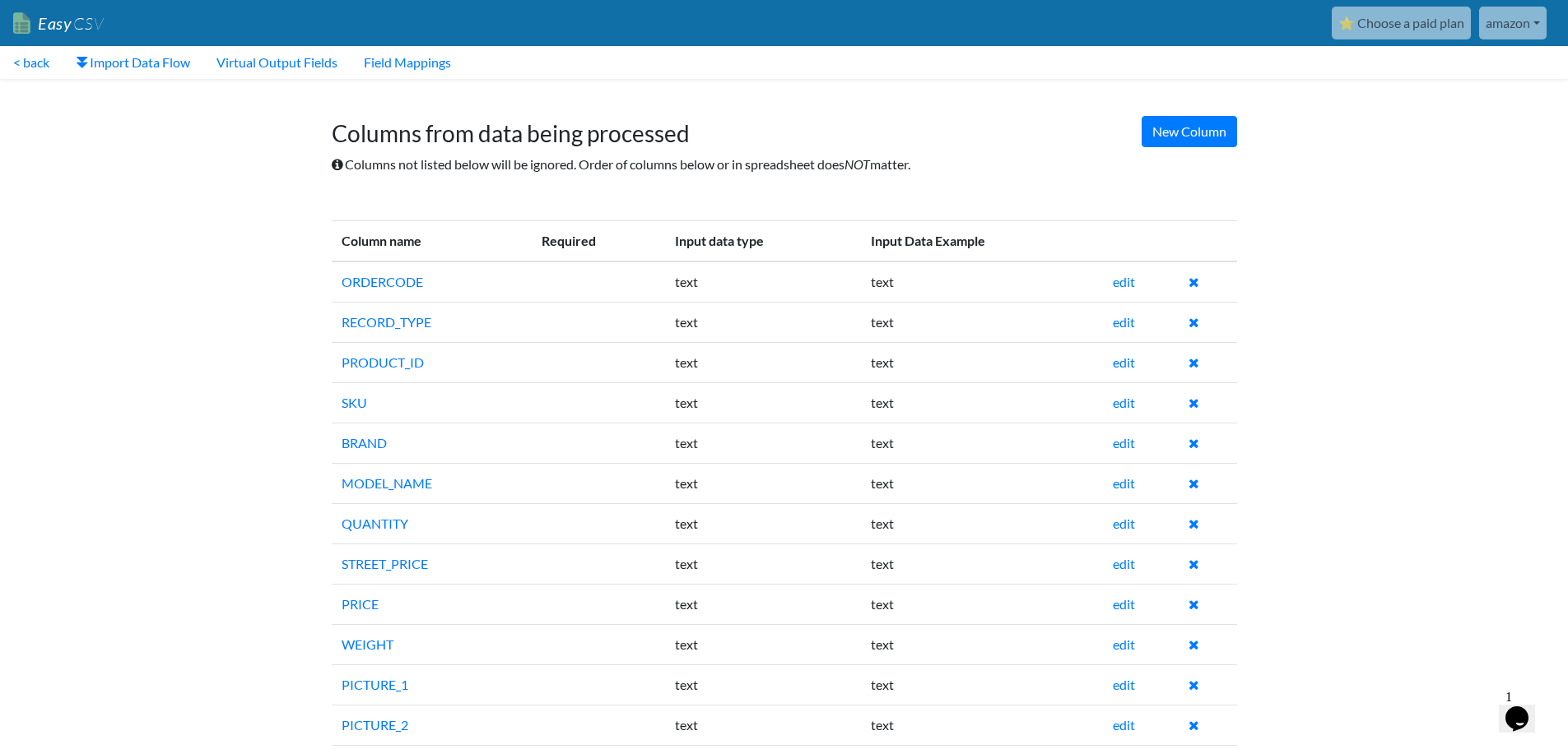
click at [1408, 24] on link "⭐ Choose a paid plan" at bounding box center [1401, 22] width 139 height 33
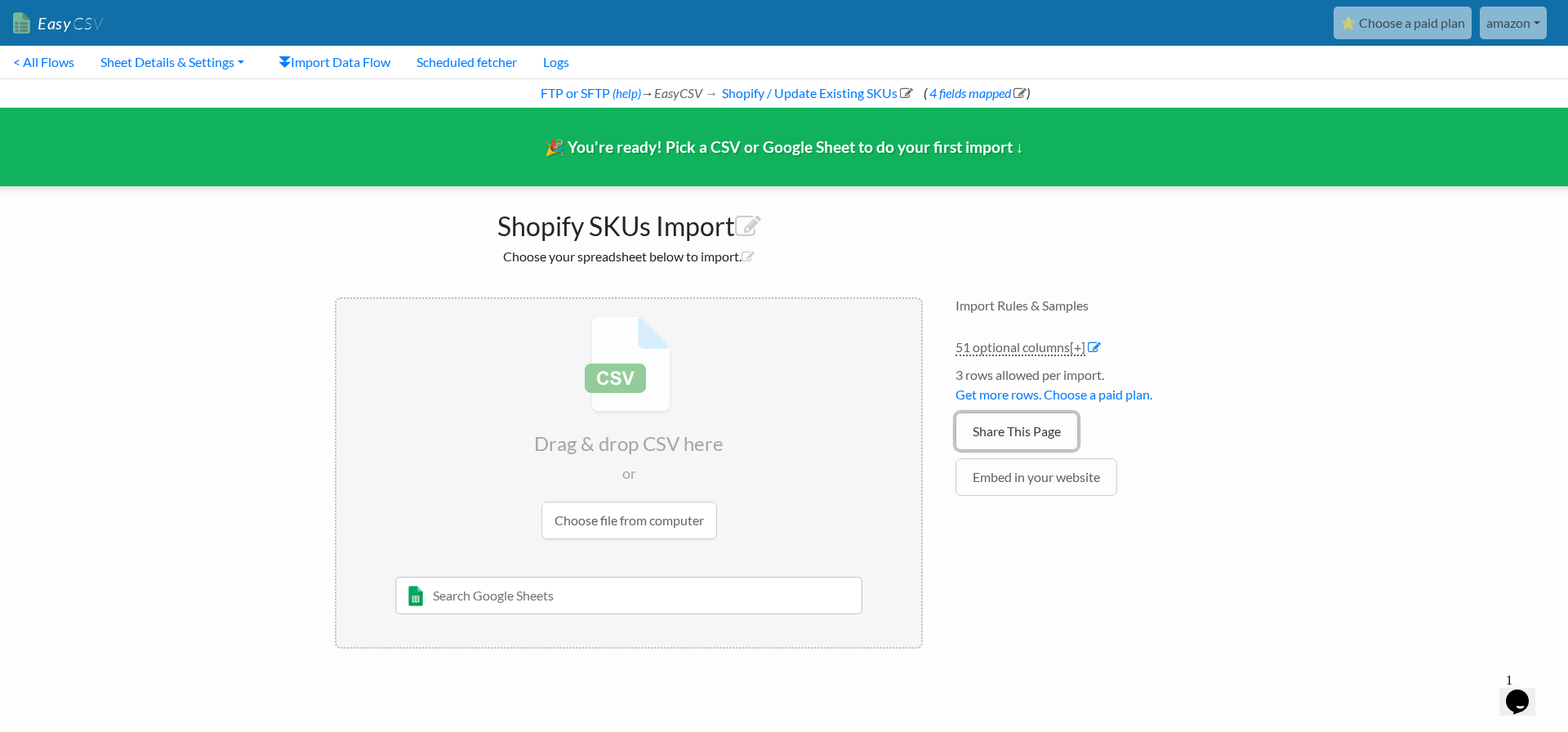
click at [1031, 424] on link "Share This Page" at bounding box center [1016, 431] width 122 height 37
